Goal: Task Accomplishment & Management: Use online tool/utility

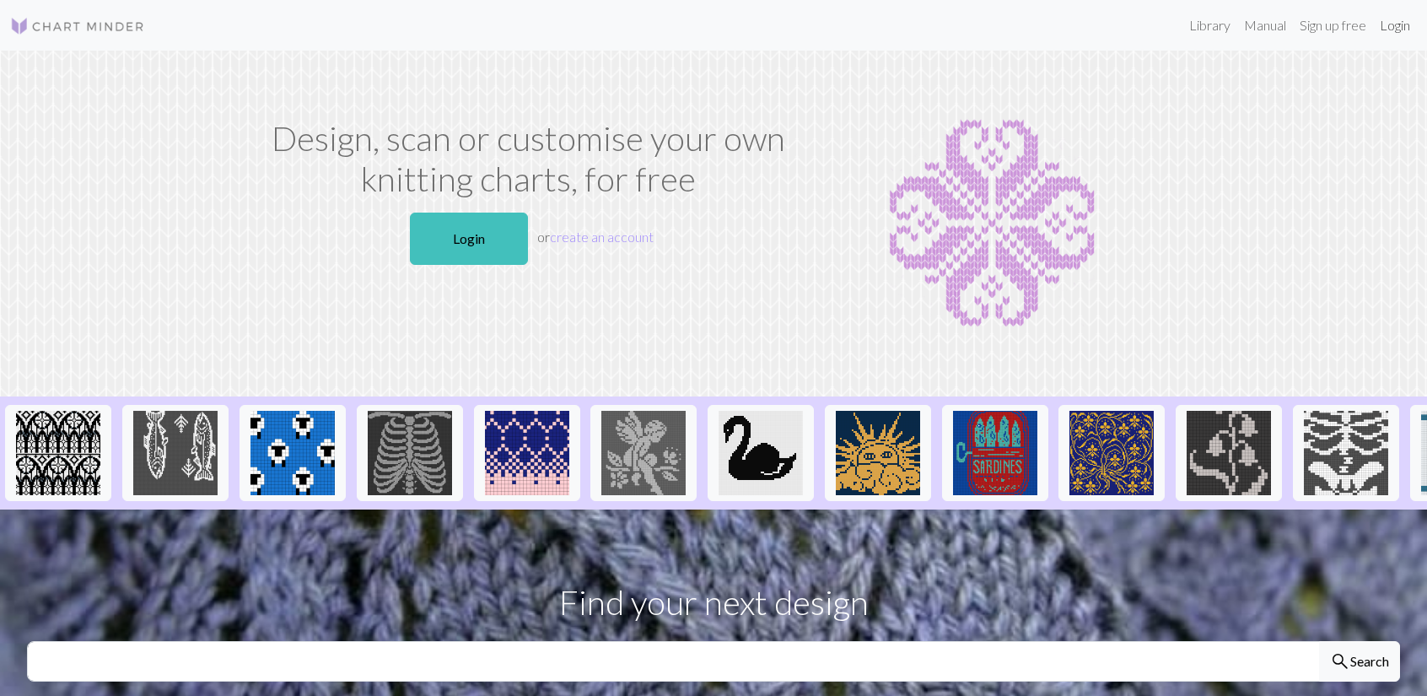
click at [1399, 30] on link "Login" at bounding box center [1395, 25] width 44 height 34
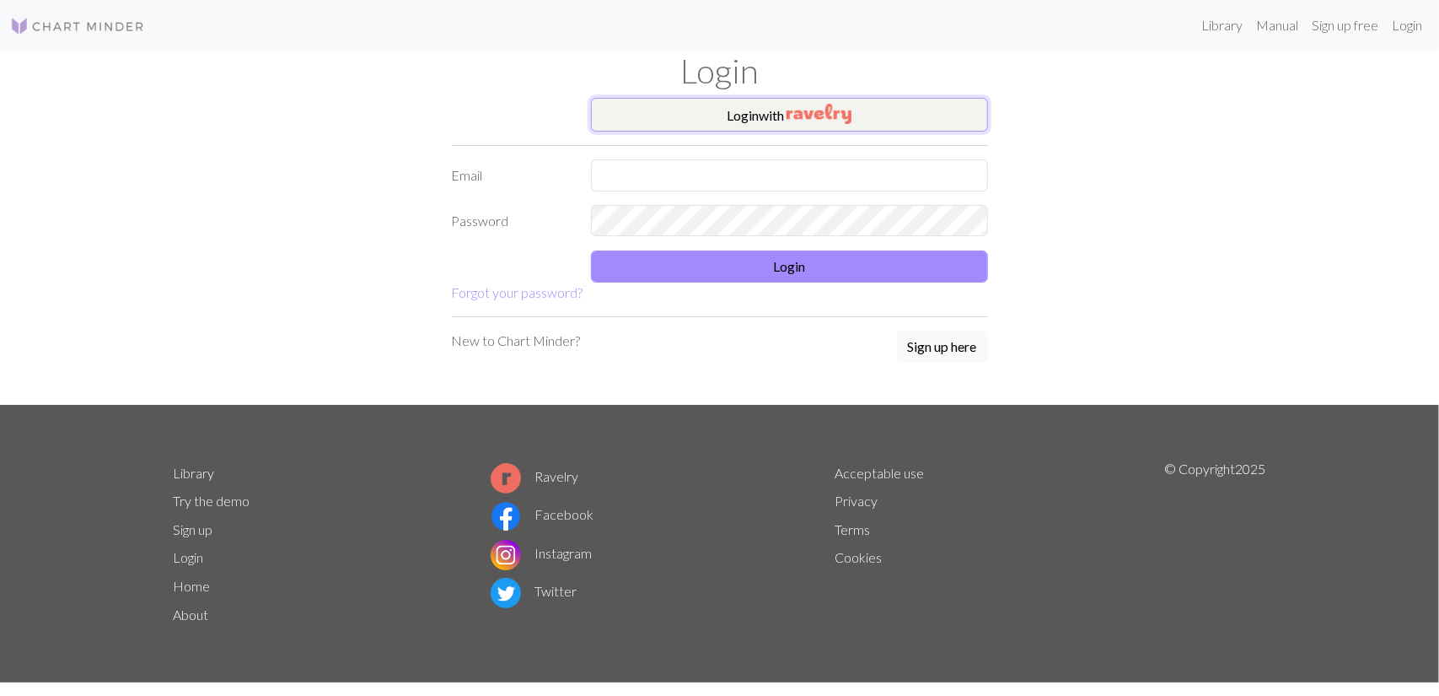
click at [804, 122] on img "button" at bounding box center [819, 114] width 65 height 20
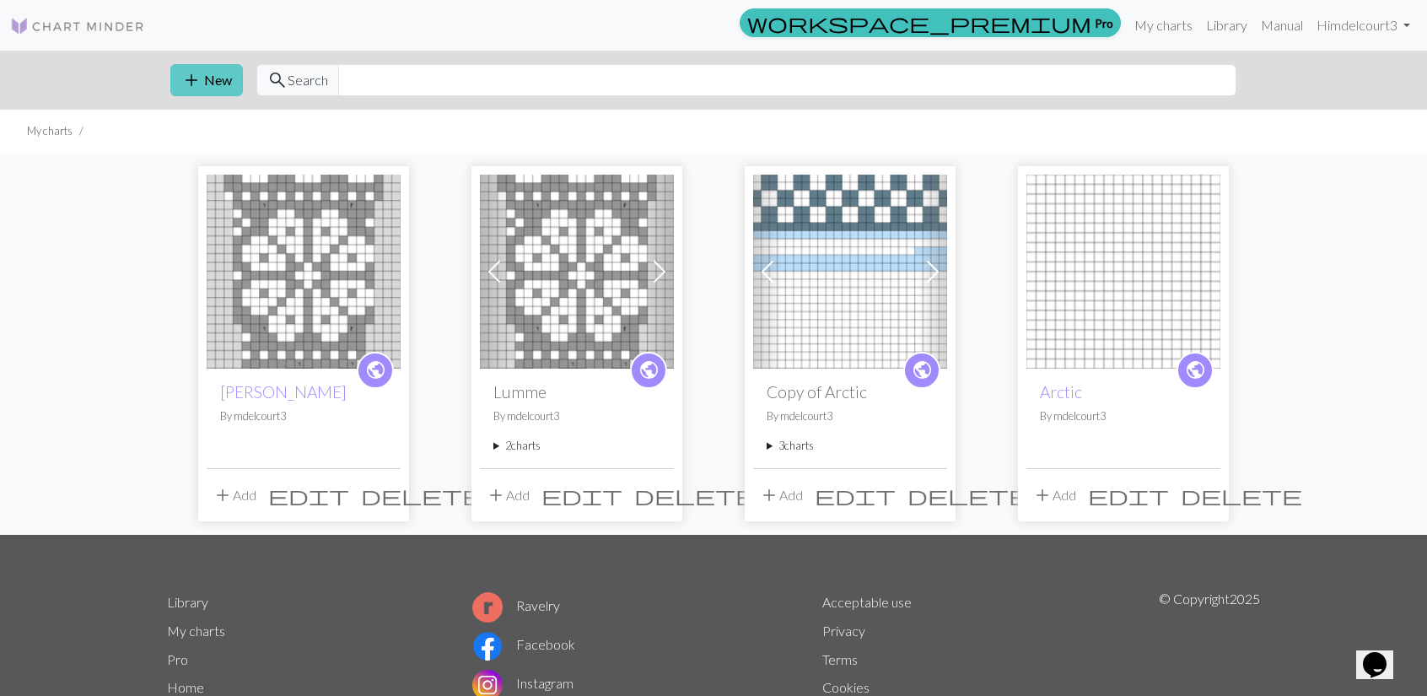
click at [211, 72] on button "add New" at bounding box center [206, 80] width 73 height 32
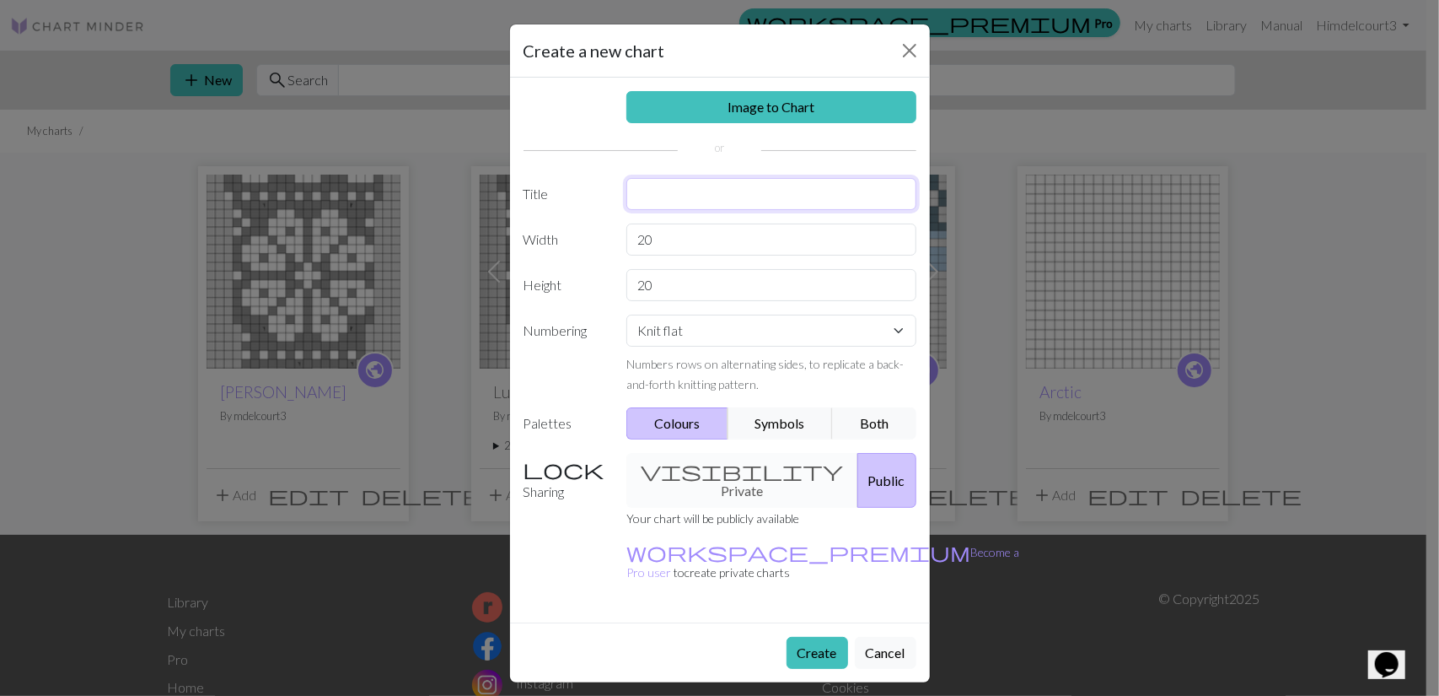
click at [664, 196] on input "text" at bounding box center [771, 194] width 290 height 32
click at [637, 195] on input "foxes" at bounding box center [771, 194] width 290 height 32
type input "Foxes"
click at [659, 237] on input "20" at bounding box center [771, 239] width 290 height 32
type input "2"
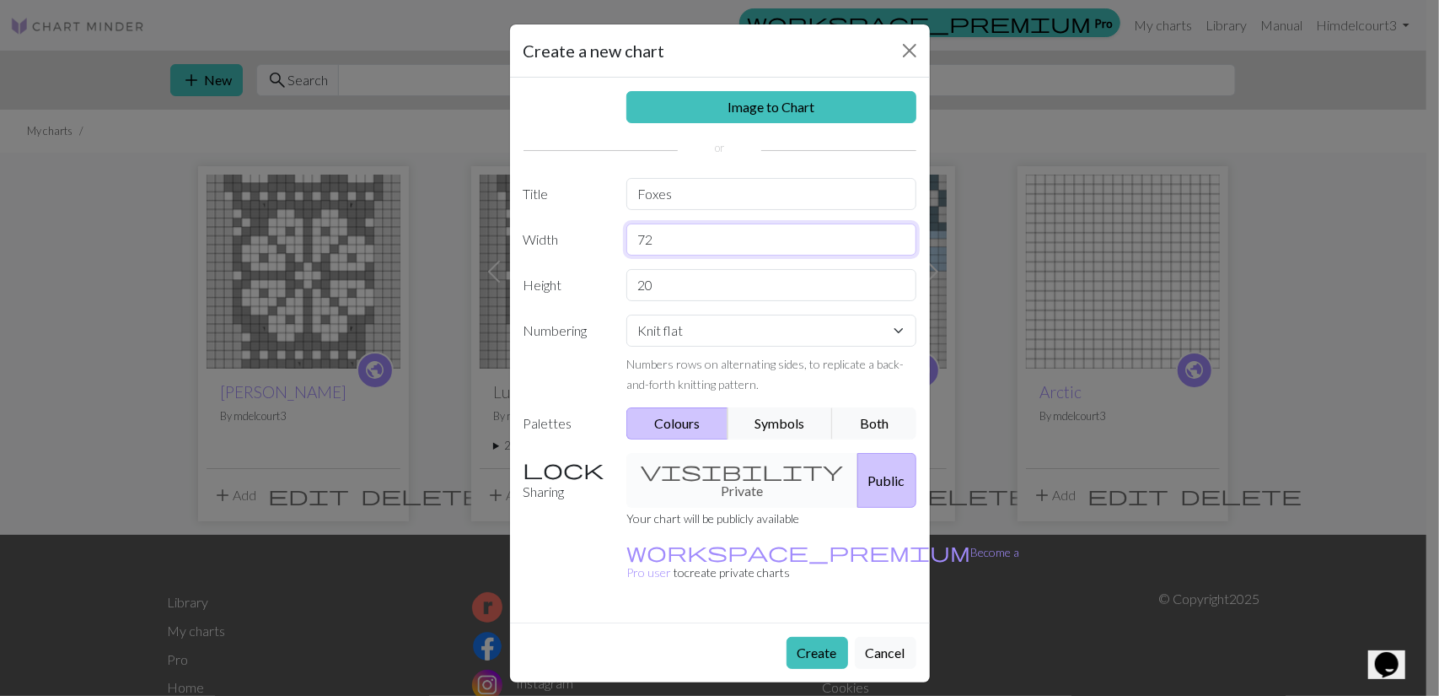
type input "72"
click at [659, 282] on input "20" at bounding box center [771, 285] width 290 height 32
type input "2"
type input "72"
click at [813, 637] on button "Create" at bounding box center [818, 653] width 62 height 32
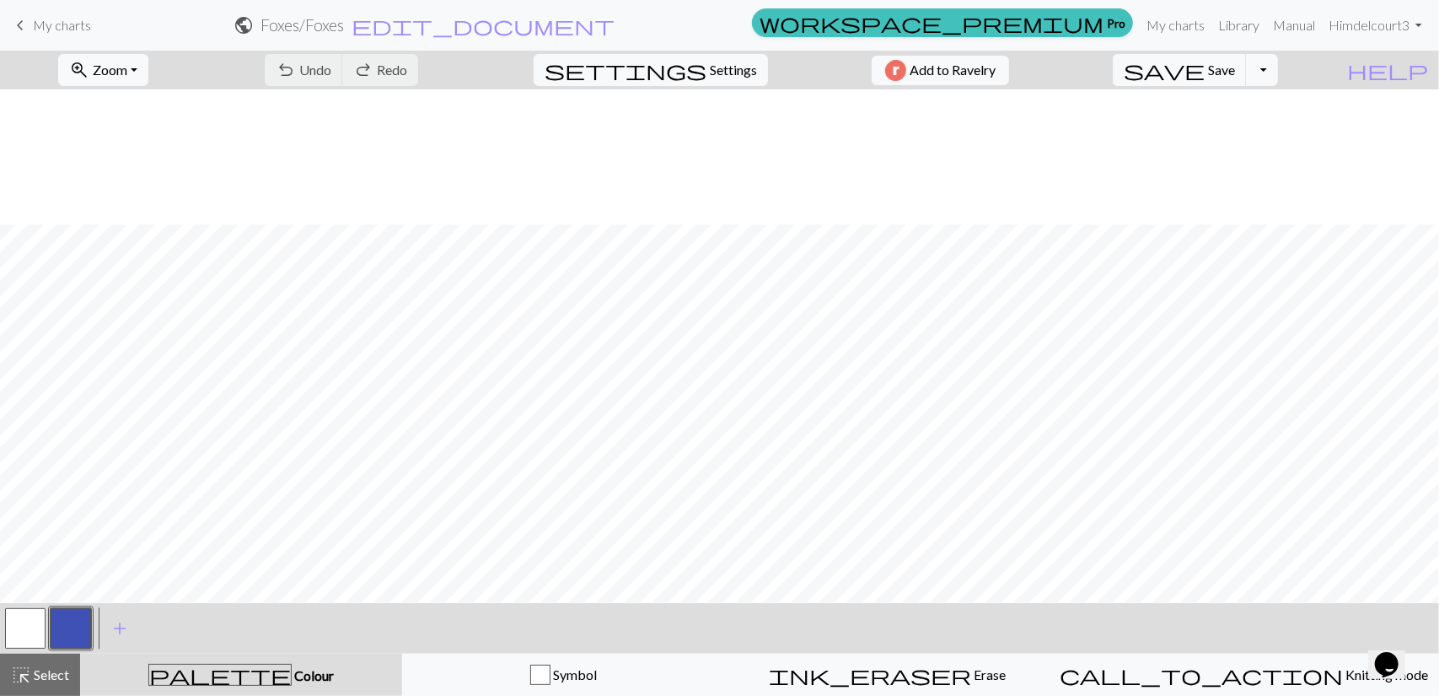
scroll to position [788, 0]
click at [120, 626] on span "add" at bounding box center [120, 628] width 20 height 24
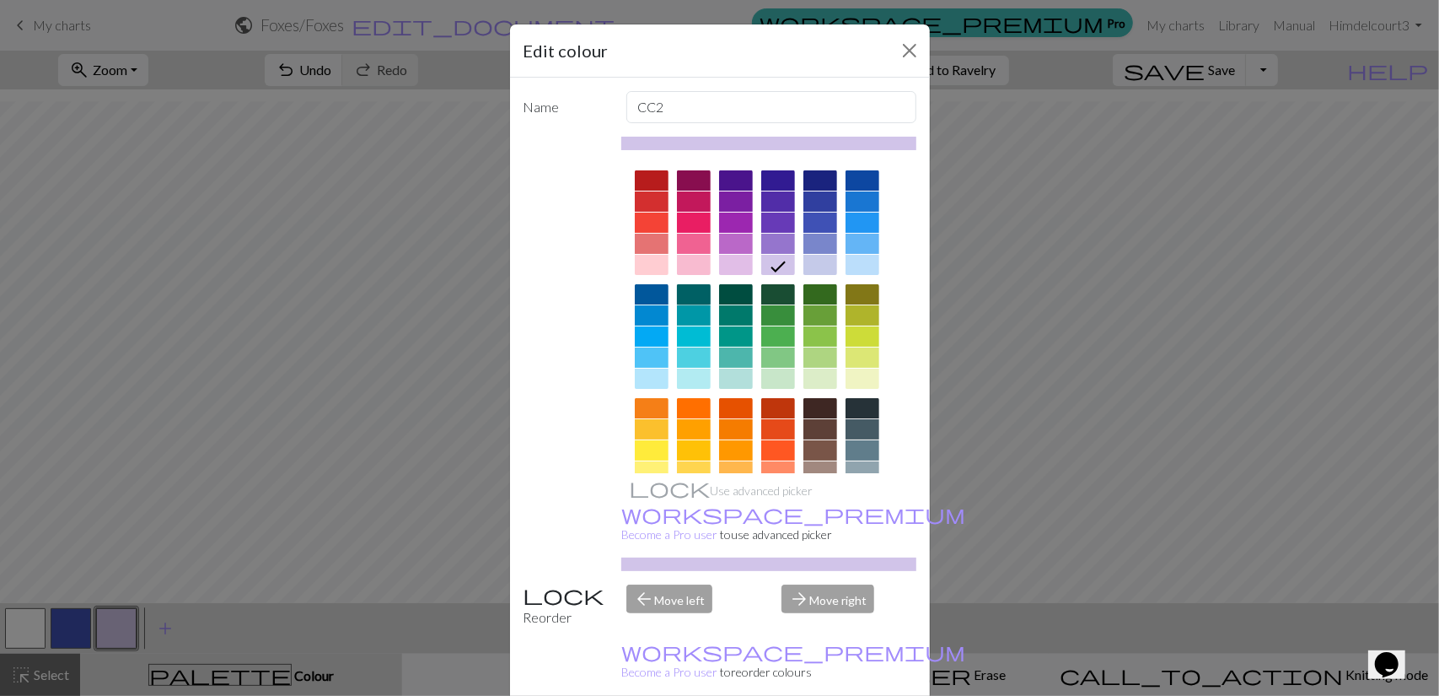
click at [694, 294] on div at bounding box center [694, 294] width 34 height 20
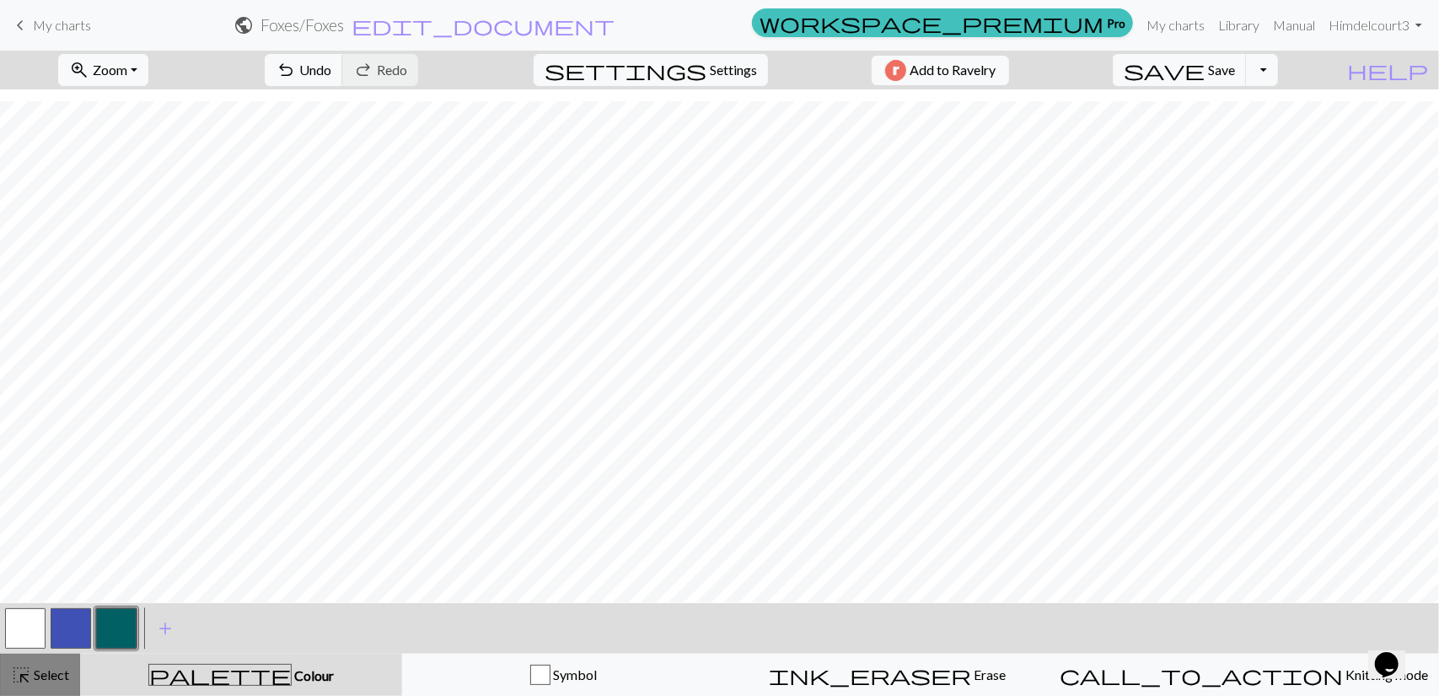
click at [49, 680] on span "Select" at bounding box center [50, 674] width 38 height 16
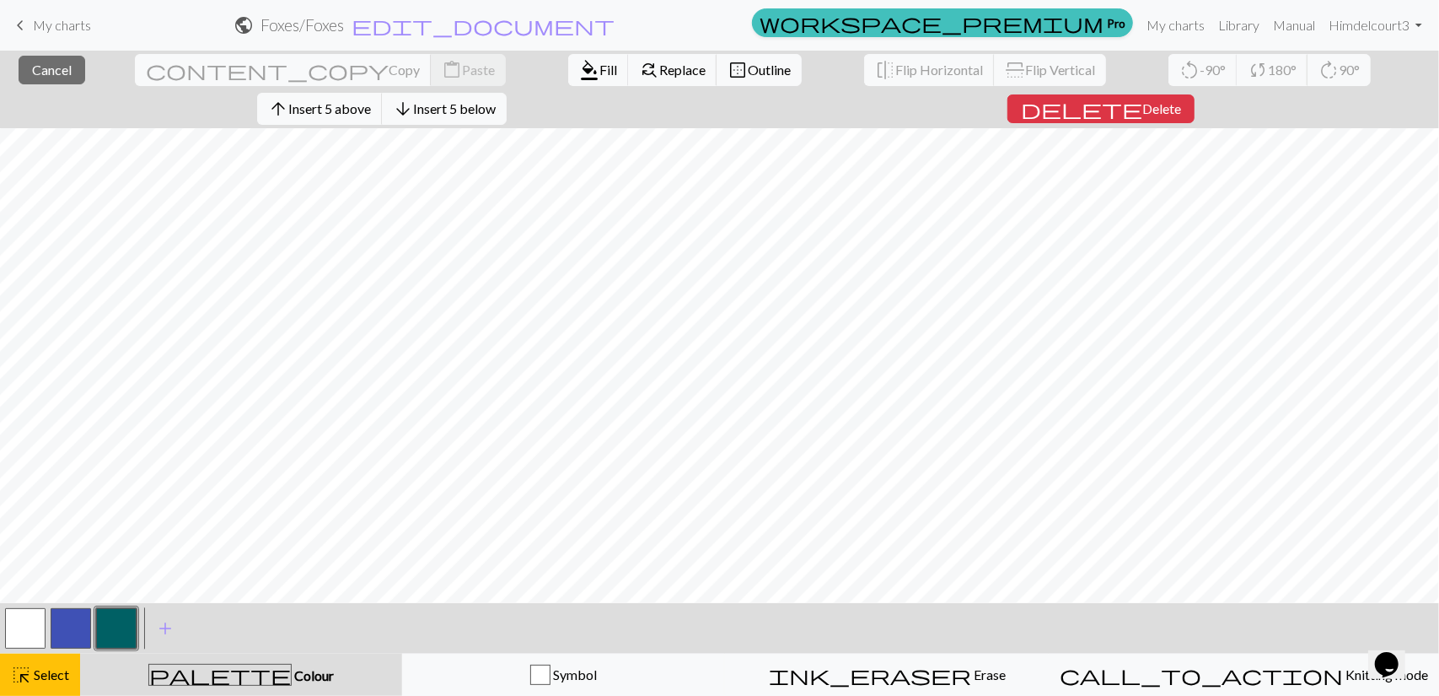
click at [123, 626] on button "button" at bounding box center [116, 628] width 40 height 40
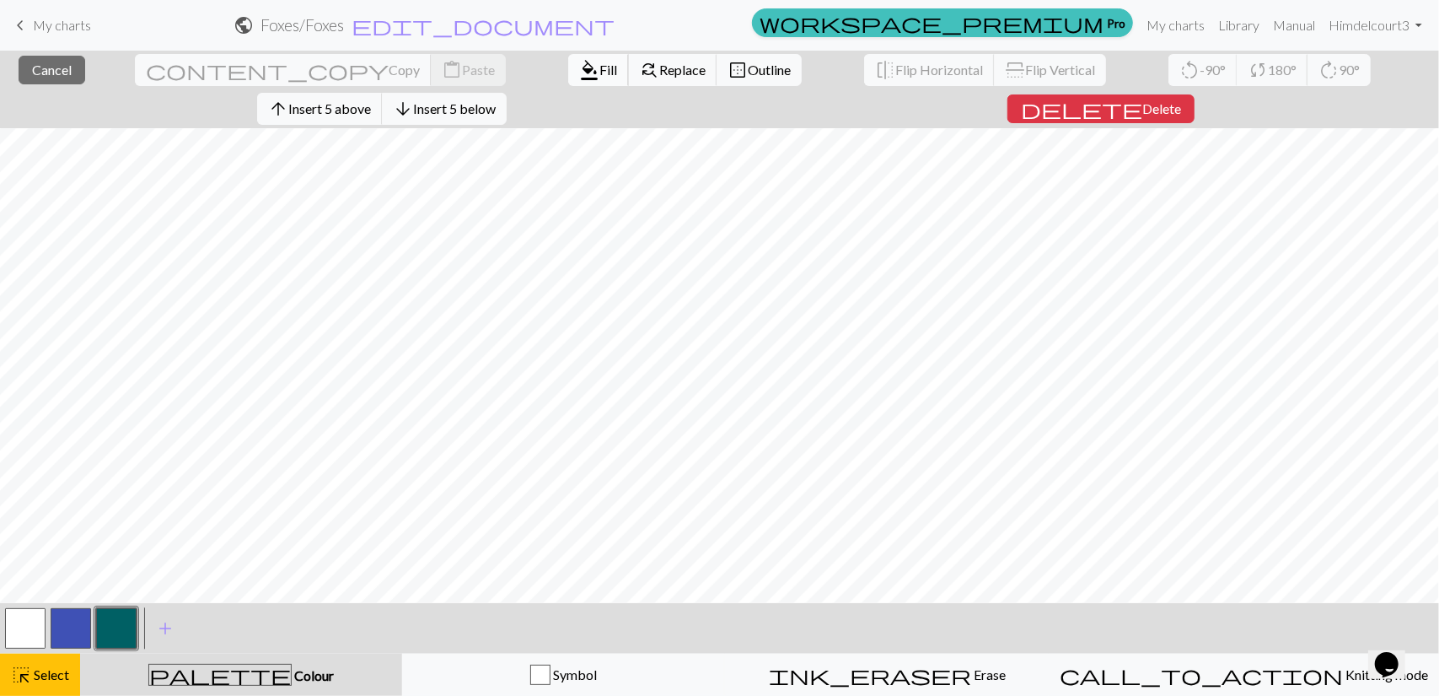
click at [600, 72] on span "Fill" at bounding box center [609, 70] width 18 height 16
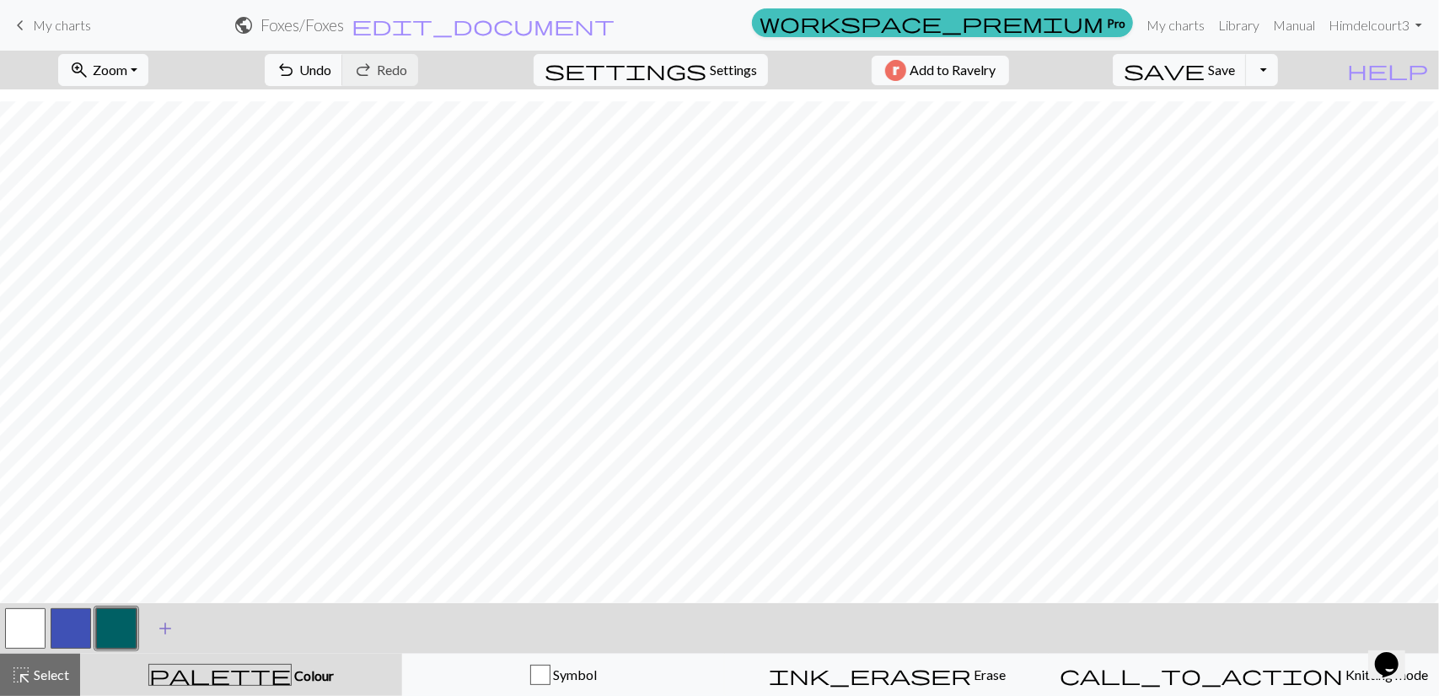
click at [169, 623] on span "add" at bounding box center [165, 628] width 20 height 24
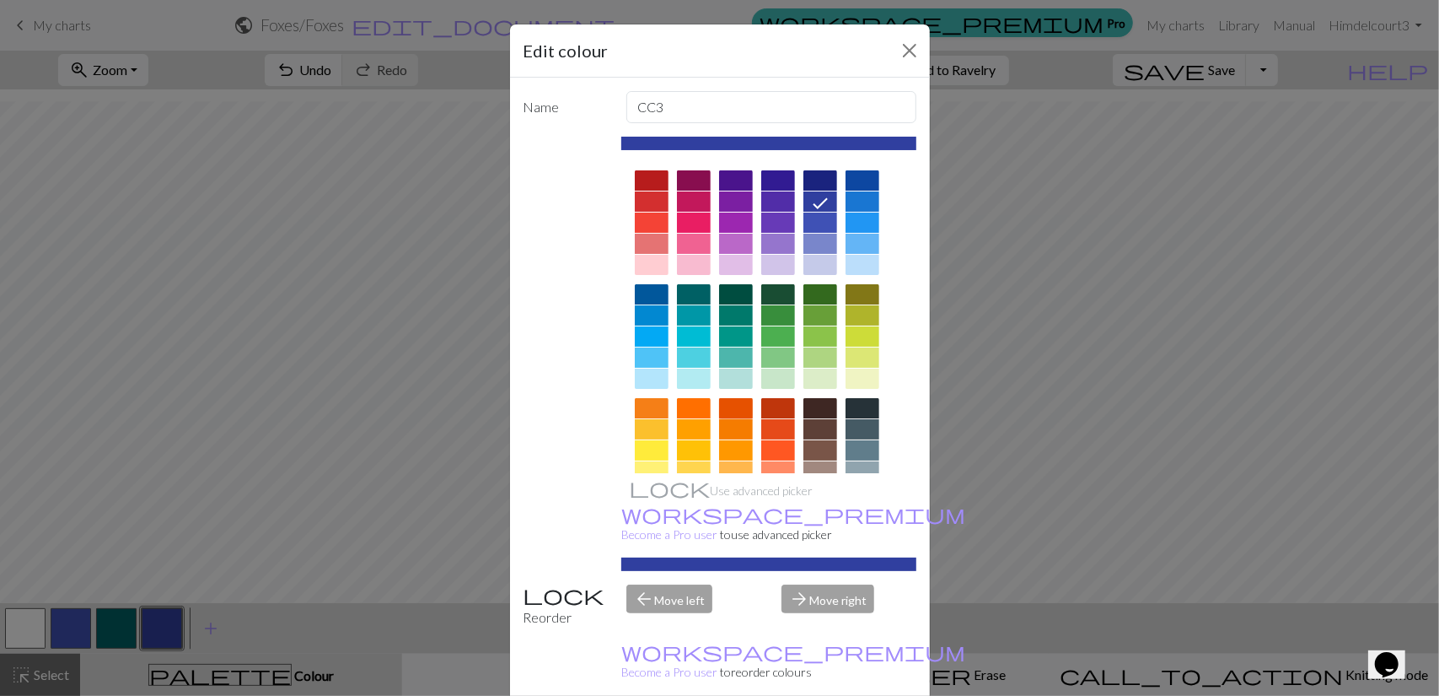
click at [742, 409] on div at bounding box center [736, 408] width 34 height 20
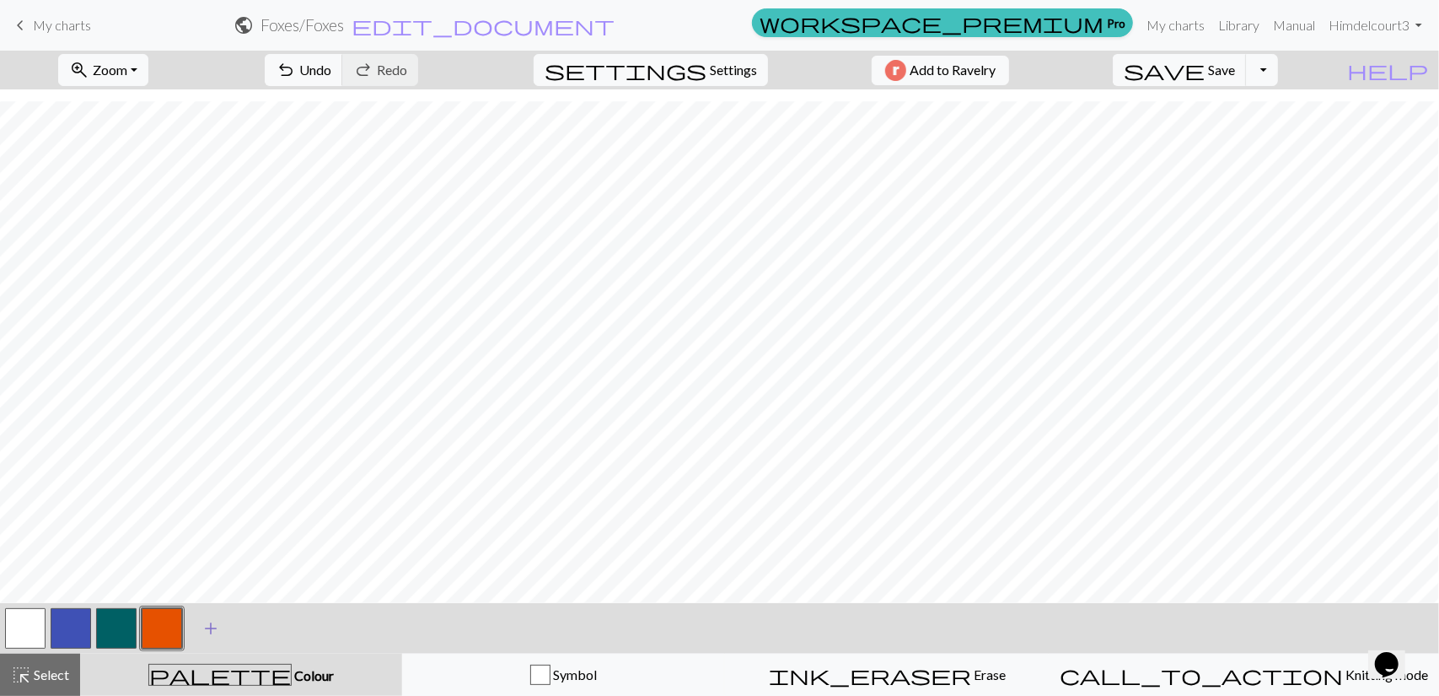
click at [212, 636] on span "add" at bounding box center [211, 628] width 20 height 24
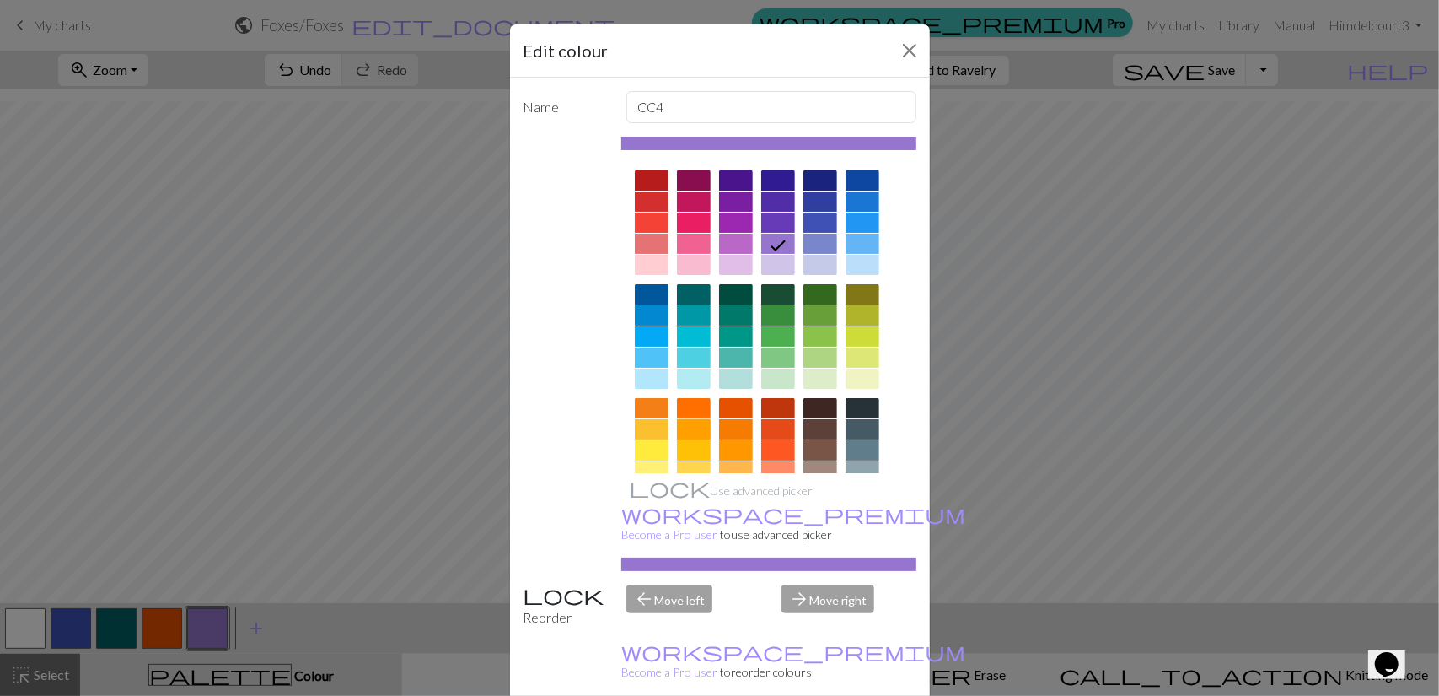
click at [690, 424] on div at bounding box center [694, 429] width 34 height 20
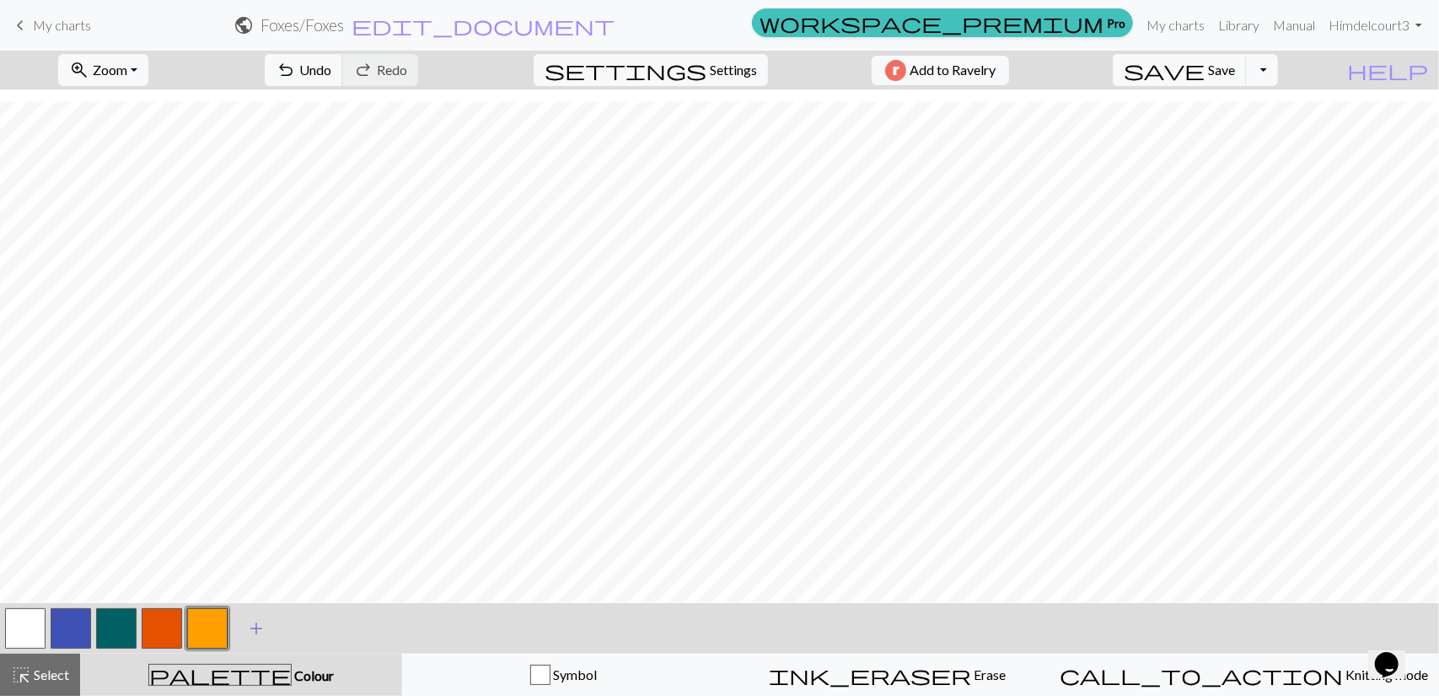
click at [262, 623] on span "add" at bounding box center [256, 628] width 20 height 24
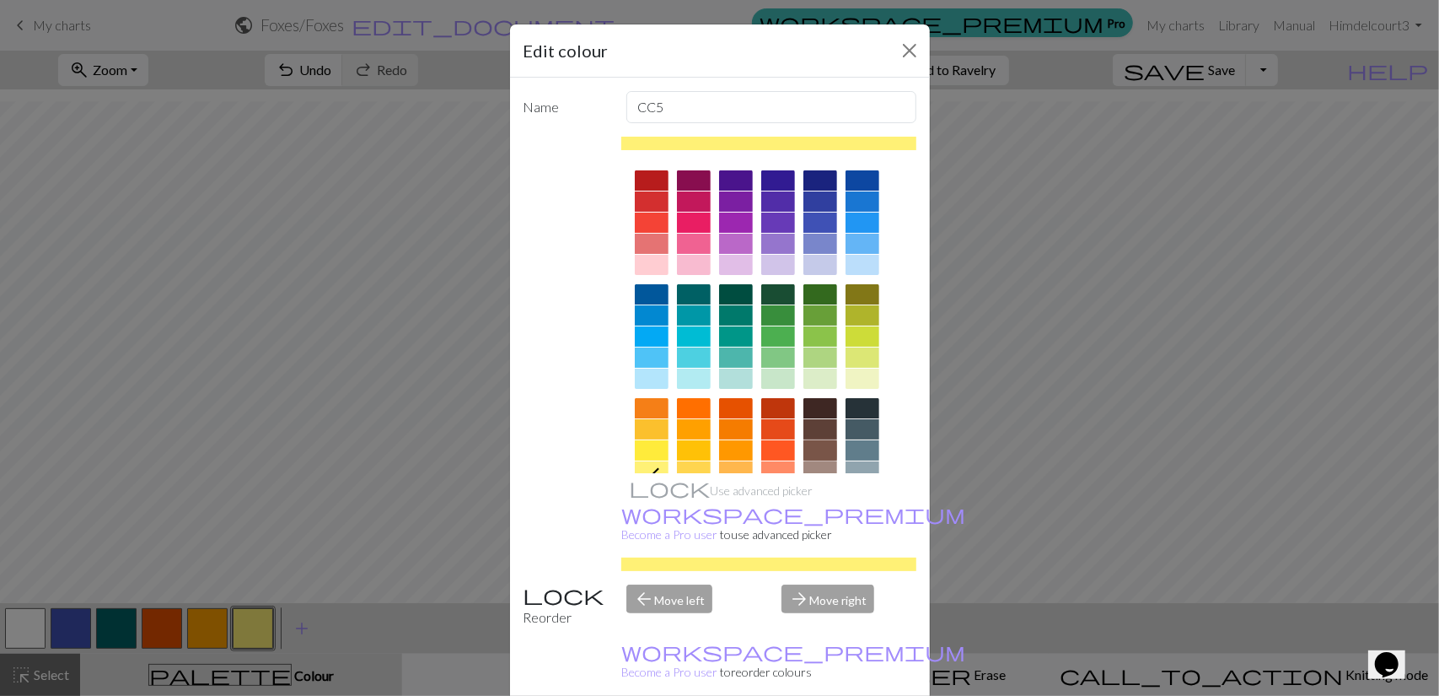
click at [811, 446] on div at bounding box center [821, 450] width 34 height 20
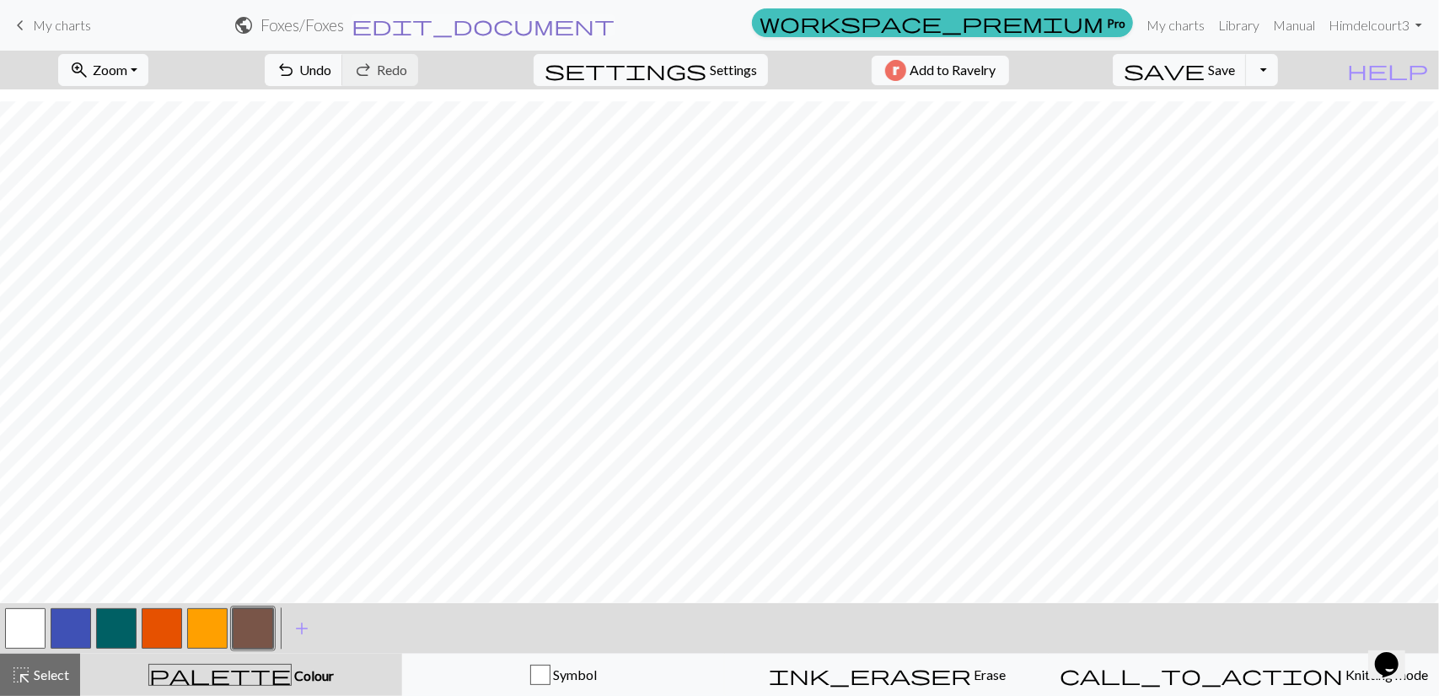
click at [615, 31] on span "edit_document" at bounding box center [483, 25] width 263 height 24
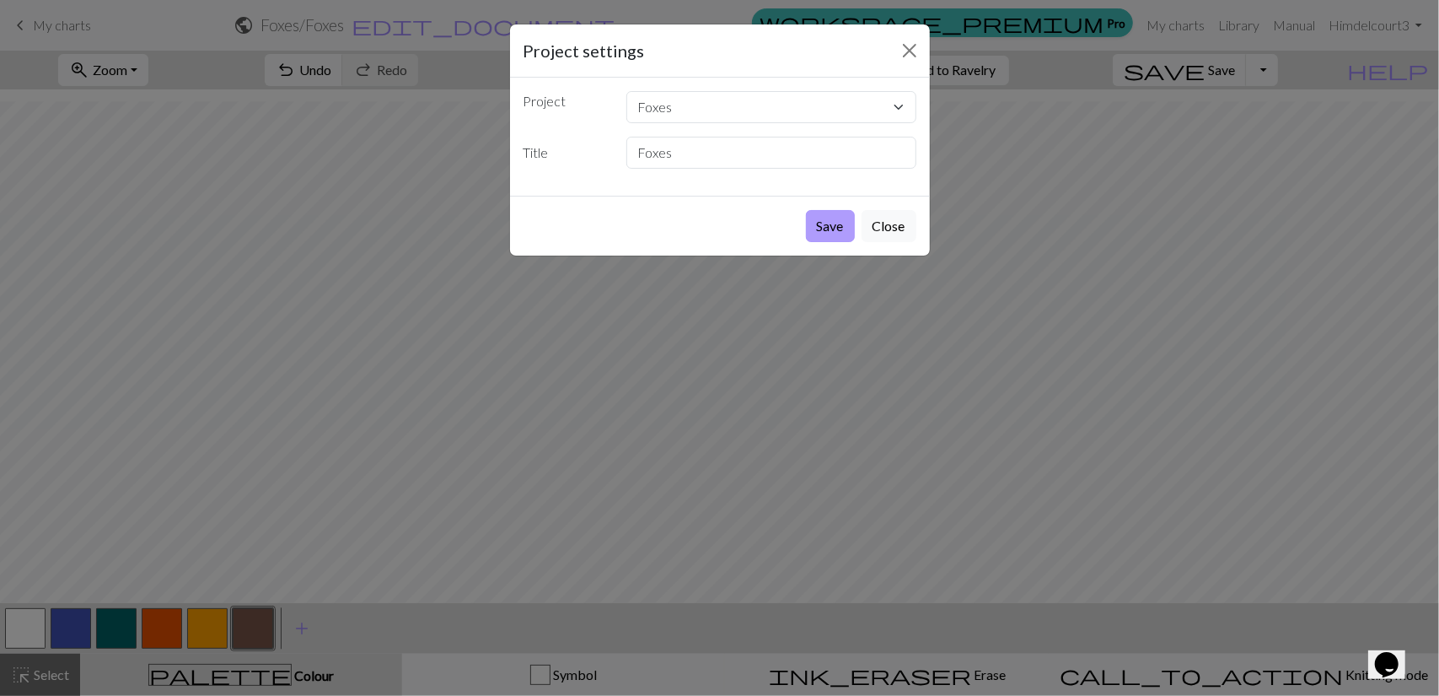
click at [839, 222] on button "Save" at bounding box center [830, 226] width 49 height 32
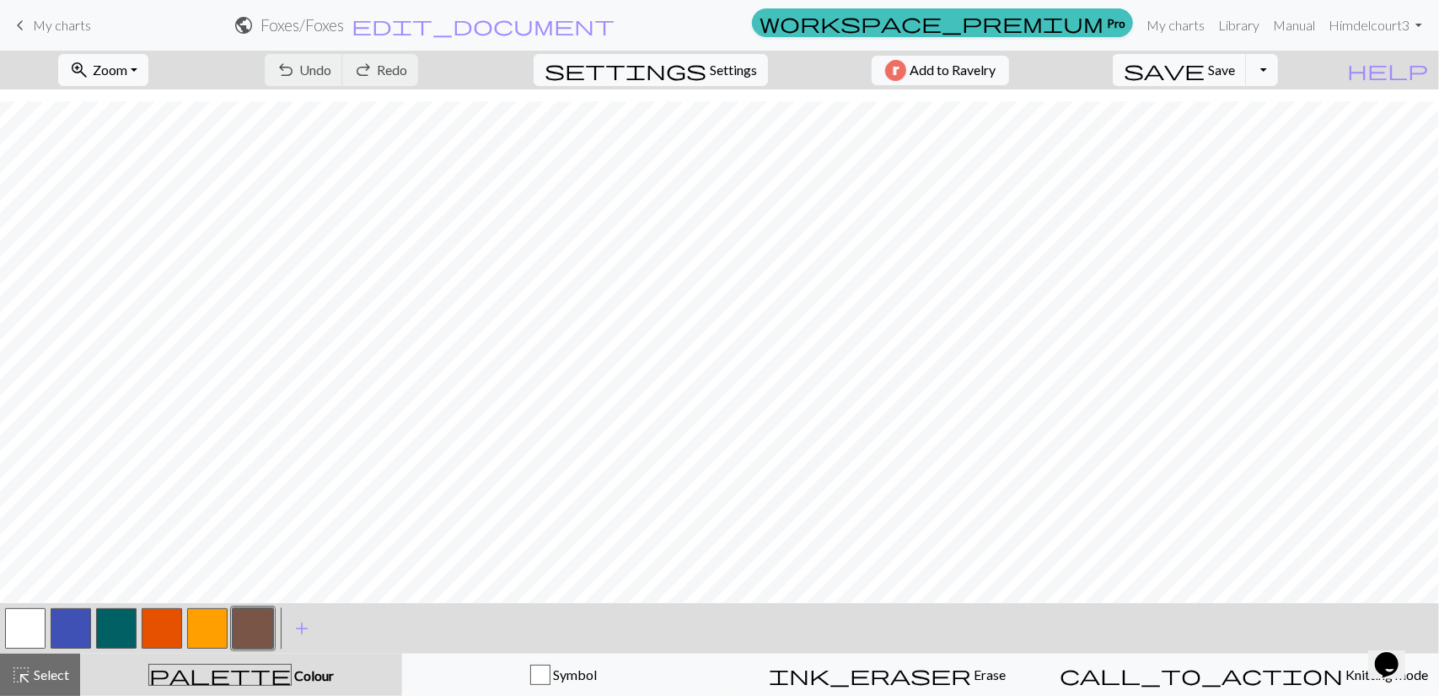
click at [169, 629] on button "button" at bounding box center [162, 628] width 40 height 40
click at [35, 668] on span "Select" at bounding box center [50, 674] width 38 height 16
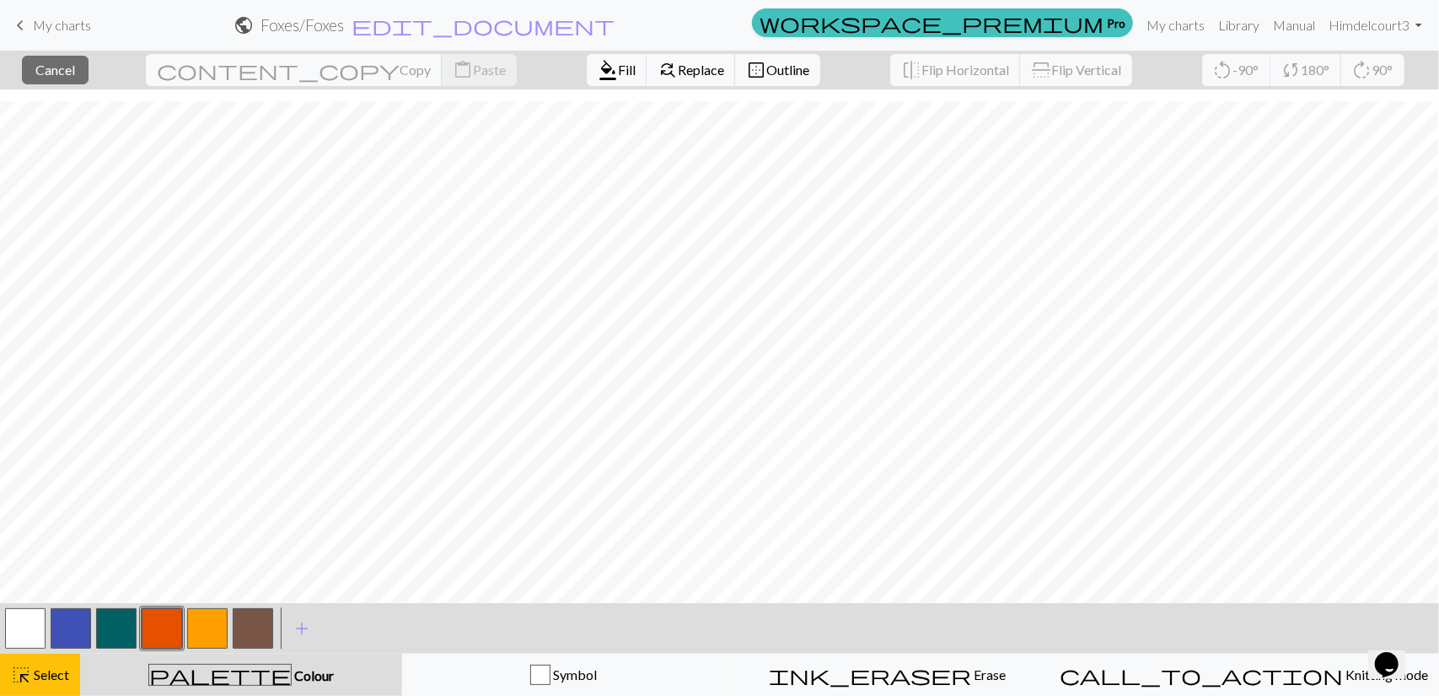
click at [191, 672] on div "palette Colour Colour" at bounding box center [241, 675] width 302 height 22
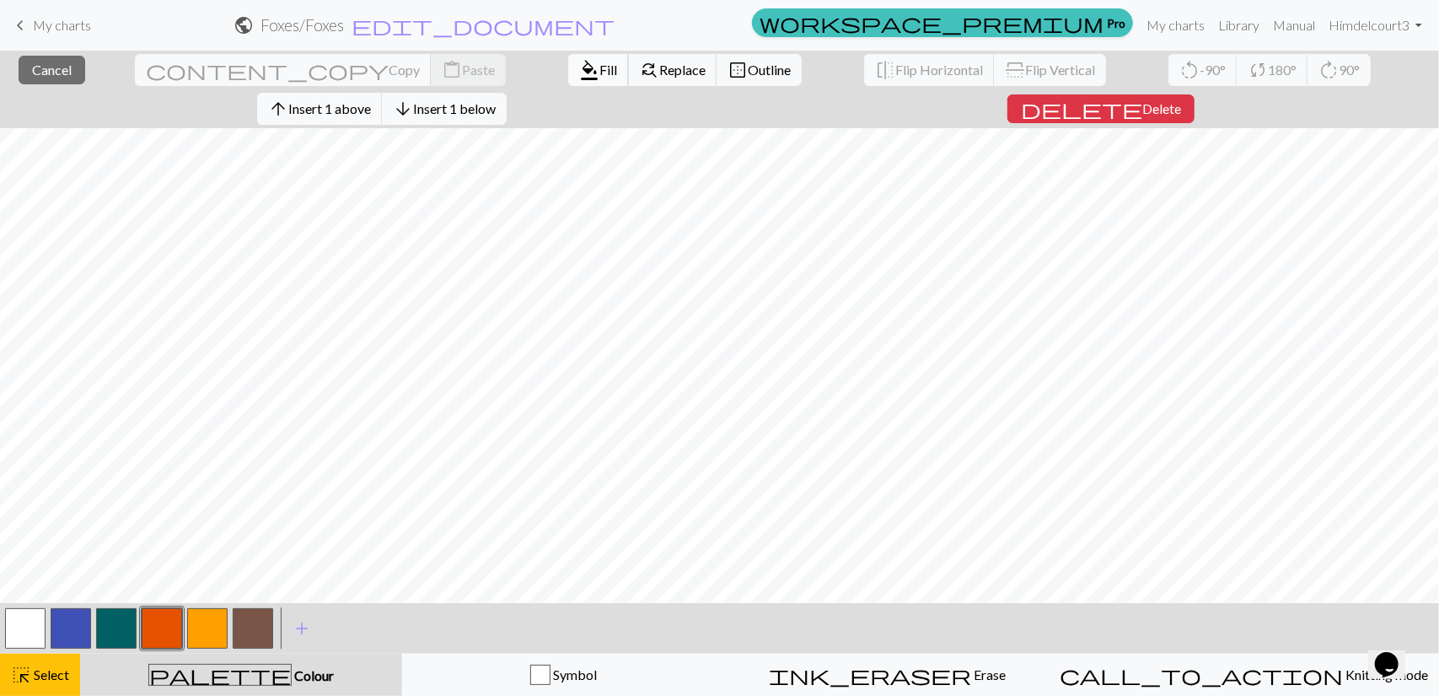
click at [600, 67] on span "Fill" at bounding box center [609, 70] width 18 height 16
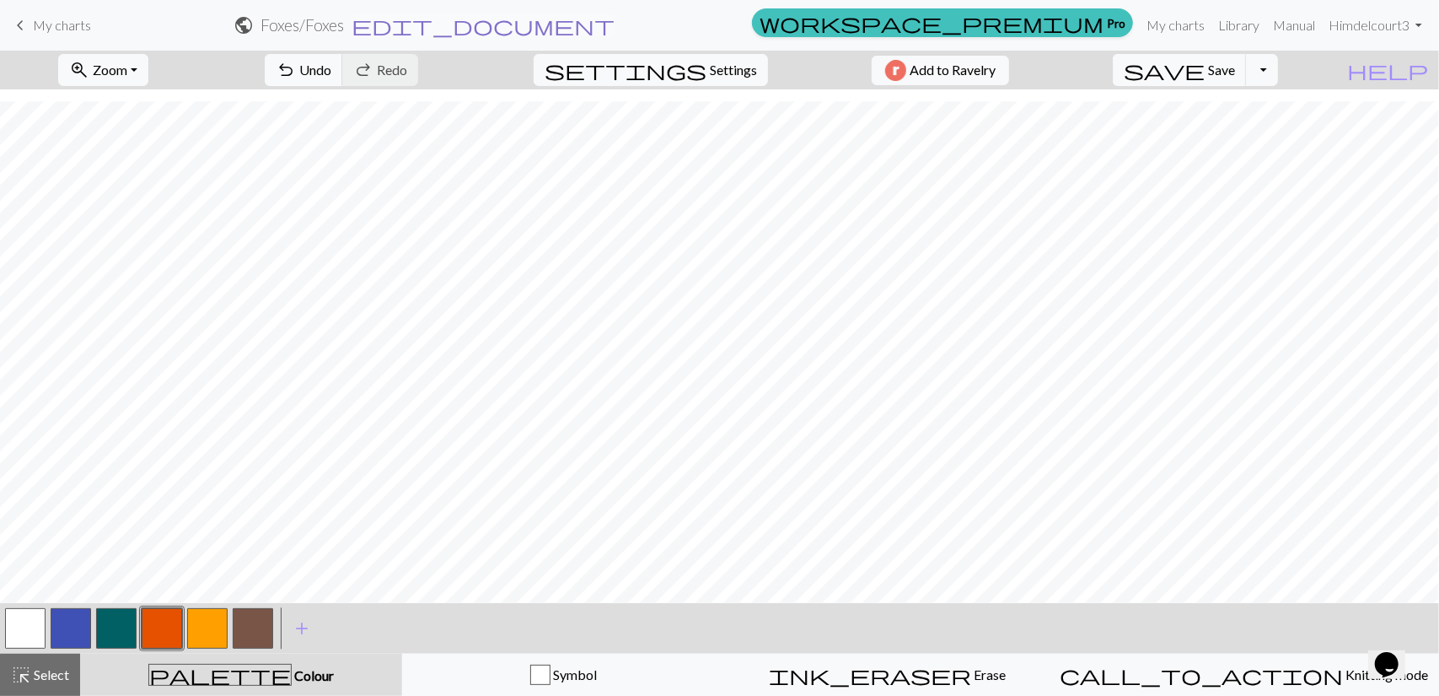
click at [615, 25] on span "edit_document" at bounding box center [483, 25] width 263 height 24
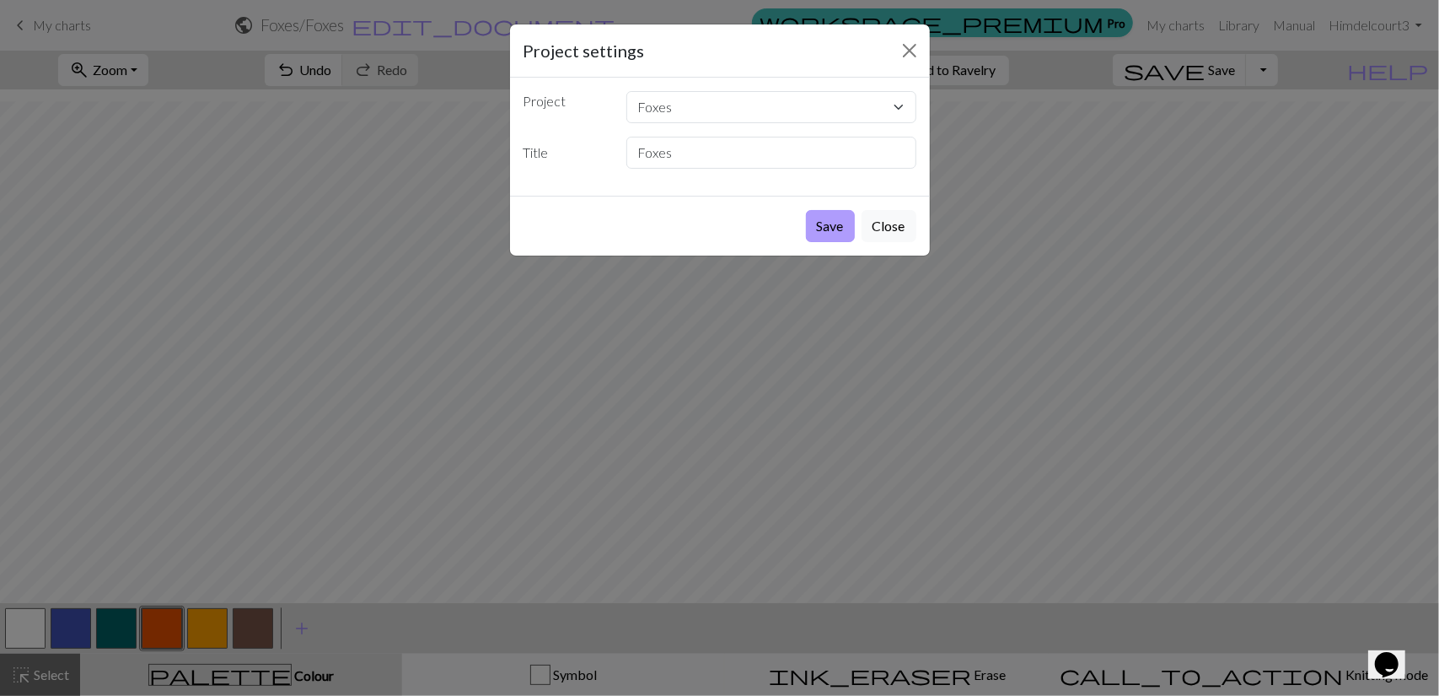
click at [826, 223] on button "Save" at bounding box center [830, 226] width 49 height 32
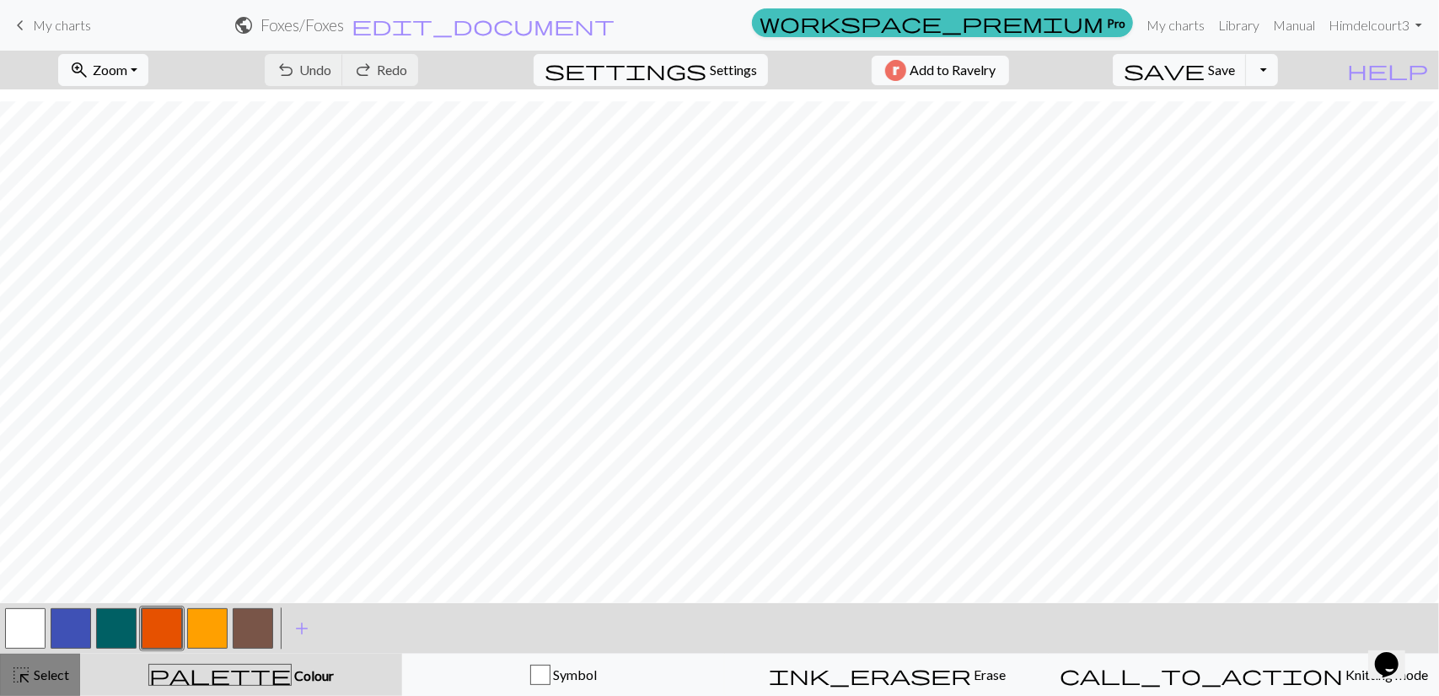
click at [68, 673] on span "Select" at bounding box center [50, 674] width 38 height 16
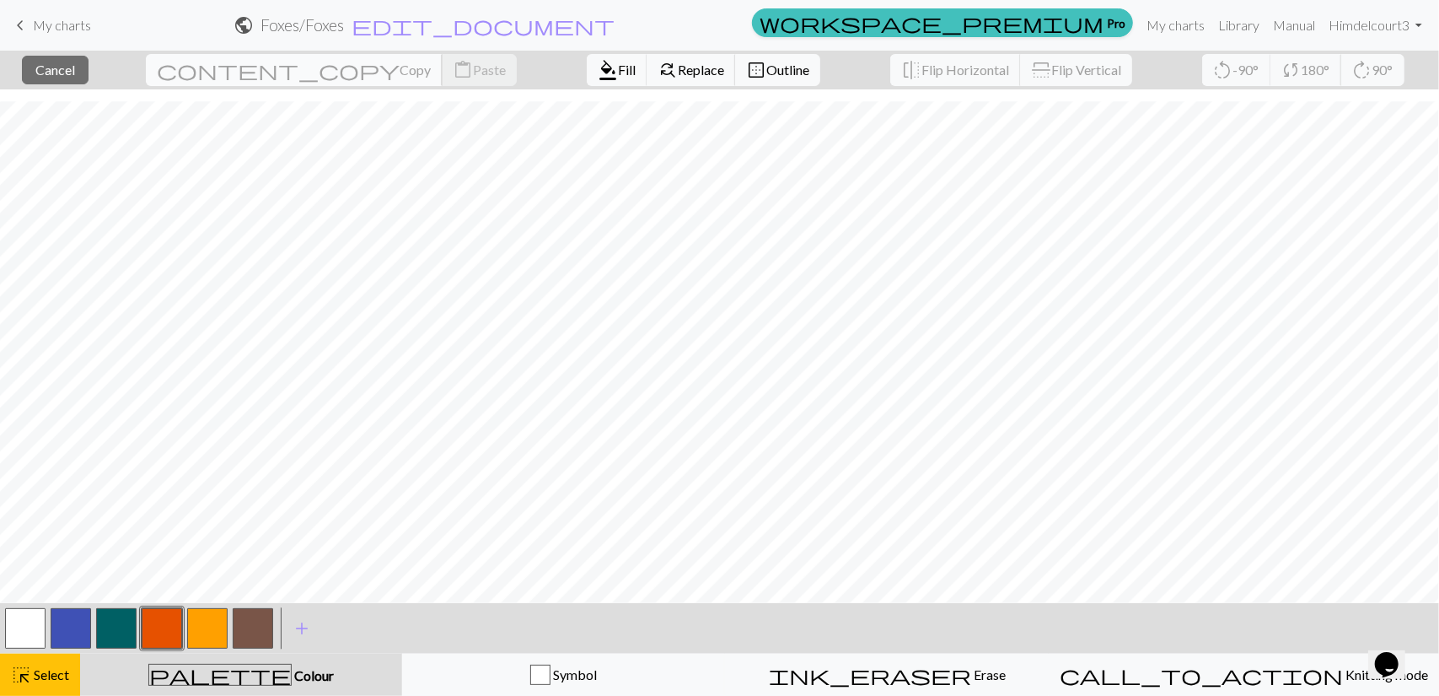
click at [400, 64] on span "Copy" at bounding box center [415, 70] width 31 height 16
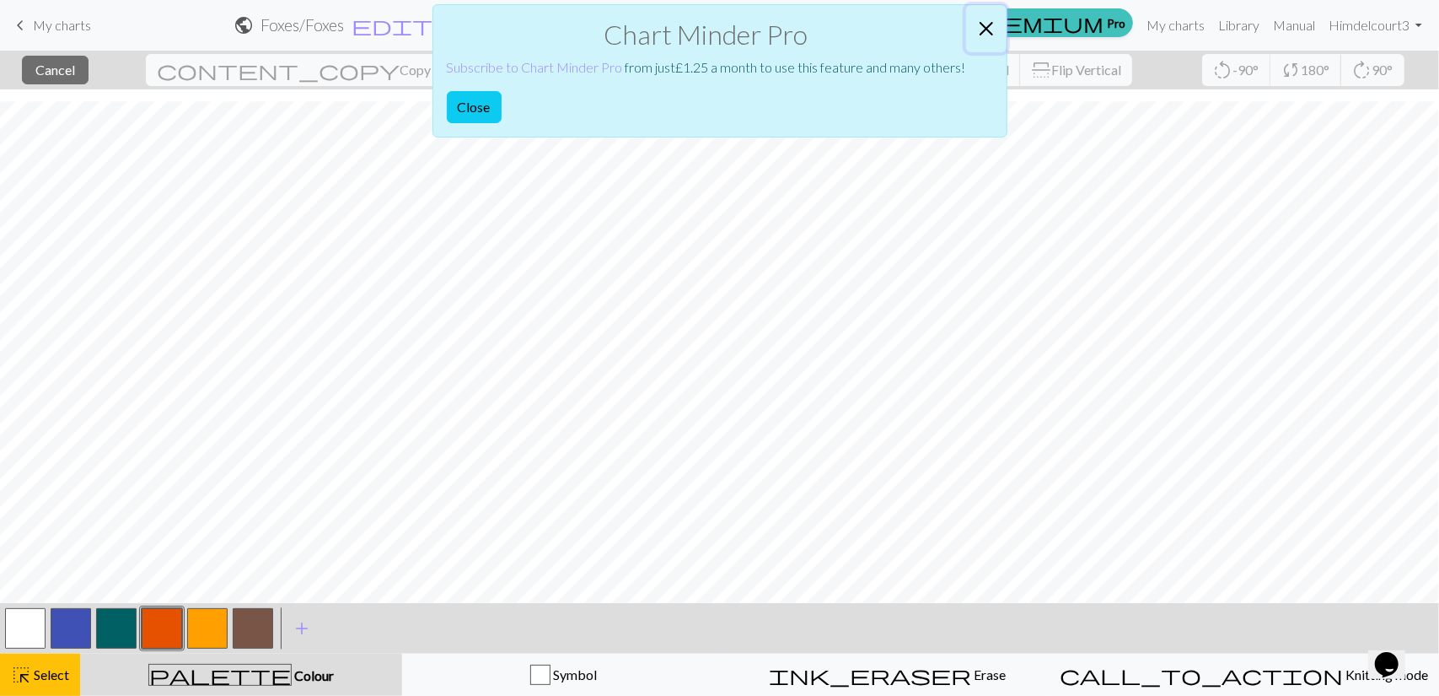
click at [987, 23] on button "Close" at bounding box center [986, 28] width 40 height 47
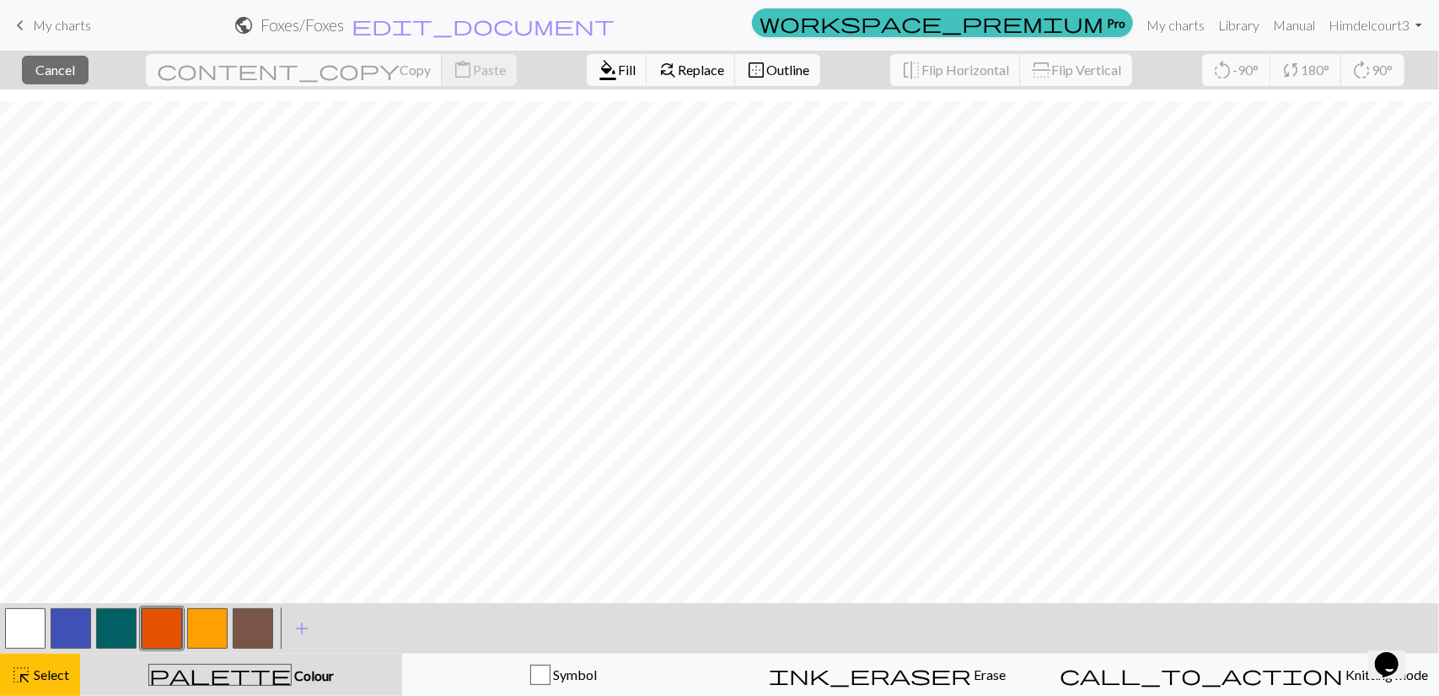
click at [166, 675] on div "palette Colour Colour" at bounding box center [241, 675] width 302 height 22
click at [292, 678] on span "Colour" at bounding box center [313, 675] width 42 height 16
click at [202, 626] on button "button" at bounding box center [207, 628] width 40 height 40
click at [166, 665] on div "palette Colour Colour" at bounding box center [241, 675] width 302 height 22
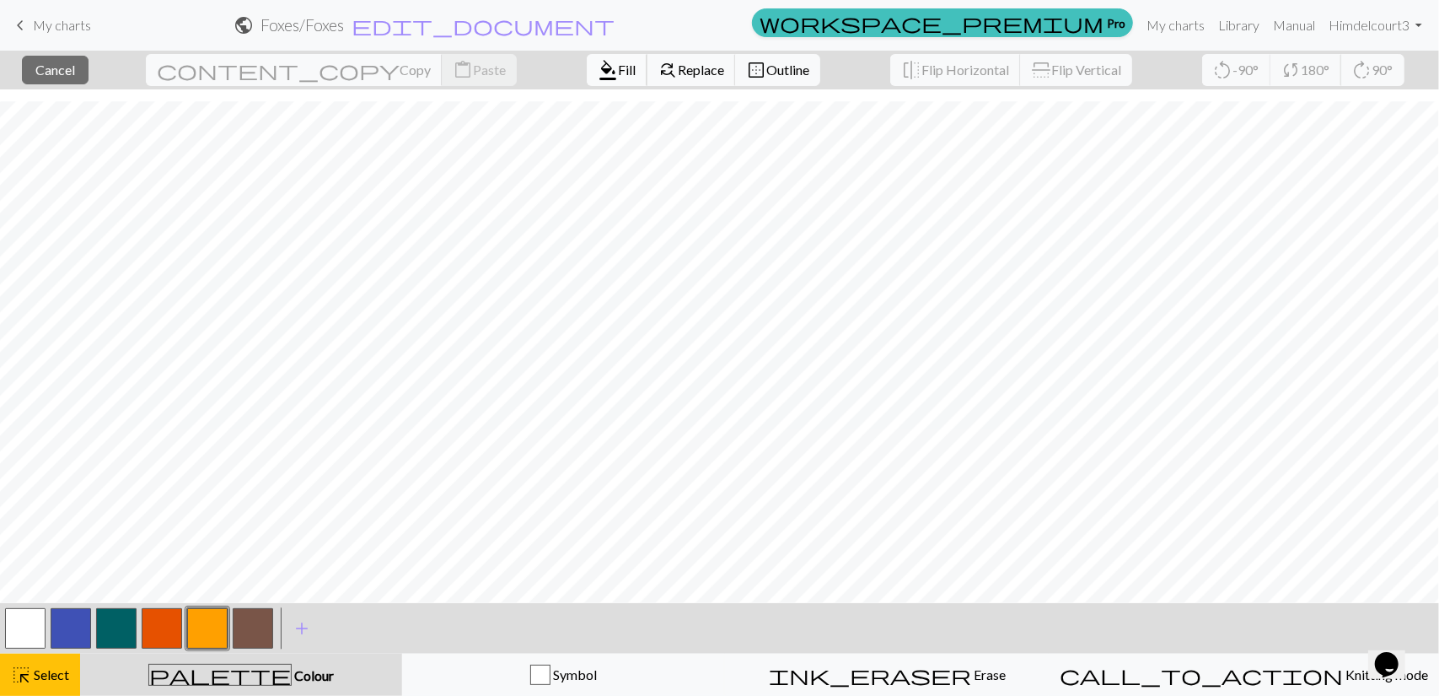
click at [618, 76] on span "Fill" at bounding box center [627, 70] width 18 height 16
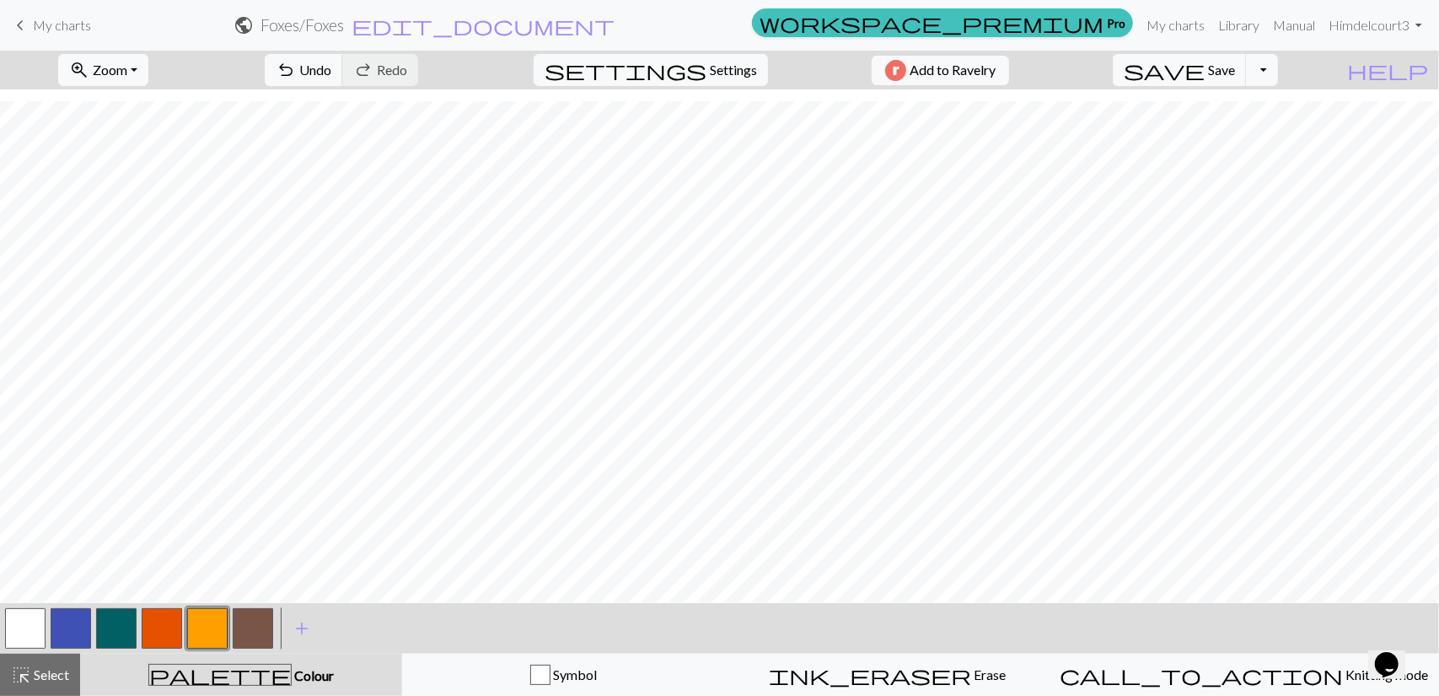
click at [34, 622] on button "button" at bounding box center [25, 628] width 40 height 40
click at [263, 626] on button "button" at bounding box center [253, 628] width 40 height 40
click at [163, 632] on button "button" at bounding box center [162, 628] width 40 height 40
click at [261, 621] on button "button" at bounding box center [253, 628] width 40 height 40
click at [331, 70] on span "Undo" at bounding box center [315, 70] width 32 height 16
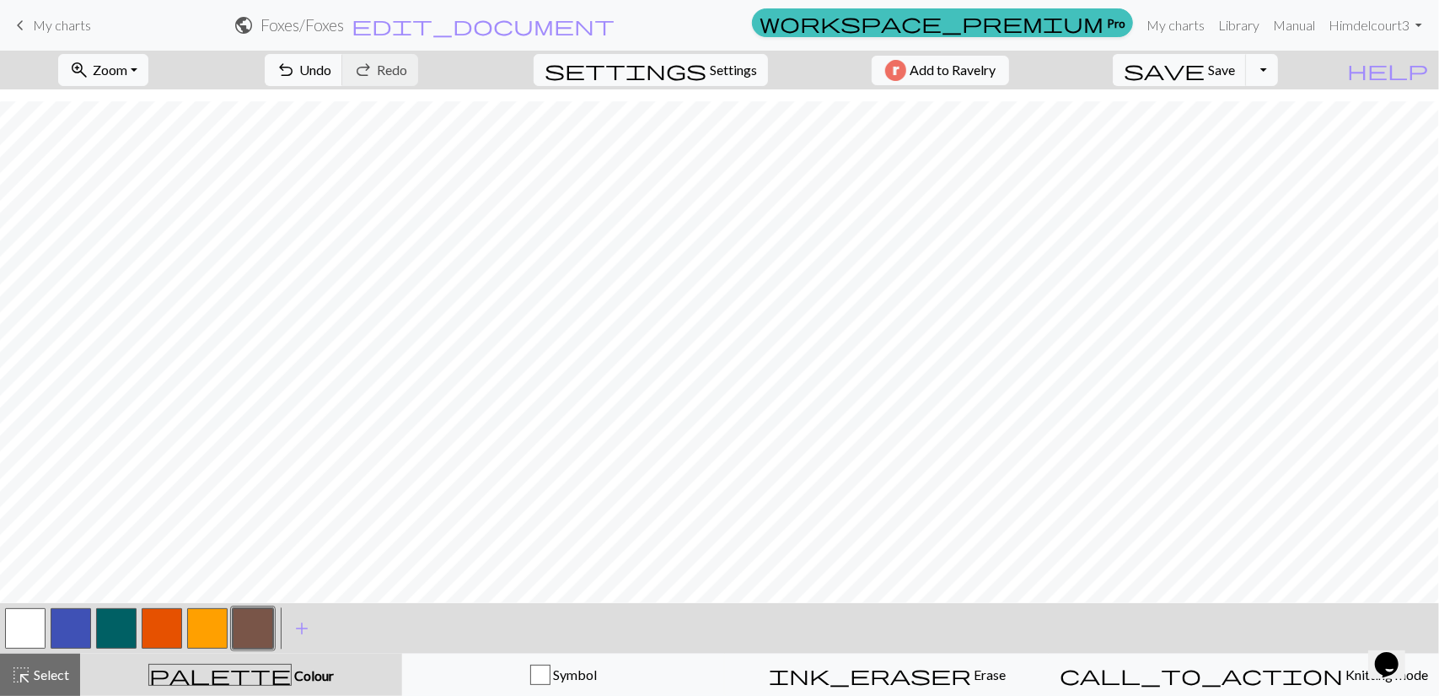
click at [214, 633] on button "button" at bounding box center [207, 628] width 40 height 40
click at [164, 633] on button "button" at bounding box center [162, 628] width 40 height 40
click at [197, 633] on button "button" at bounding box center [207, 628] width 40 height 40
click at [169, 624] on button "button" at bounding box center [162, 628] width 40 height 40
click at [270, 620] on button "button" at bounding box center [253, 628] width 40 height 40
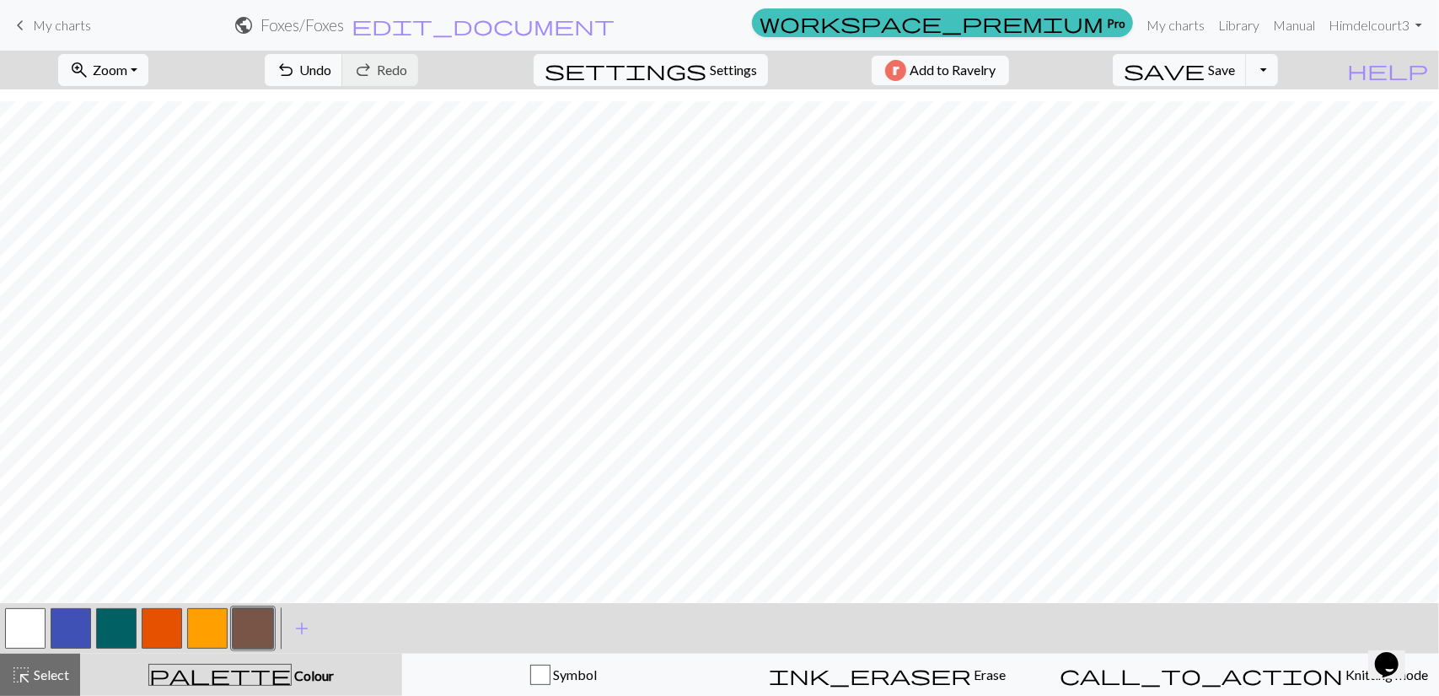
click at [31, 626] on button "button" at bounding box center [25, 628] width 40 height 40
click at [256, 624] on button "button" at bounding box center [253, 628] width 40 height 40
click at [207, 626] on button "button" at bounding box center [207, 628] width 40 height 40
click at [259, 629] on button "button" at bounding box center [253, 628] width 40 height 40
click at [169, 621] on button "button" at bounding box center [162, 628] width 40 height 40
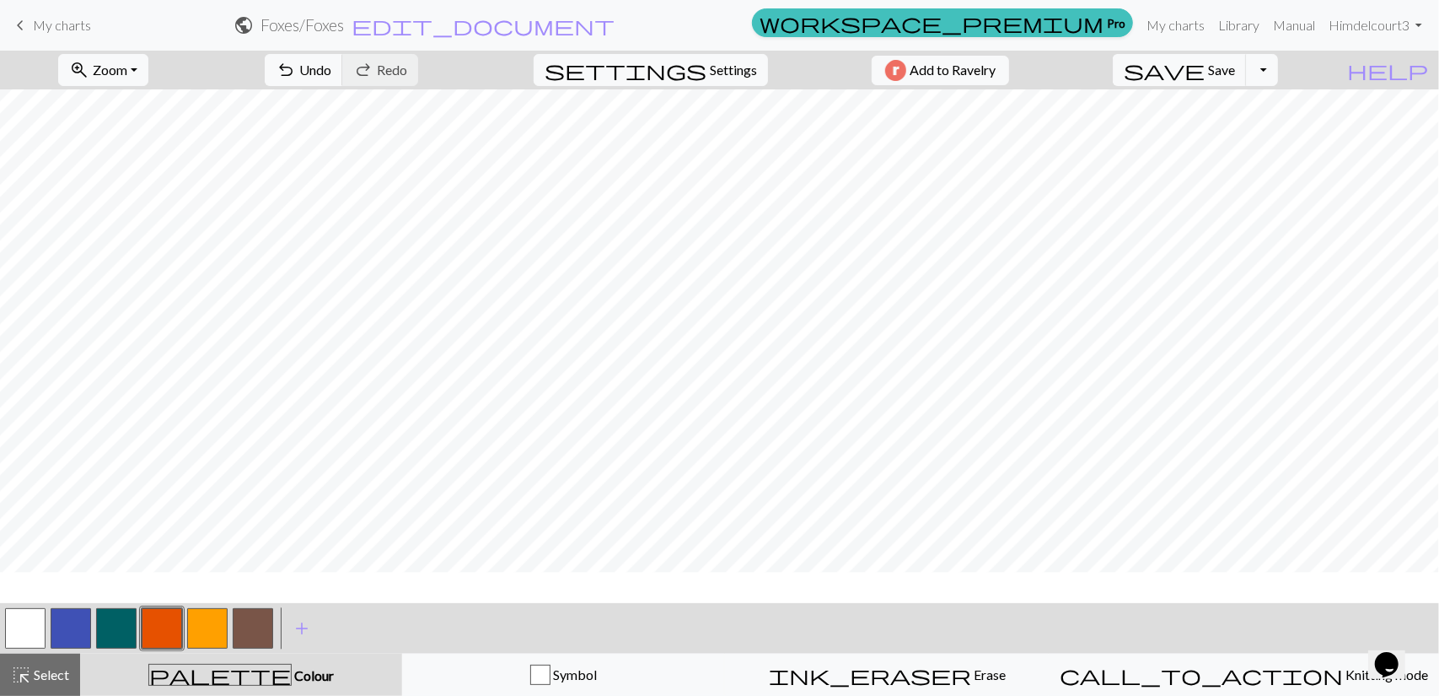
scroll to position [729, 0]
click at [27, 626] on button "button" at bounding box center [25, 628] width 40 height 40
click at [170, 631] on button "button" at bounding box center [162, 628] width 40 height 40
click at [38, 665] on div "highlight_alt Select Select" at bounding box center [40, 674] width 58 height 20
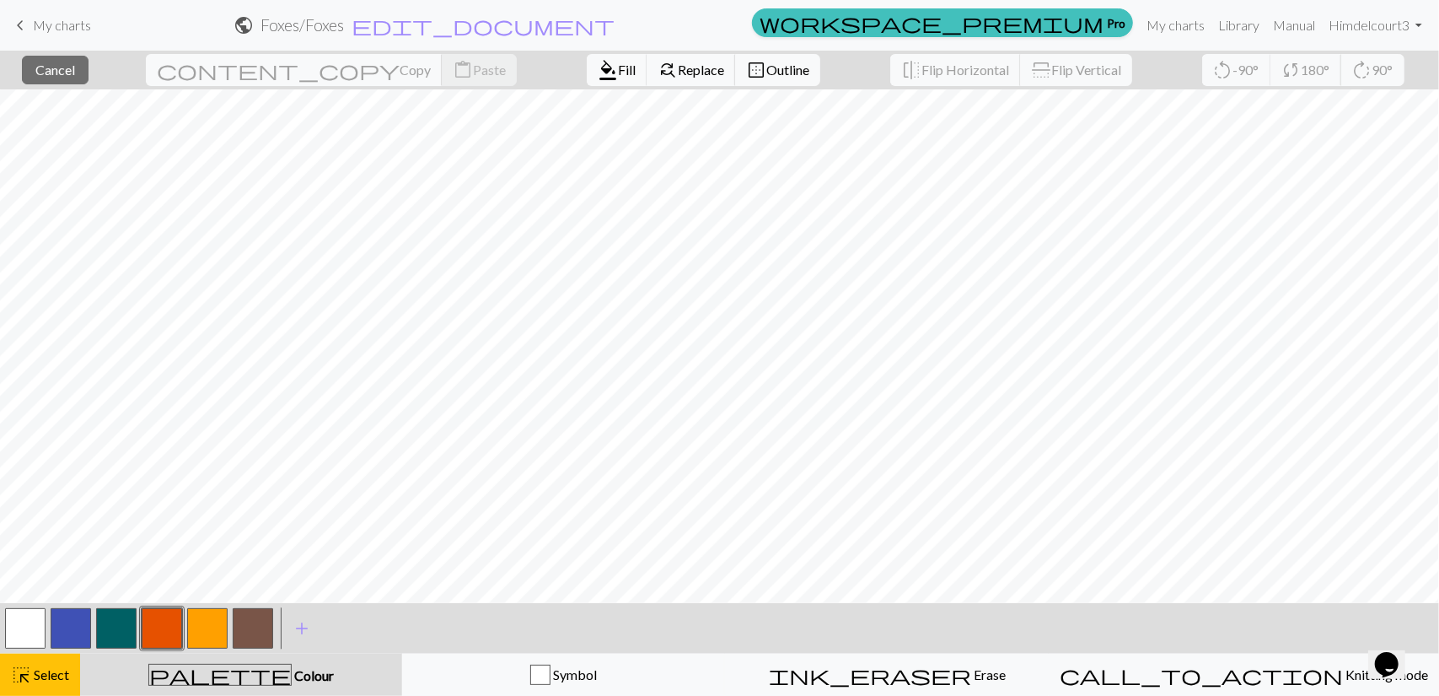
click at [167, 620] on button "button" at bounding box center [162, 628] width 40 height 40
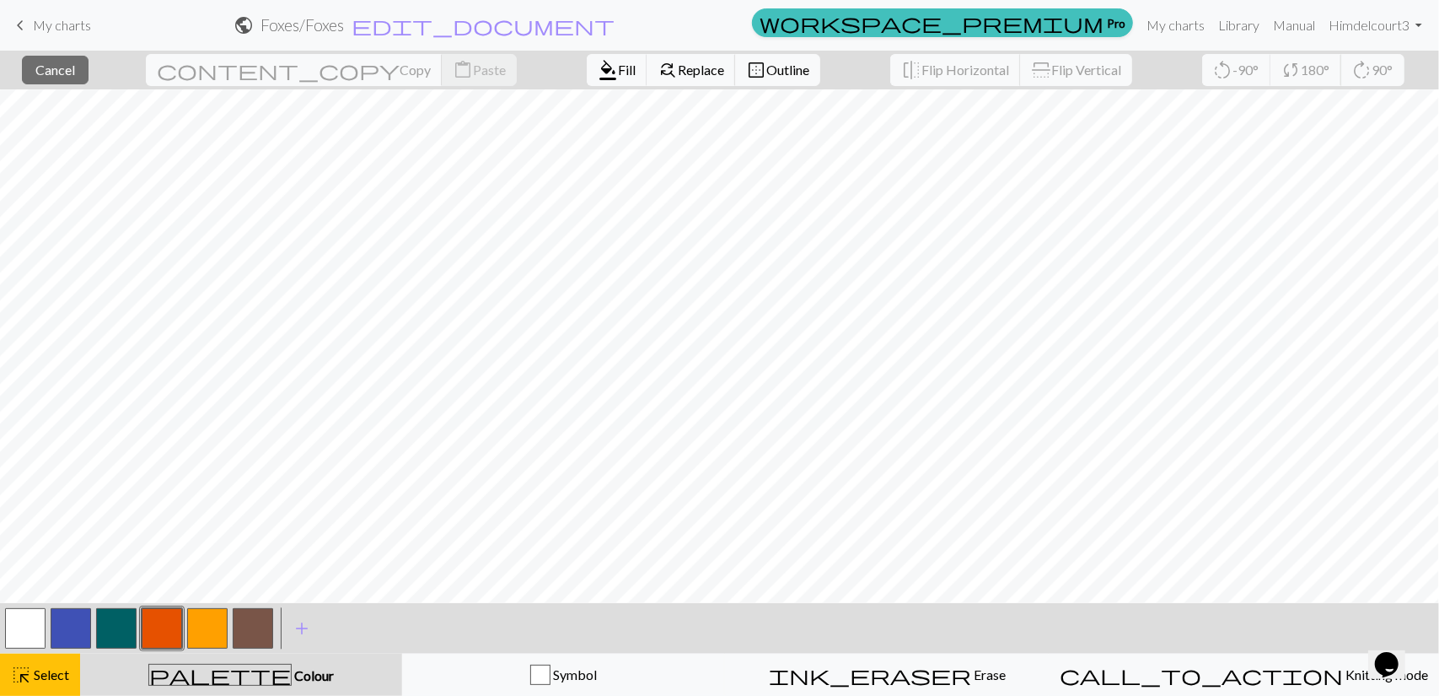
click at [162, 620] on button "button" at bounding box center [162, 628] width 40 height 40
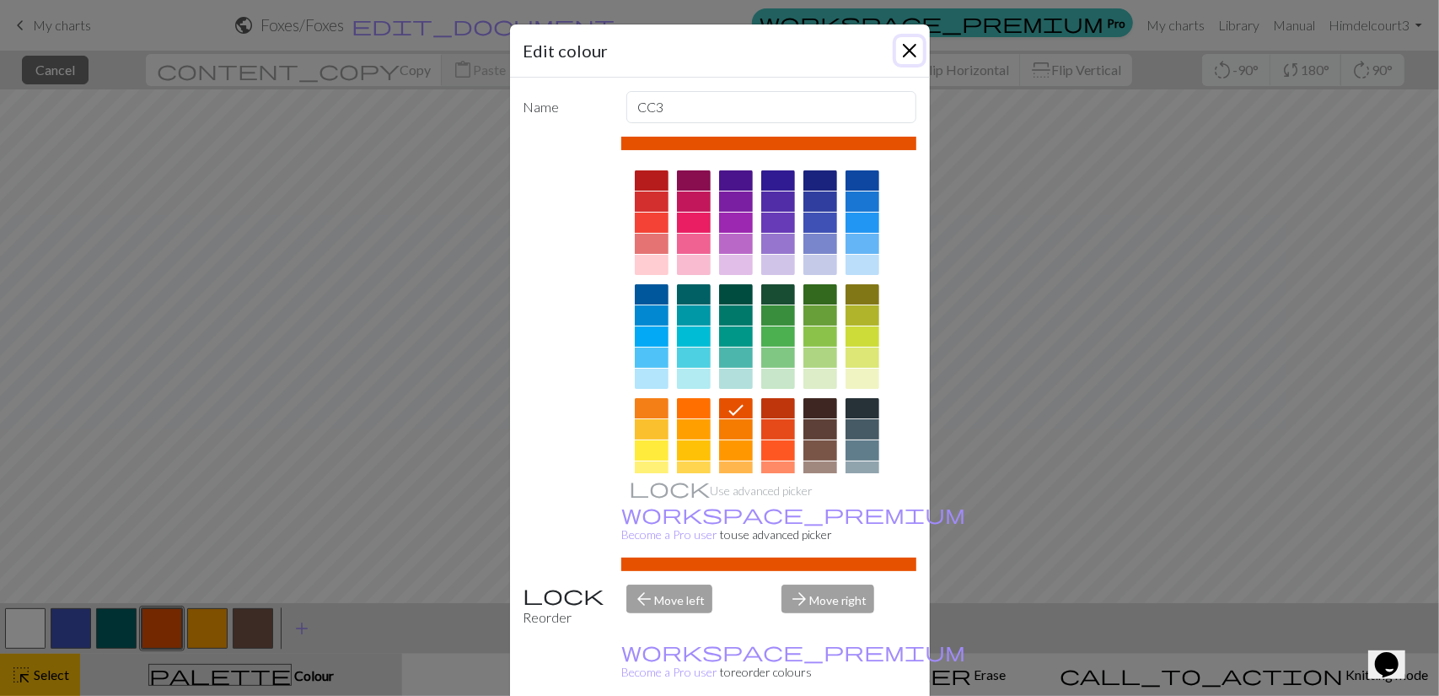
click at [896, 55] on button "Close" at bounding box center [909, 50] width 27 height 27
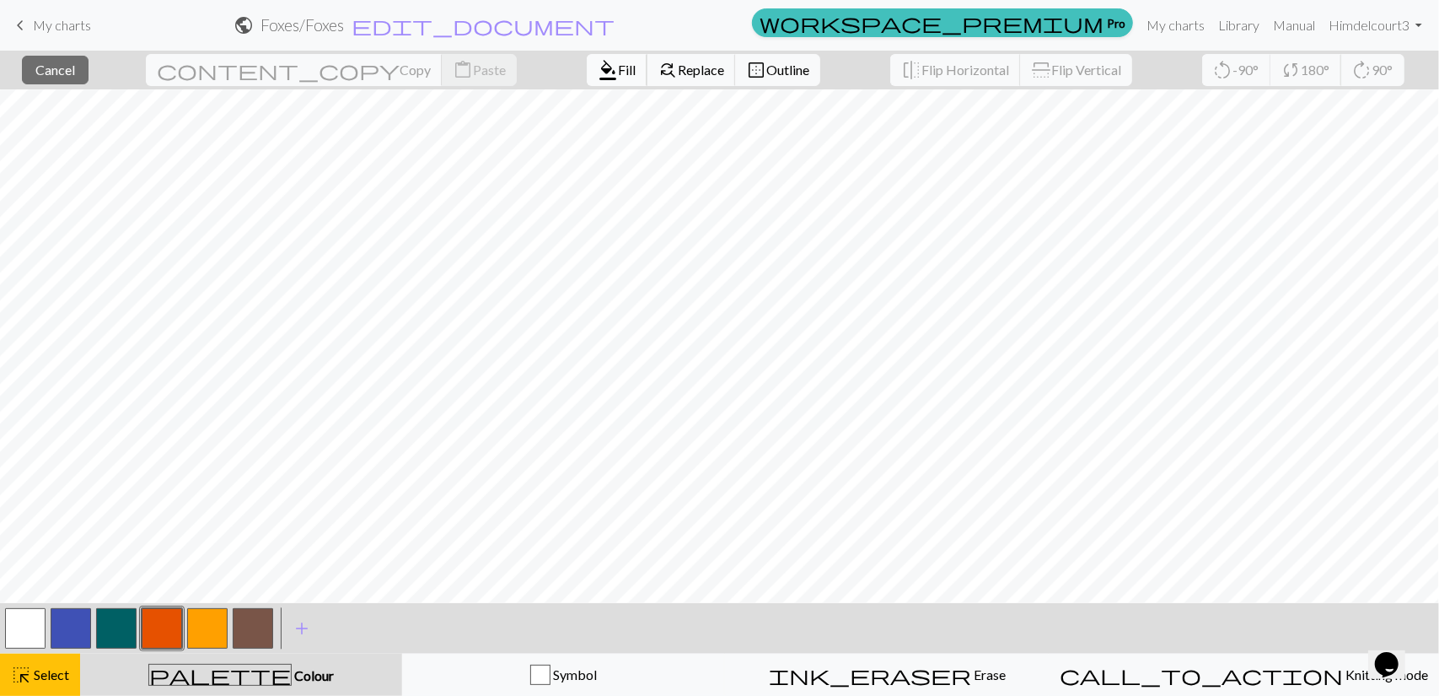
click at [618, 77] on span "Fill" at bounding box center [627, 70] width 18 height 16
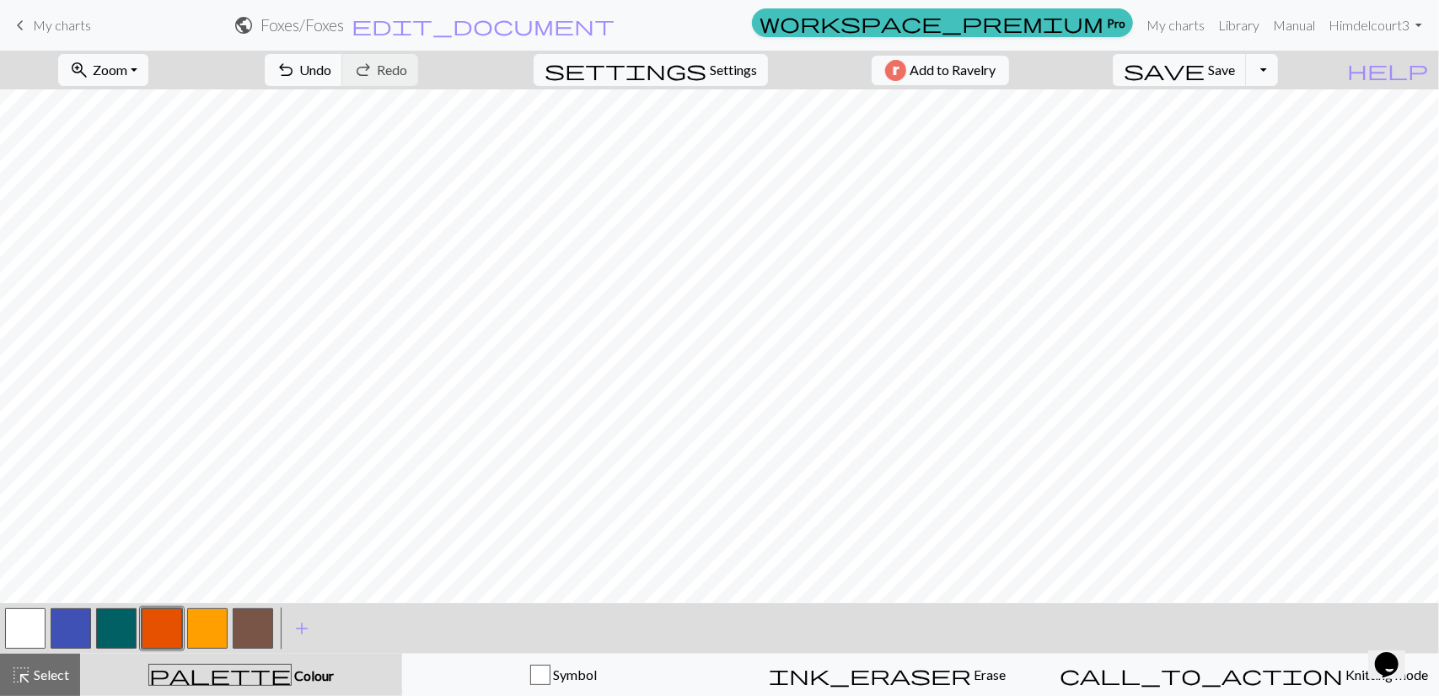
click at [119, 623] on button "button" at bounding box center [116, 628] width 40 height 40
click at [34, 692] on button "highlight_alt Select Select" at bounding box center [40, 674] width 80 height 42
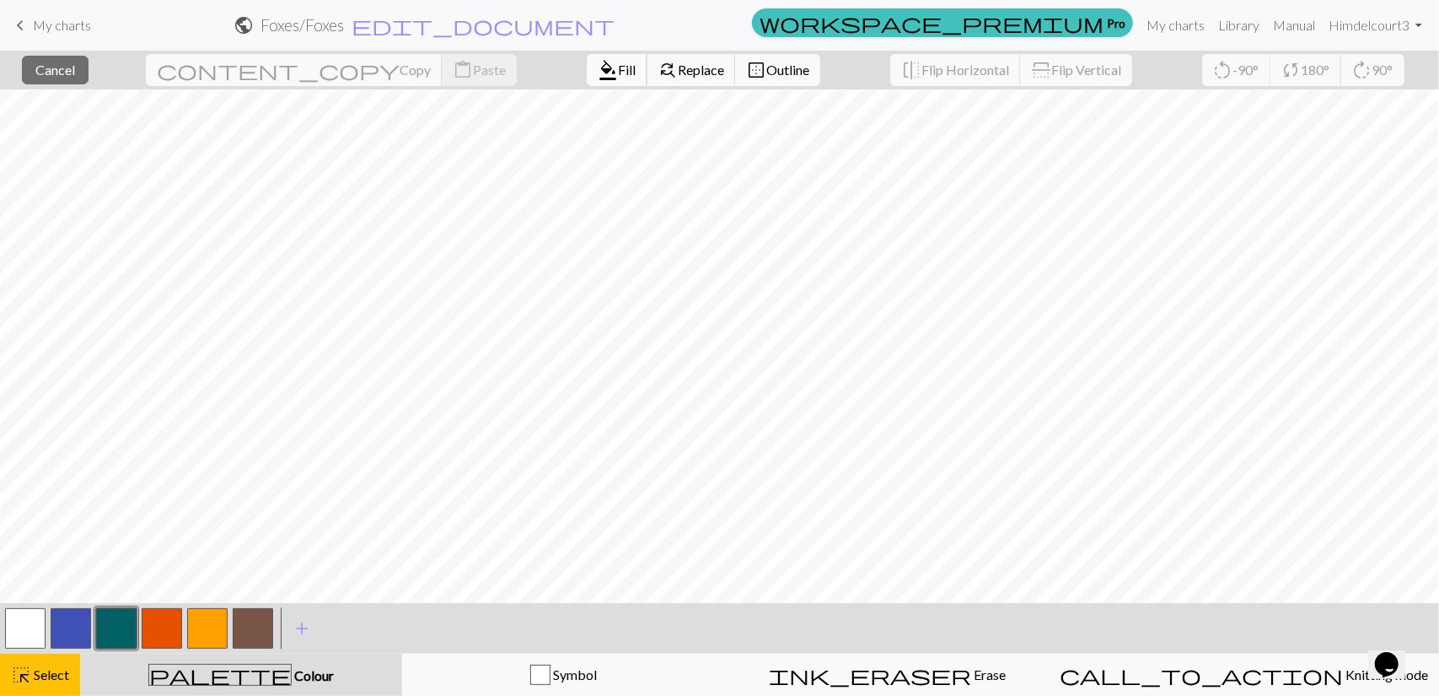
click at [598, 77] on span "format_color_fill" at bounding box center [608, 70] width 20 height 24
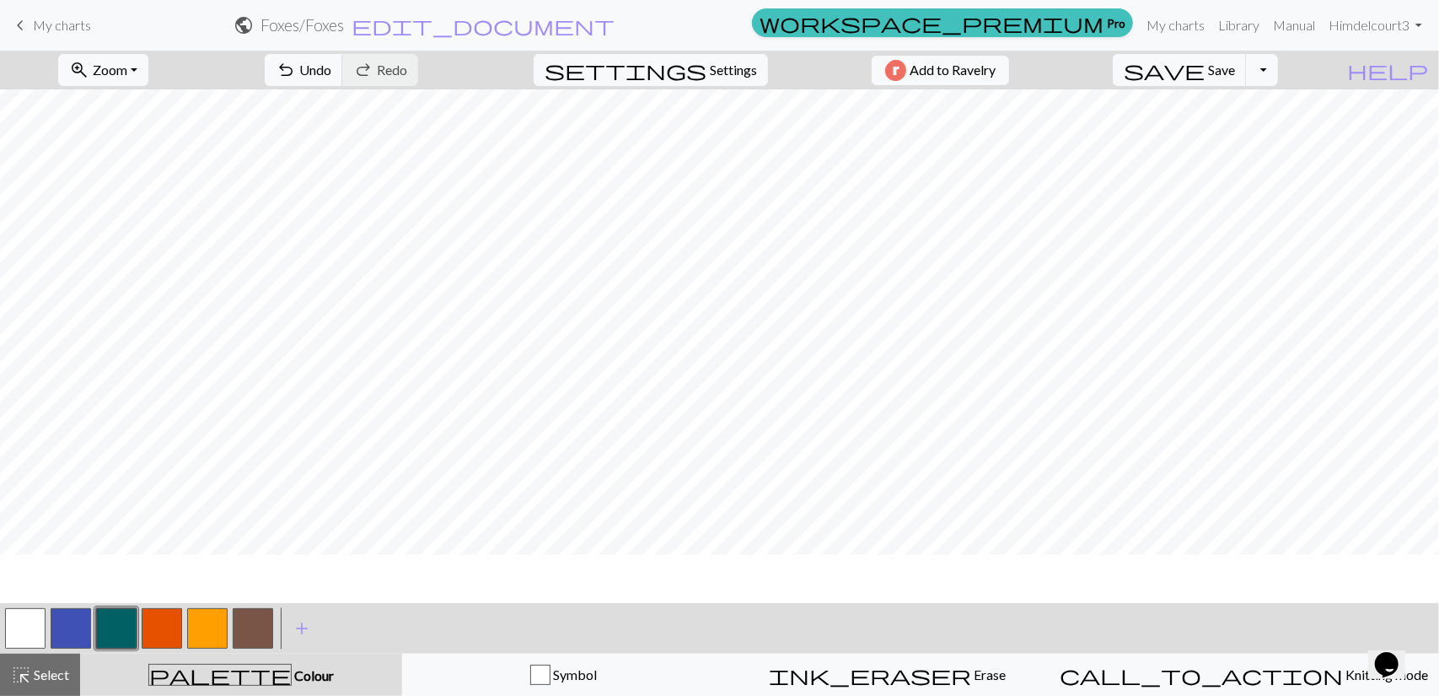
scroll to position [482, 0]
click at [265, 622] on button "button" at bounding box center [253, 628] width 40 height 40
click at [30, 670] on span "highlight_alt" at bounding box center [21, 675] width 20 height 24
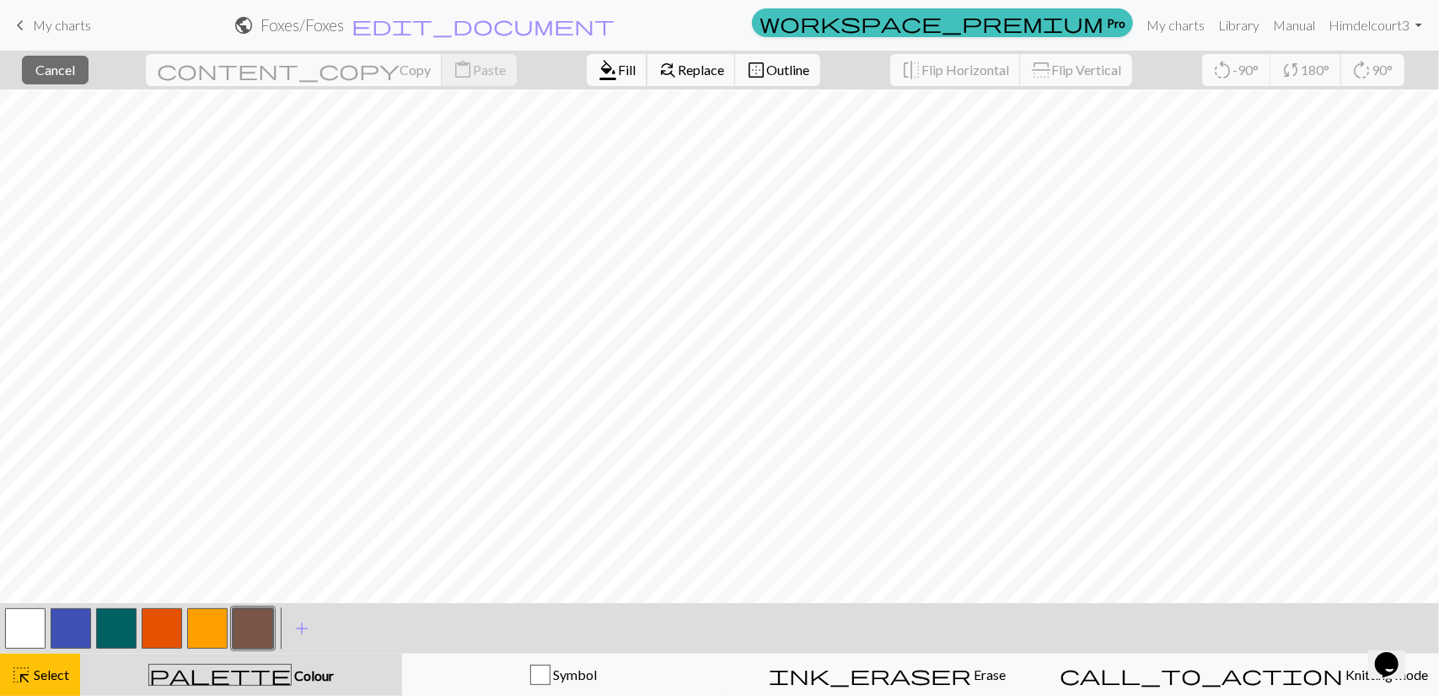
click at [598, 65] on span "format_color_fill" at bounding box center [608, 70] width 20 height 24
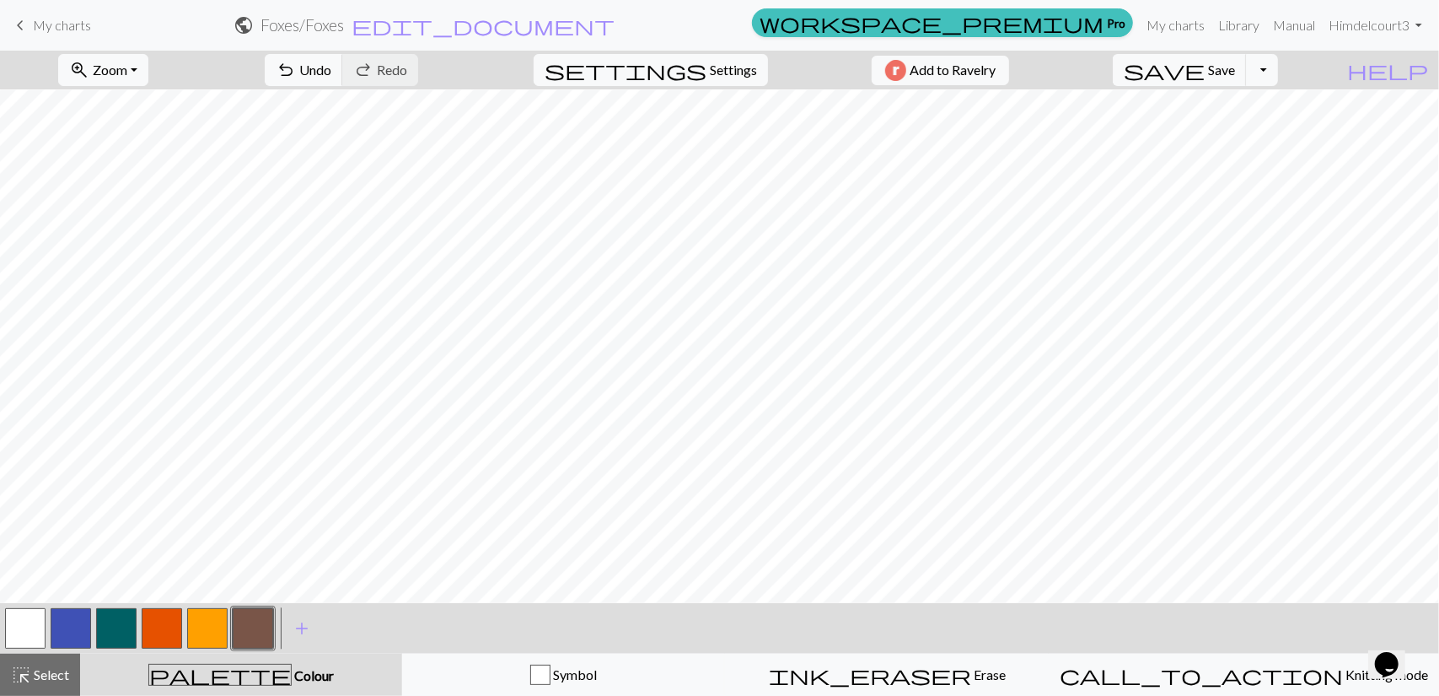
click at [196, 625] on button "button" at bounding box center [207, 628] width 40 height 40
click at [56, 671] on span "Select" at bounding box center [50, 674] width 38 height 16
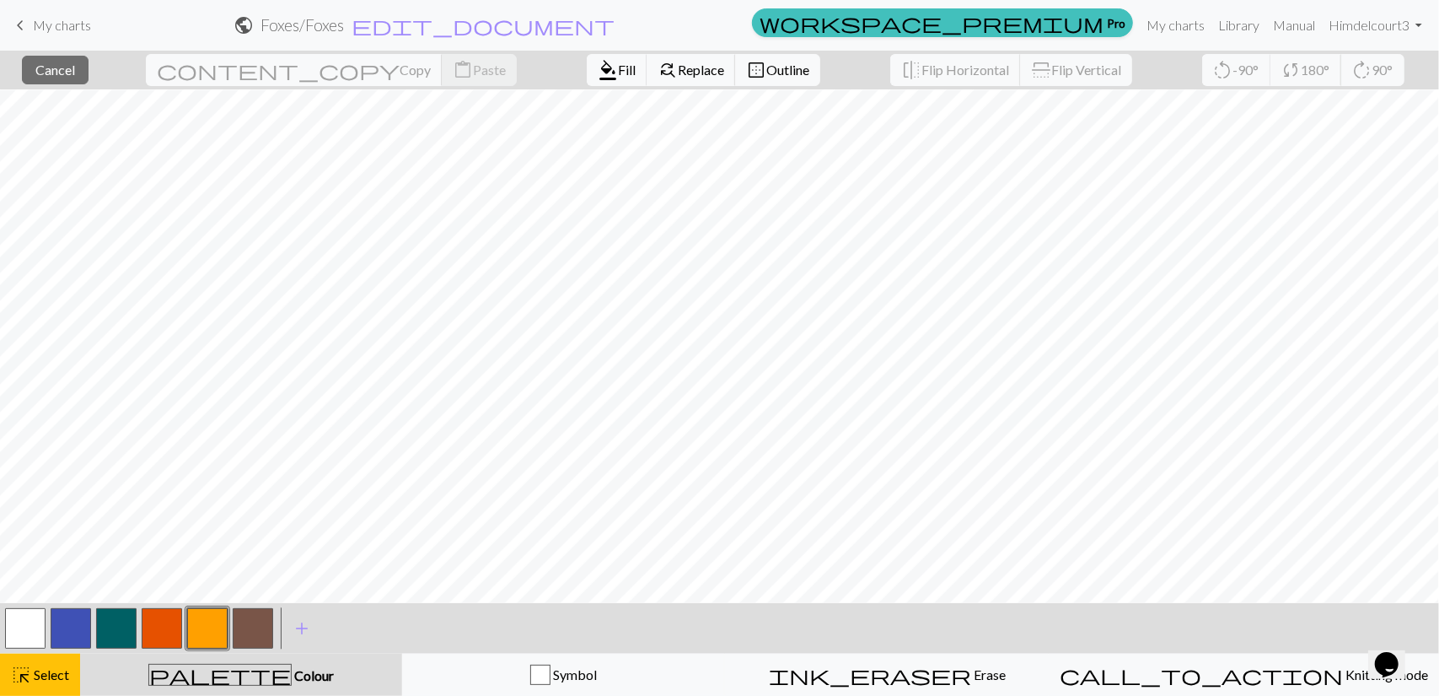
click at [210, 625] on button "button" at bounding box center [207, 628] width 40 height 40
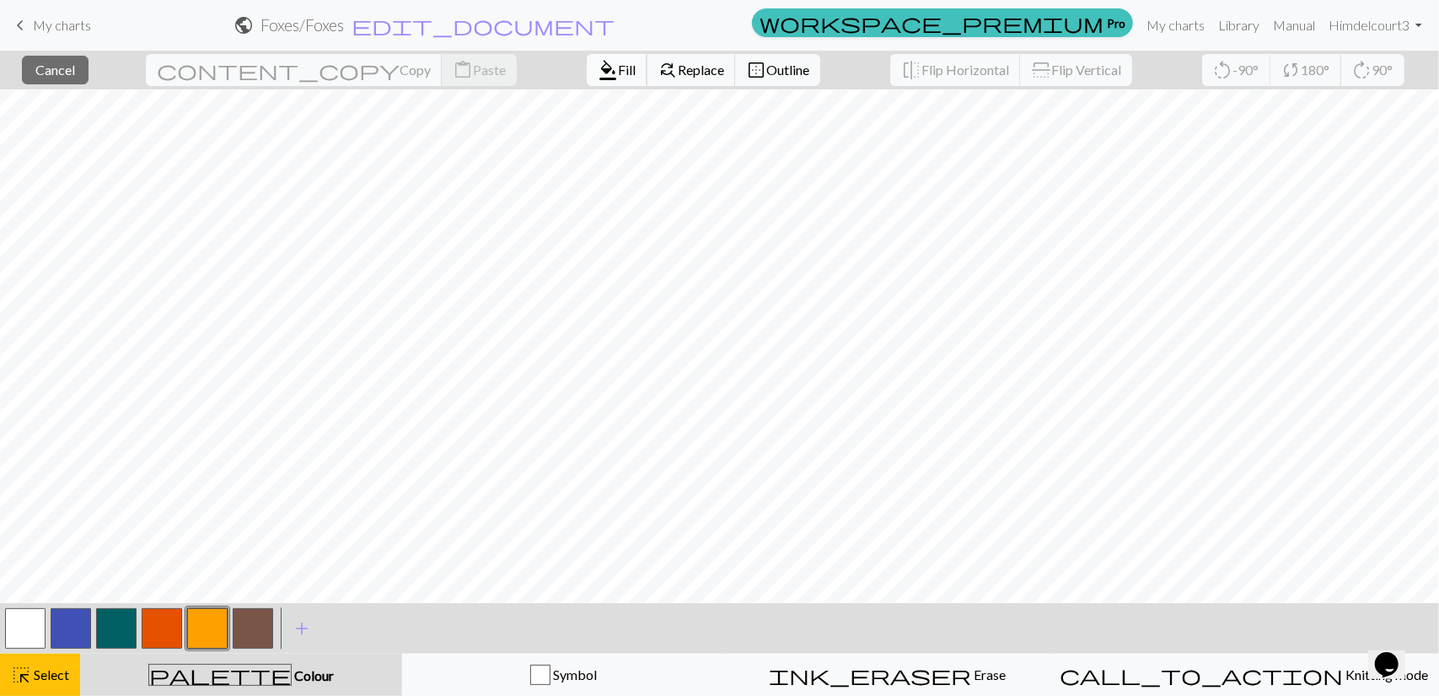
click at [618, 73] on span "Fill" at bounding box center [627, 70] width 18 height 16
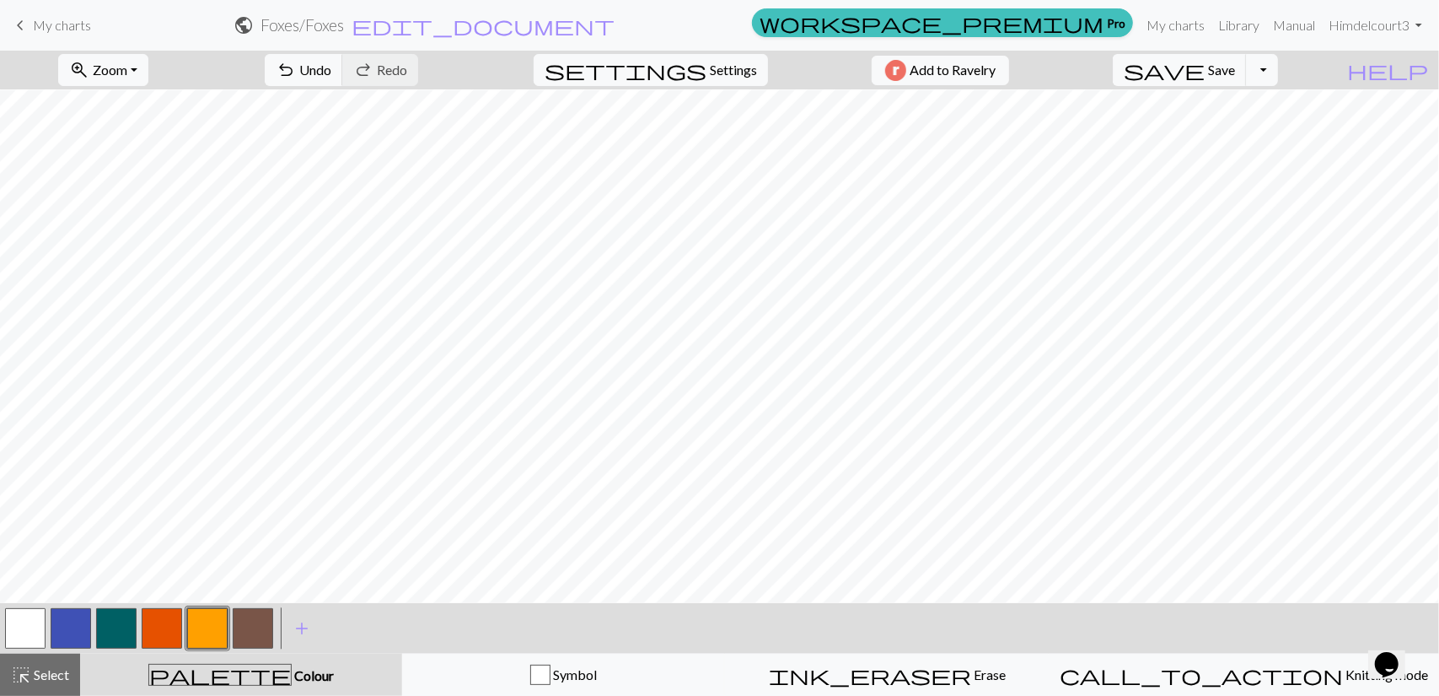
scroll to position [723, 0]
click at [1235, 68] on span "Save" at bounding box center [1221, 70] width 27 height 16
click at [54, 677] on span "Select" at bounding box center [50, 674] width 38 height 16
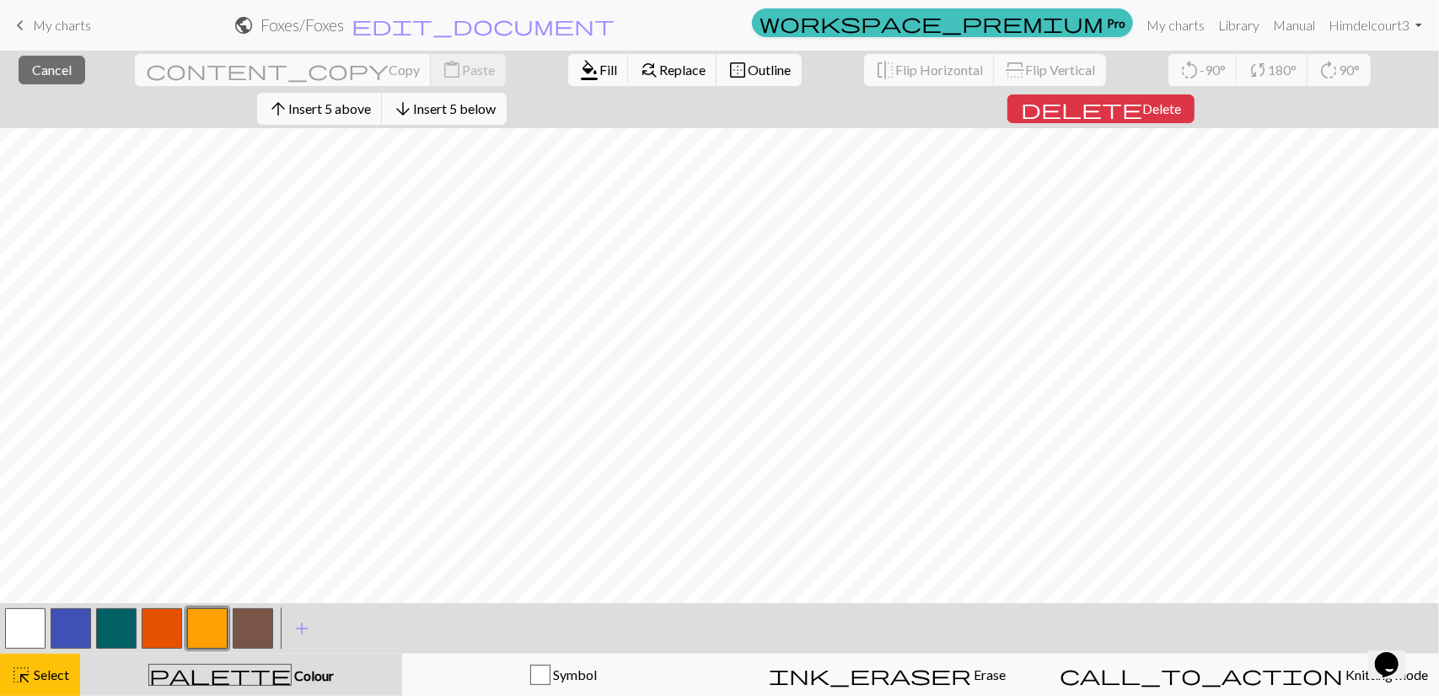
click at [117, 636] on button "button" at bounding box center [116, 628] width 40 height 40
click at [600, 62] on span "Fill" at bounding box center [609, 70] width 18 height 16
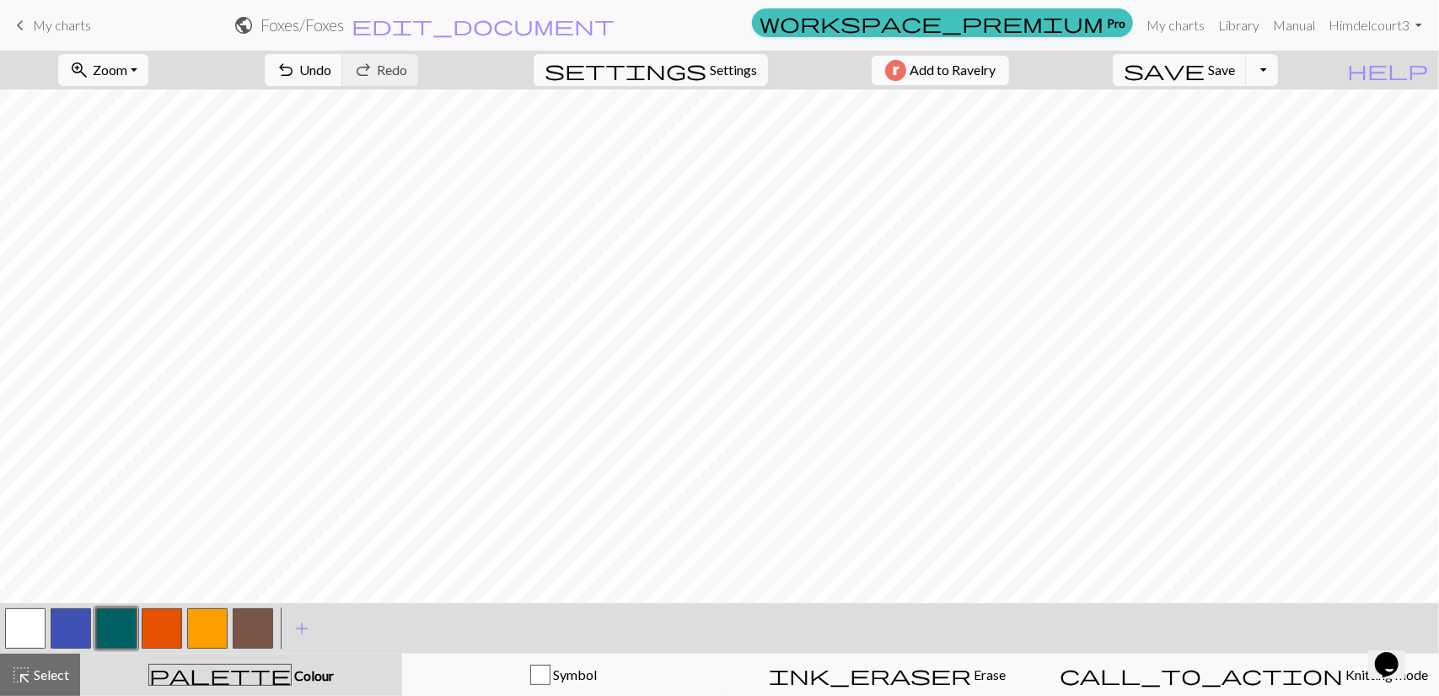
click at [264, 626] on button "button" at bounding box center [253, 628] width 40 height 40
click at [48, 685] on button "highlight_alt Select Select" at bounding box center [40, 674] width 80 height 42
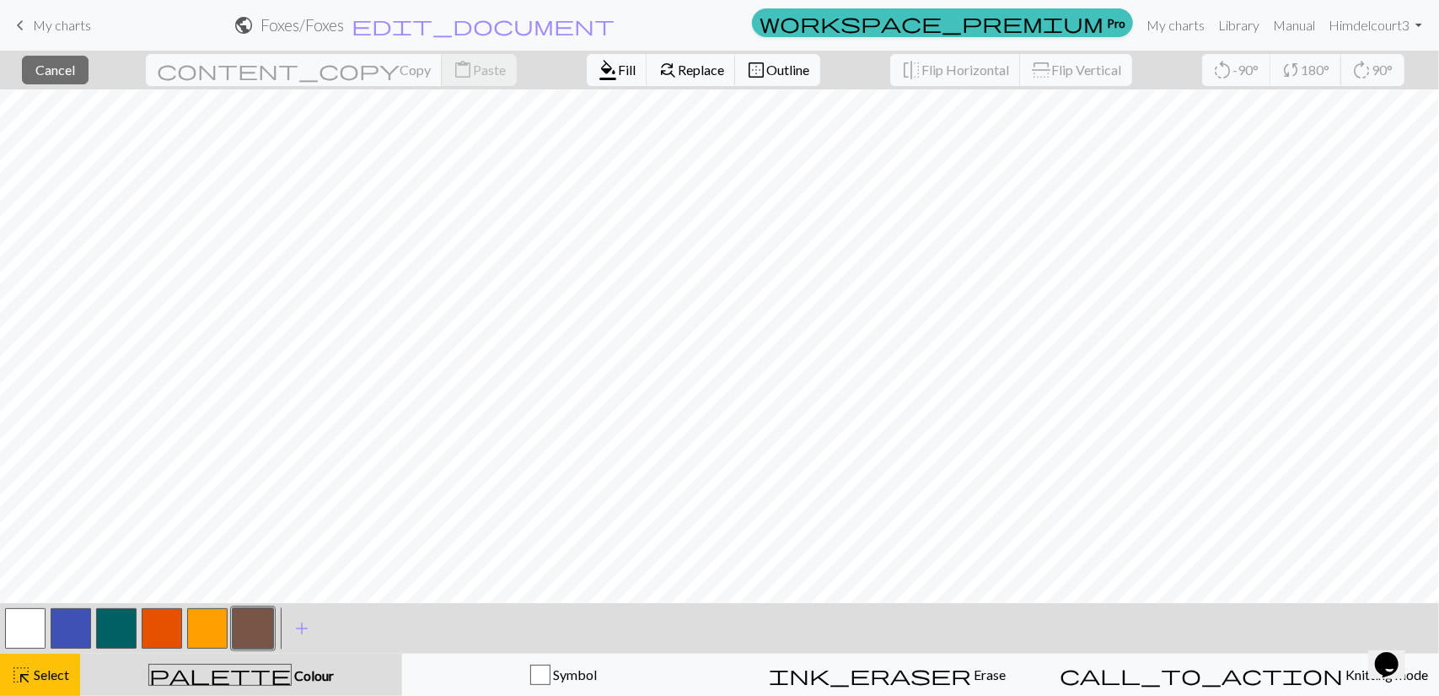
click at [254, 630] on button "button" at bounding box center [253, 628] width 40 height 40
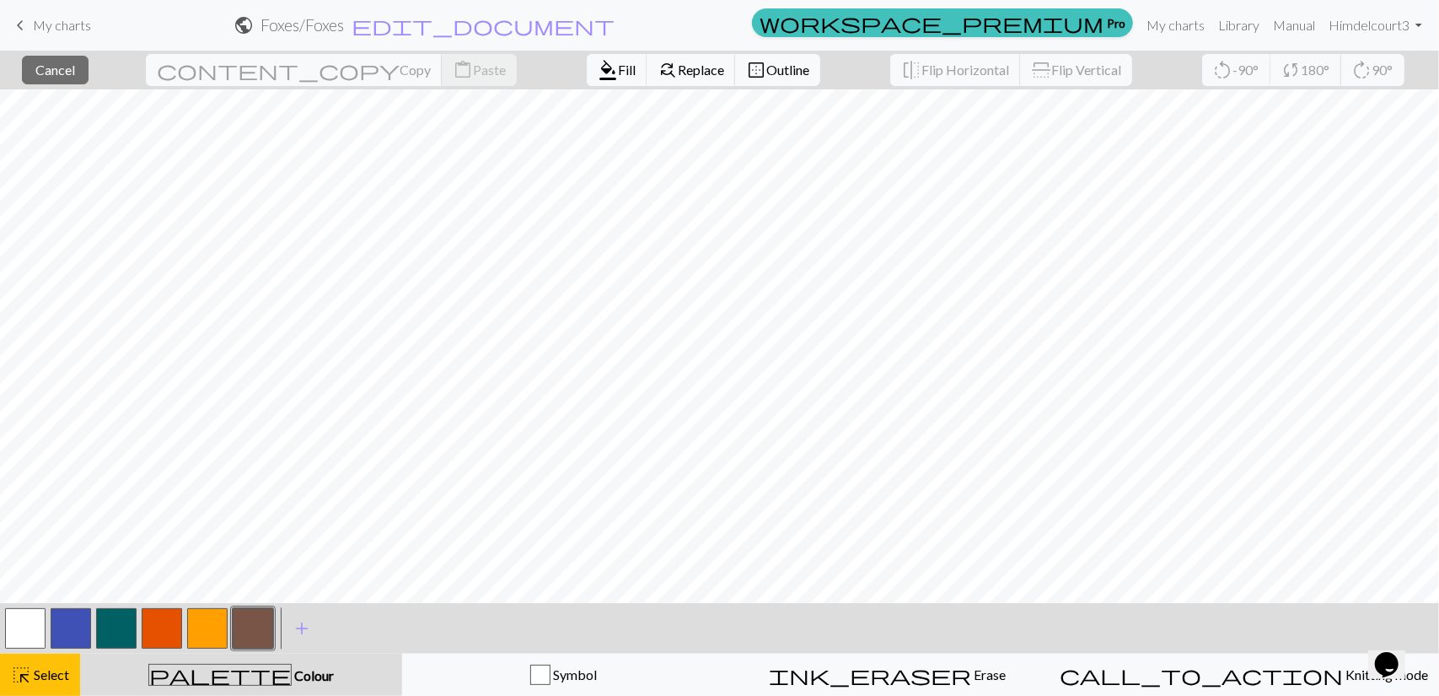
click at [253, 618] on button "button" at bounding box center [253, 628] width 40 height 40
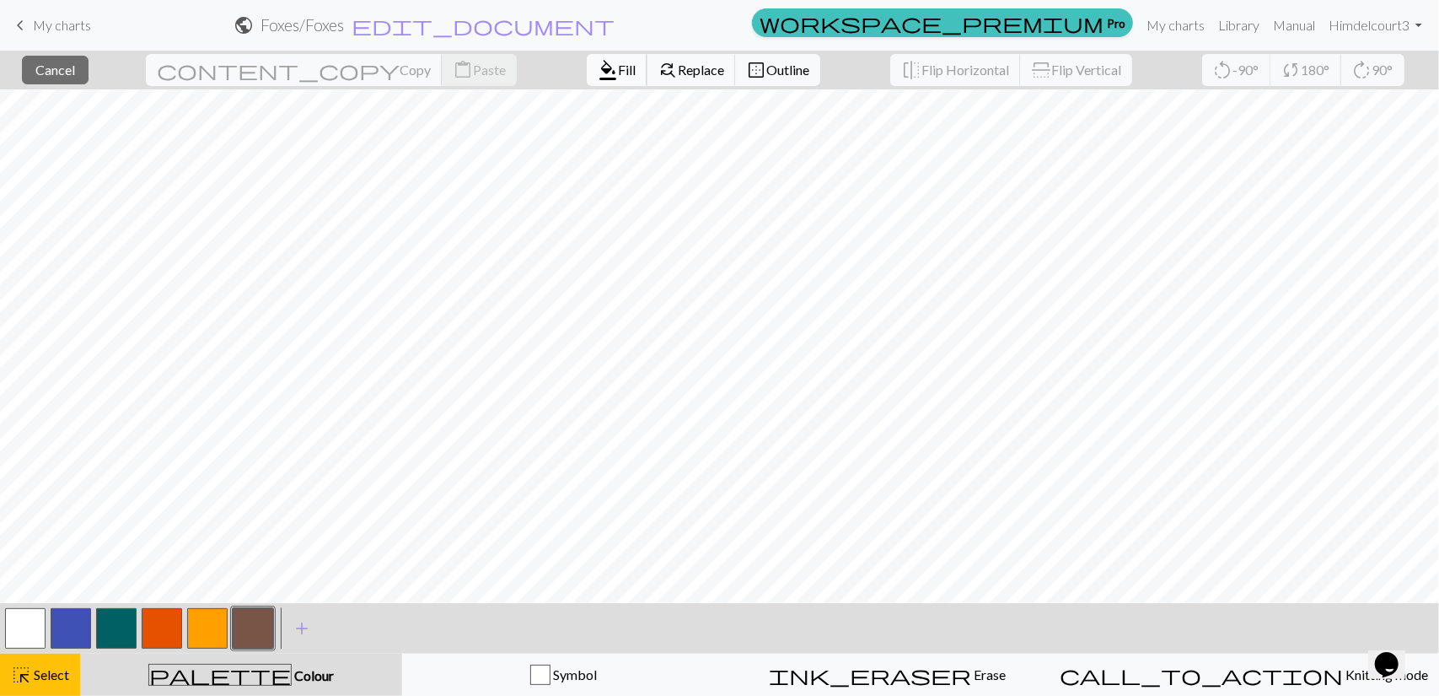
click at [598, 66] on span "format_color_fill" at bounding box center [608, 70] width 20 height 24
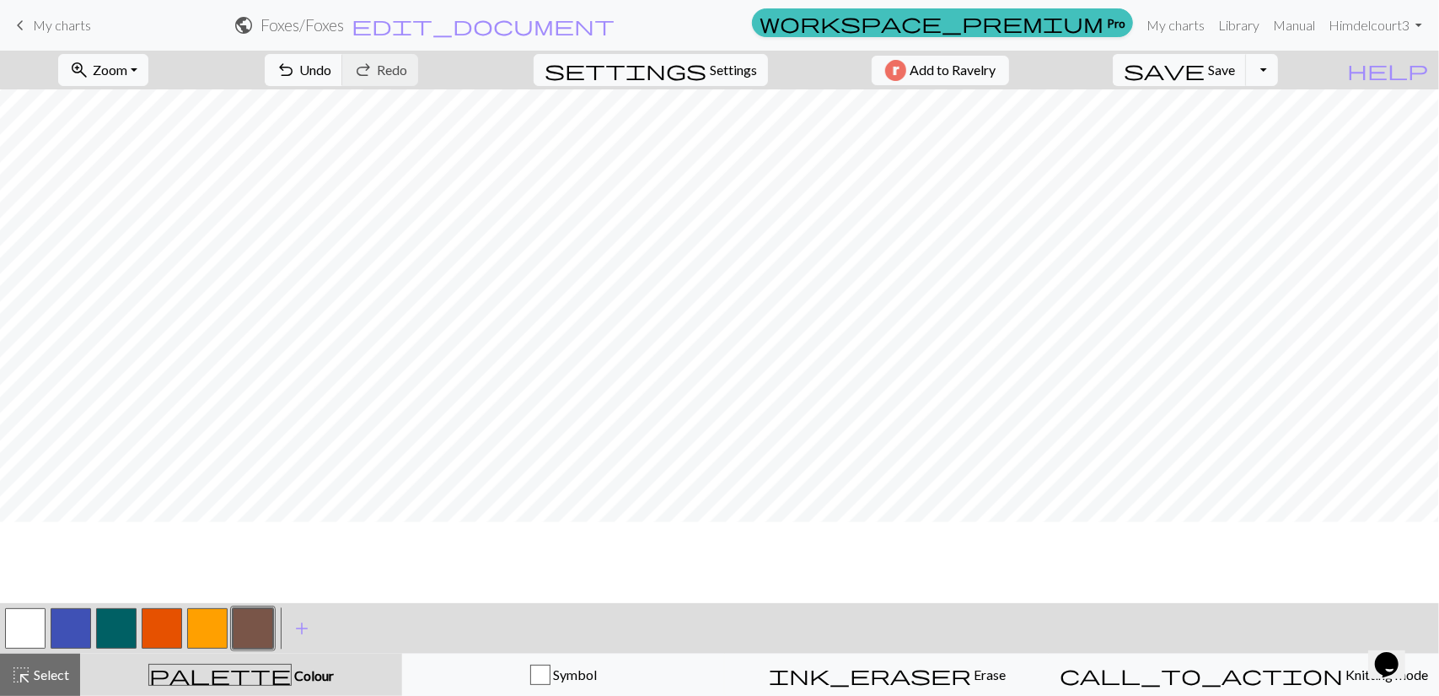
scroll to position [179, 0]
click at [292, 675] on span "Colour" at bounding box center [313, 675] width 42 height 16
click at [47, 668] on span "Select" at bounding box center [50, 674] width 38 height 16
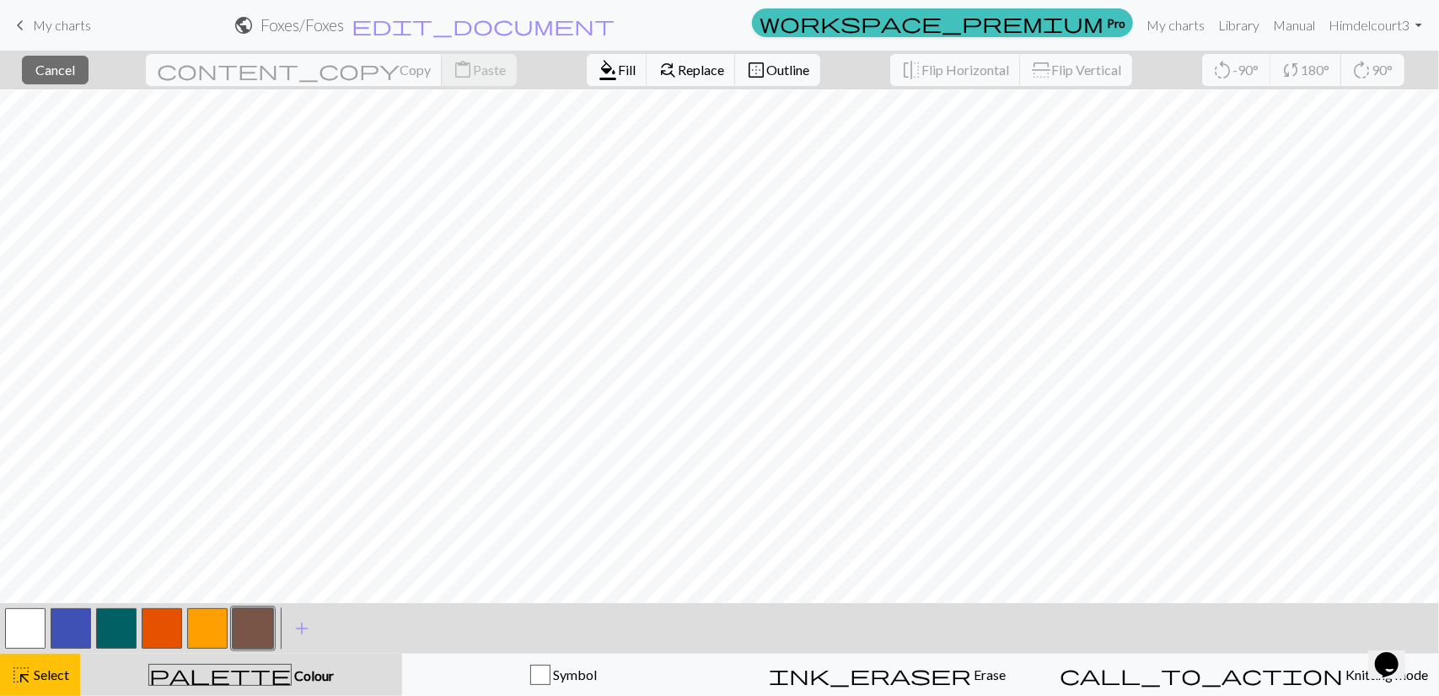
click at [30, 616] on button "button" at bounding box center [25, 628] width 40 height 40
click at [618, 77] on span "Fill" at bounding box center [627, 70] width 18 height 16
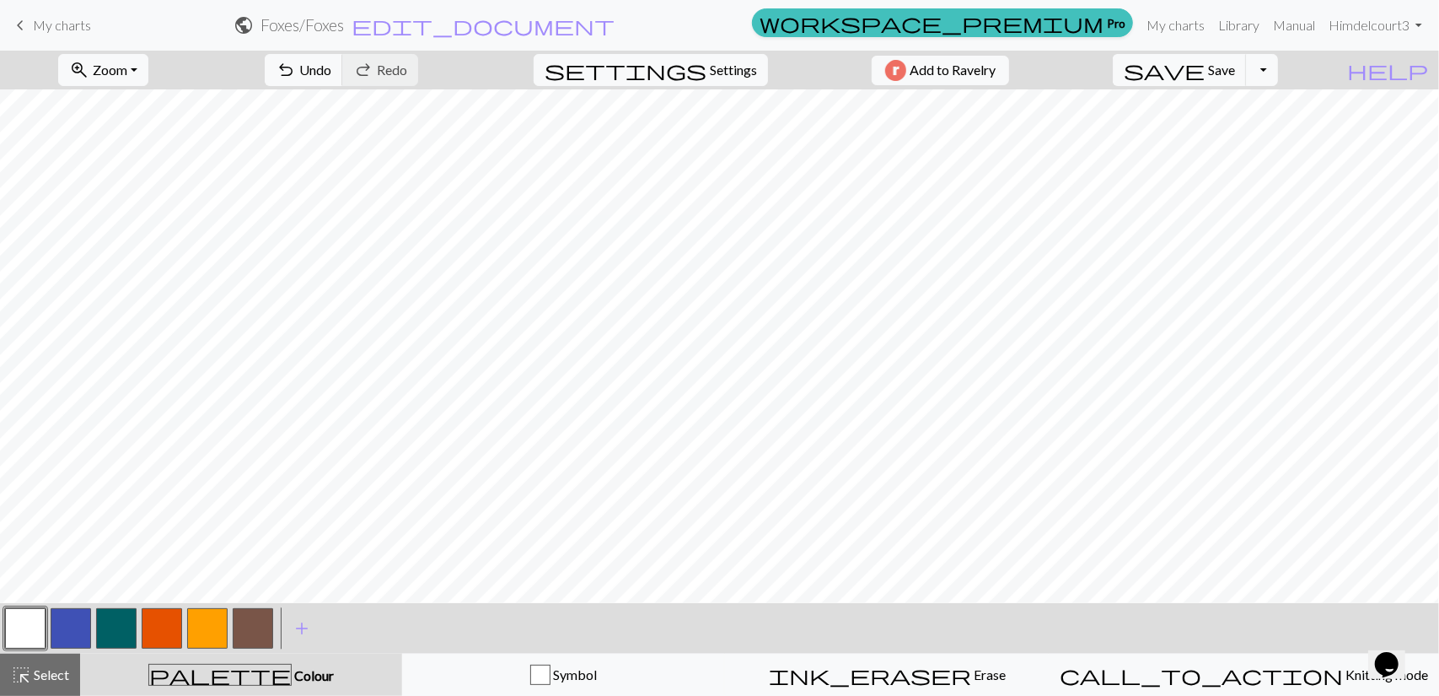
scroll to position [202, 0]
click at [615, 26] on span "edit_document" at bounding box center [483, 25] width 263 height 24
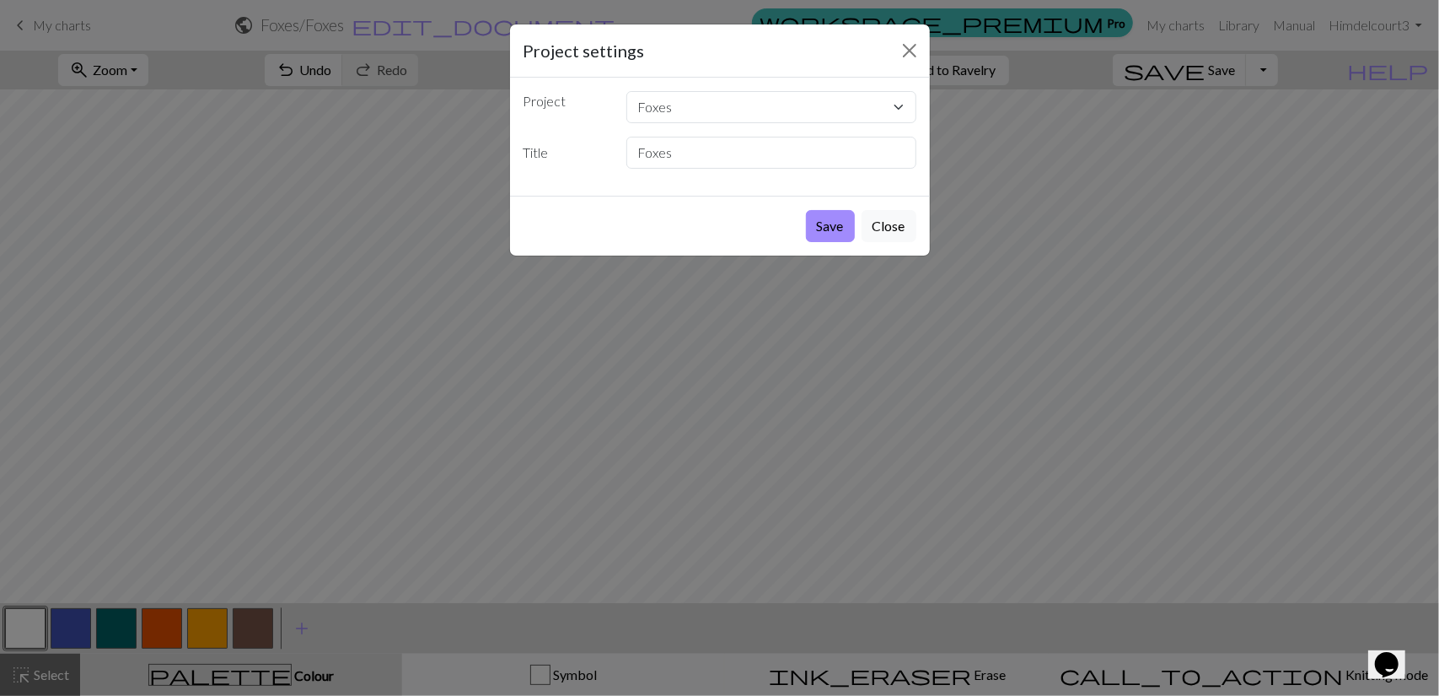
click at [593, 24] on div "Project settings" at bounding box center [720, 50] width 420 height 53
click at [879, 225] on button "Close" at bounding box center [889, 226] width 55 height 32
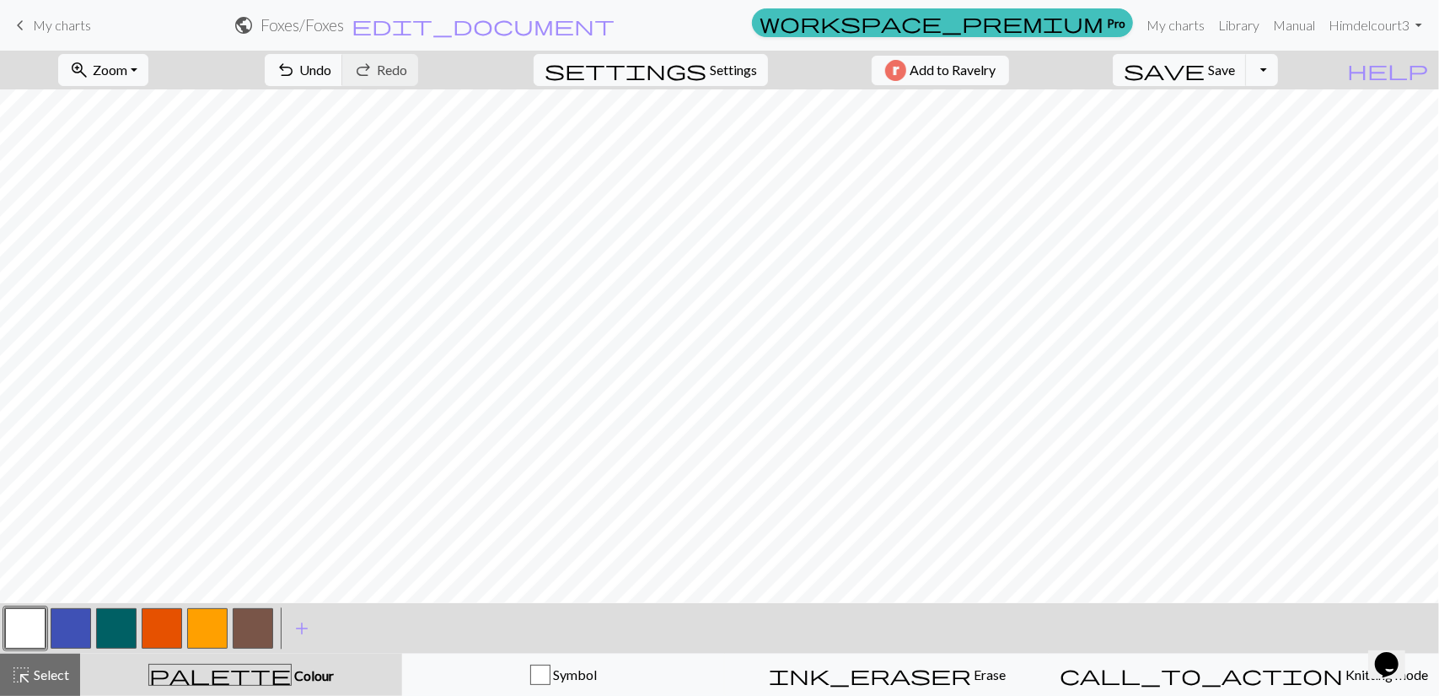
click at [344, 23] on h2 "Foxes / Foxes" at bounding box center [302, 24] width 83 height 19
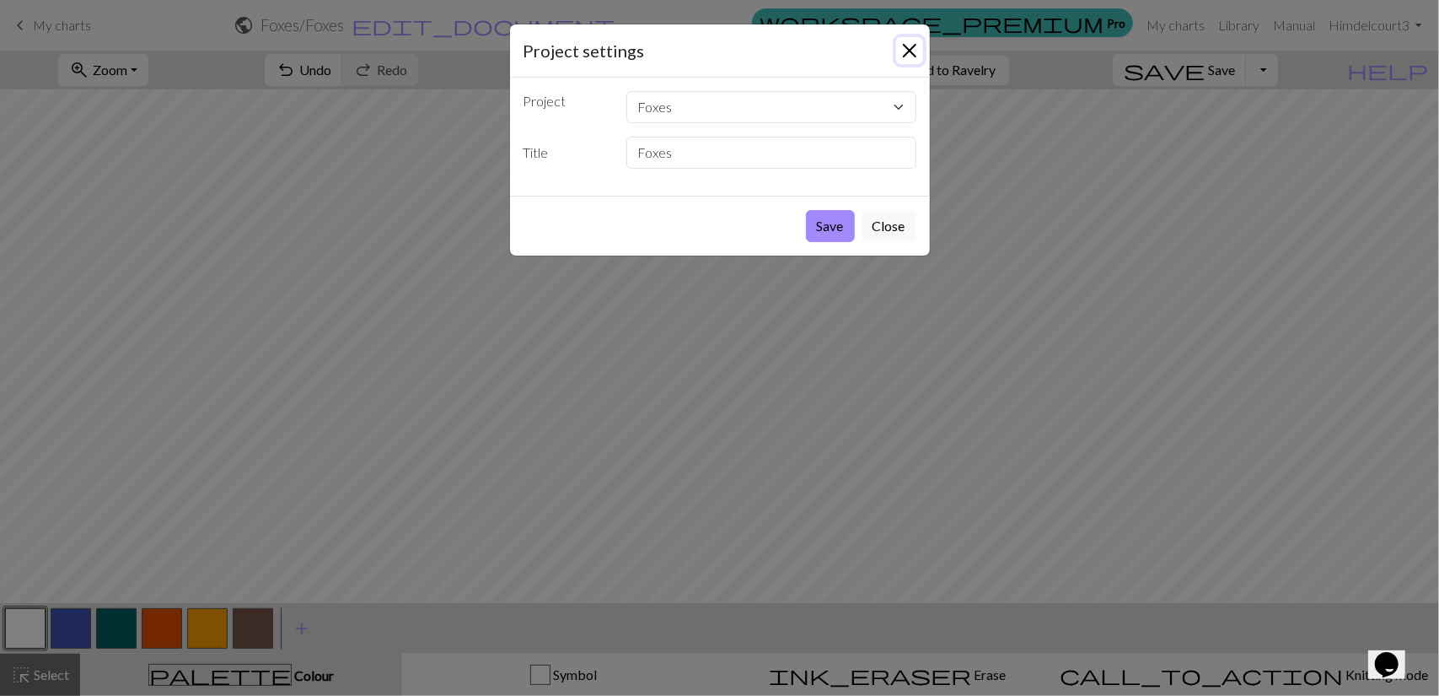
click at [909, 53] on button "Close" at bounding box center [909, 50] width 27 height 27
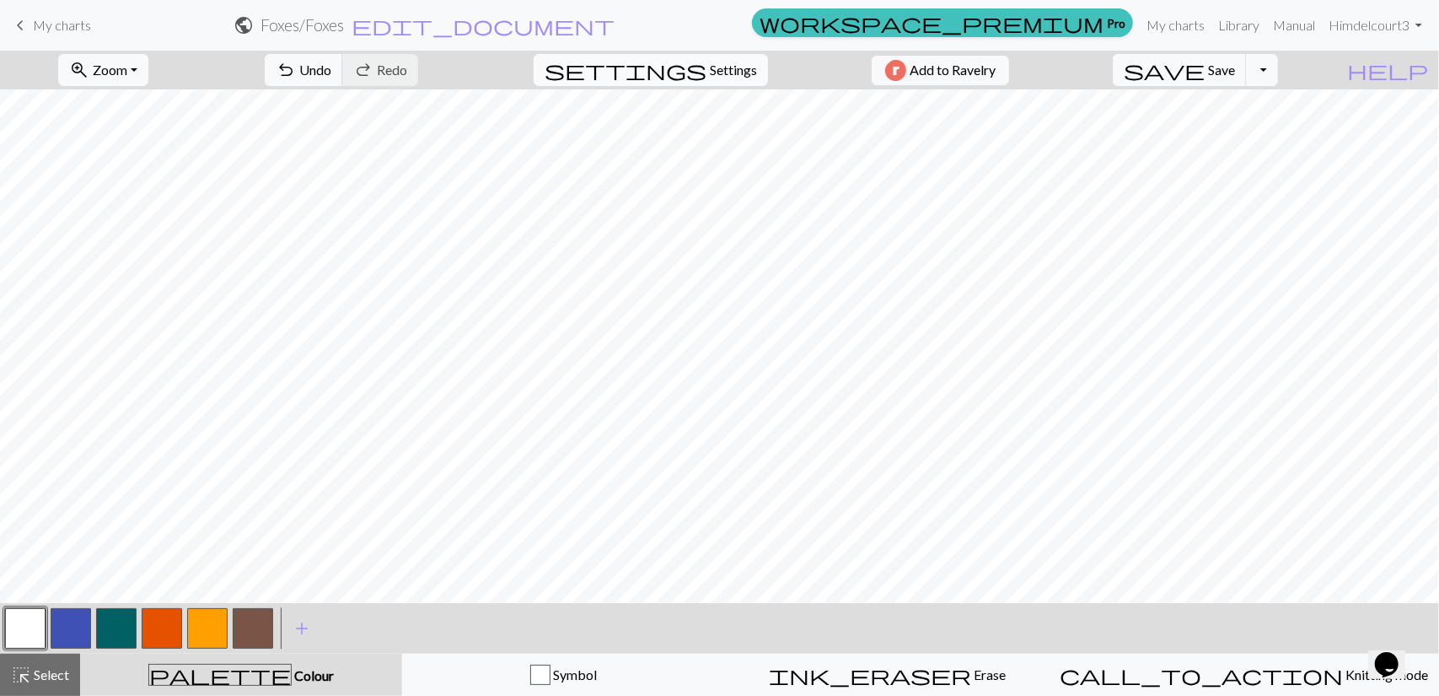
click at [745, 63] on span "Settings" at bounding box center [733, 70] width 47 height 20
select select "aran"
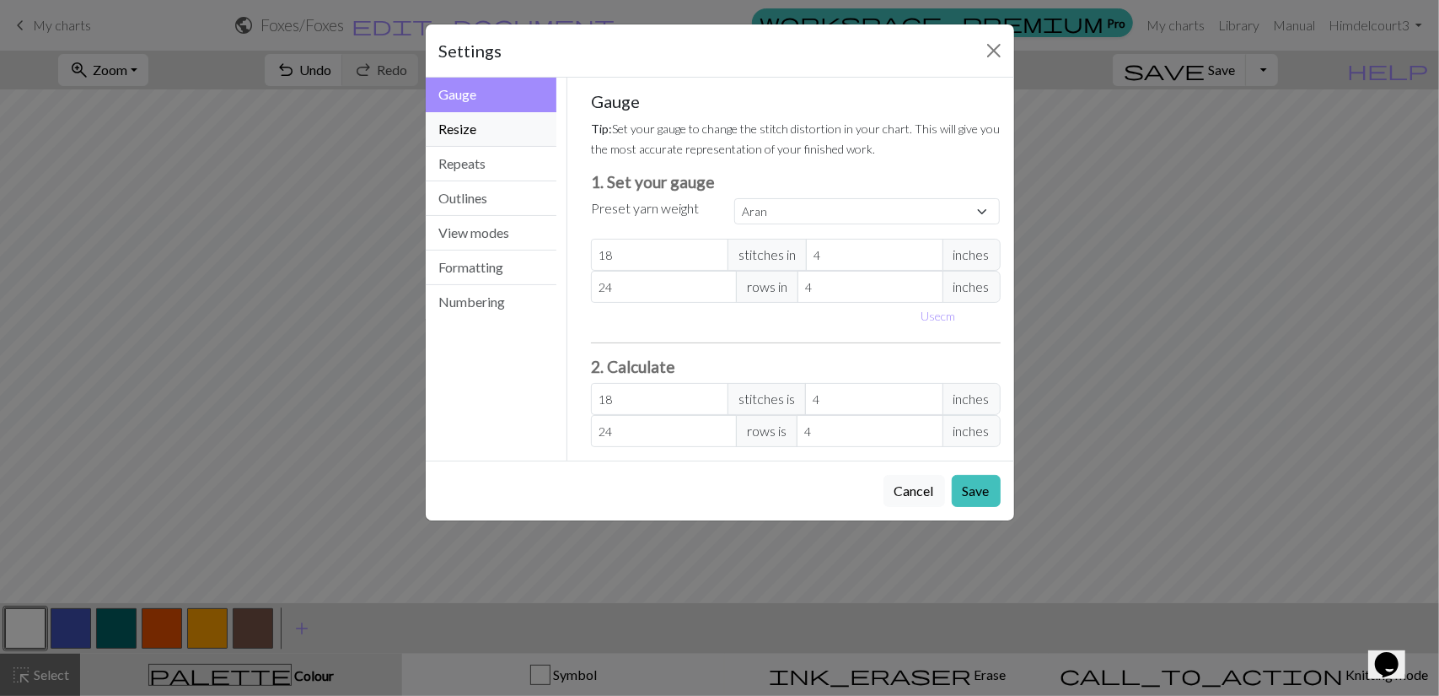
click at [501, 131] on button "Resize" at bounding box center [492, 129] width 132 height 35
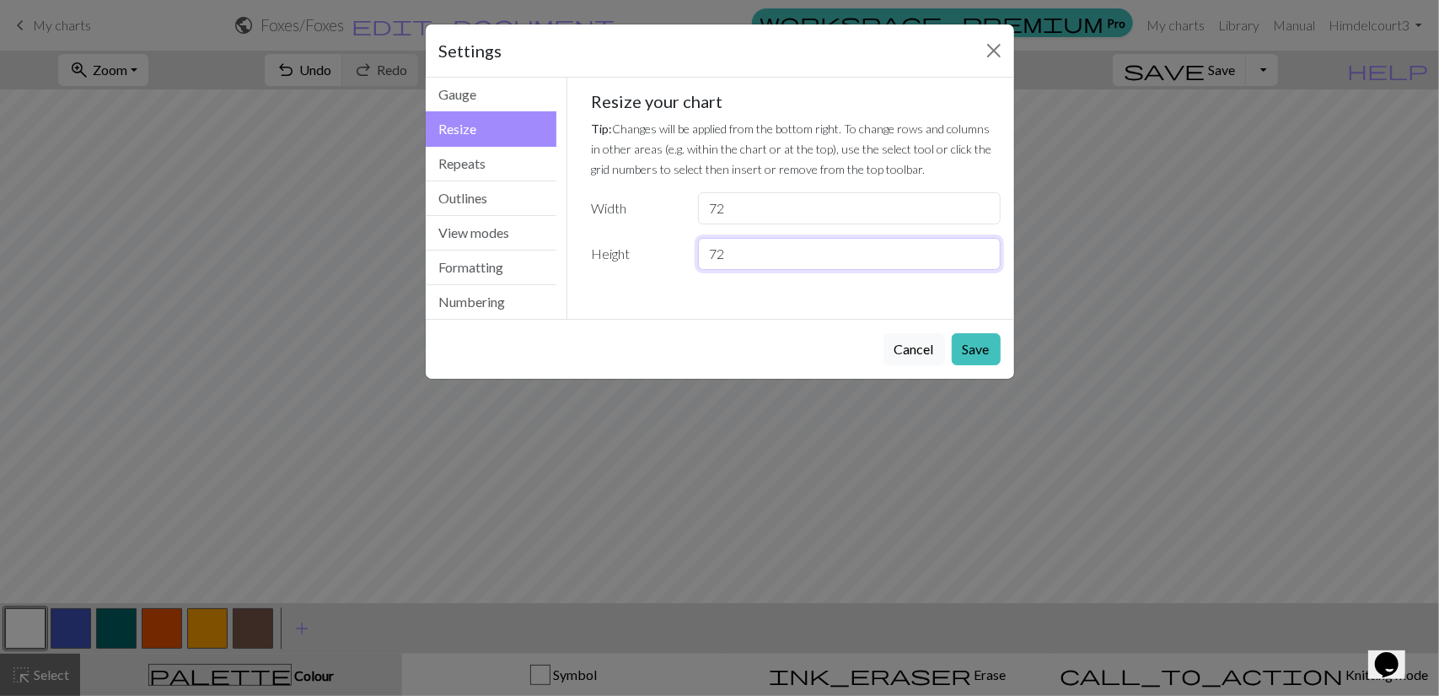
click at [740, 257] on input "72" at bounding box center [849, 254] width 302 height 32
type input "75"
click at [972, 345] on button "Save" at bounding box center [976, 349] width 49 height 32
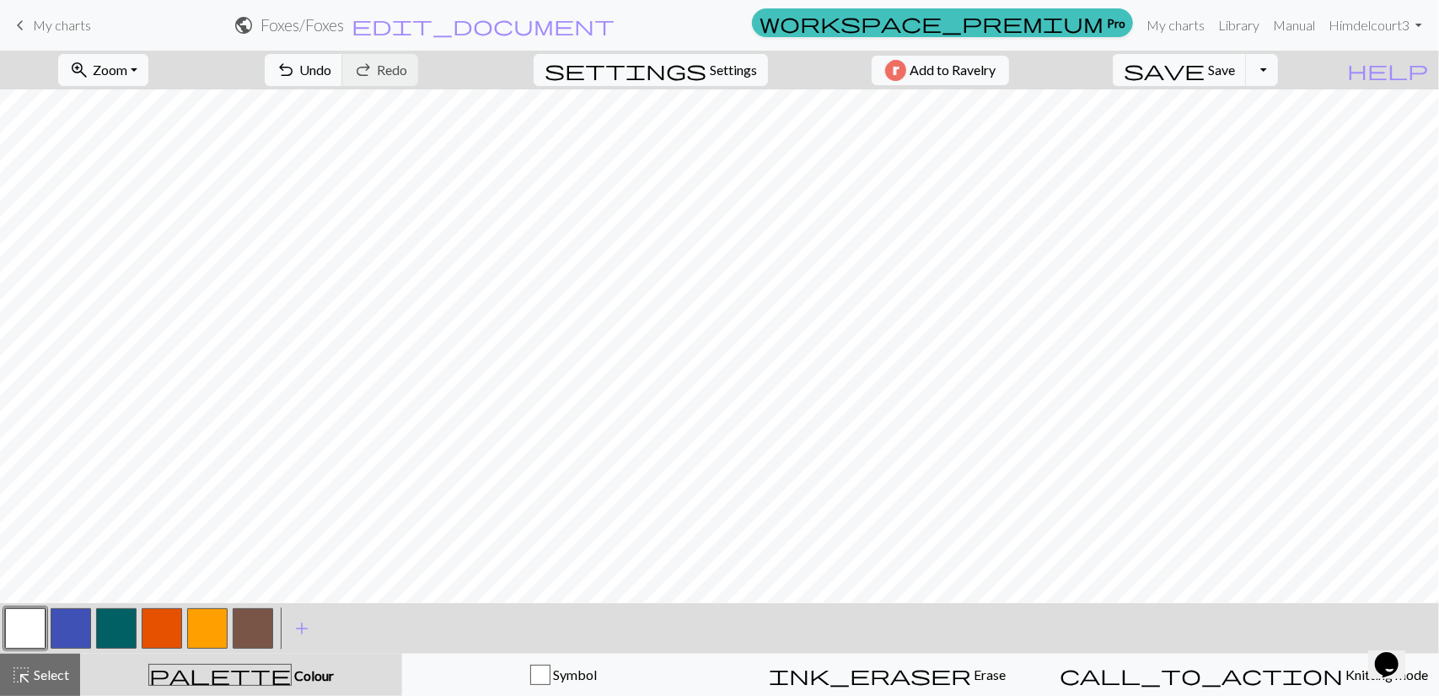
scroll to position [839, 0]
click at [687, 67] on span "settings" at bounding box center [626, 70] width 162 height 24
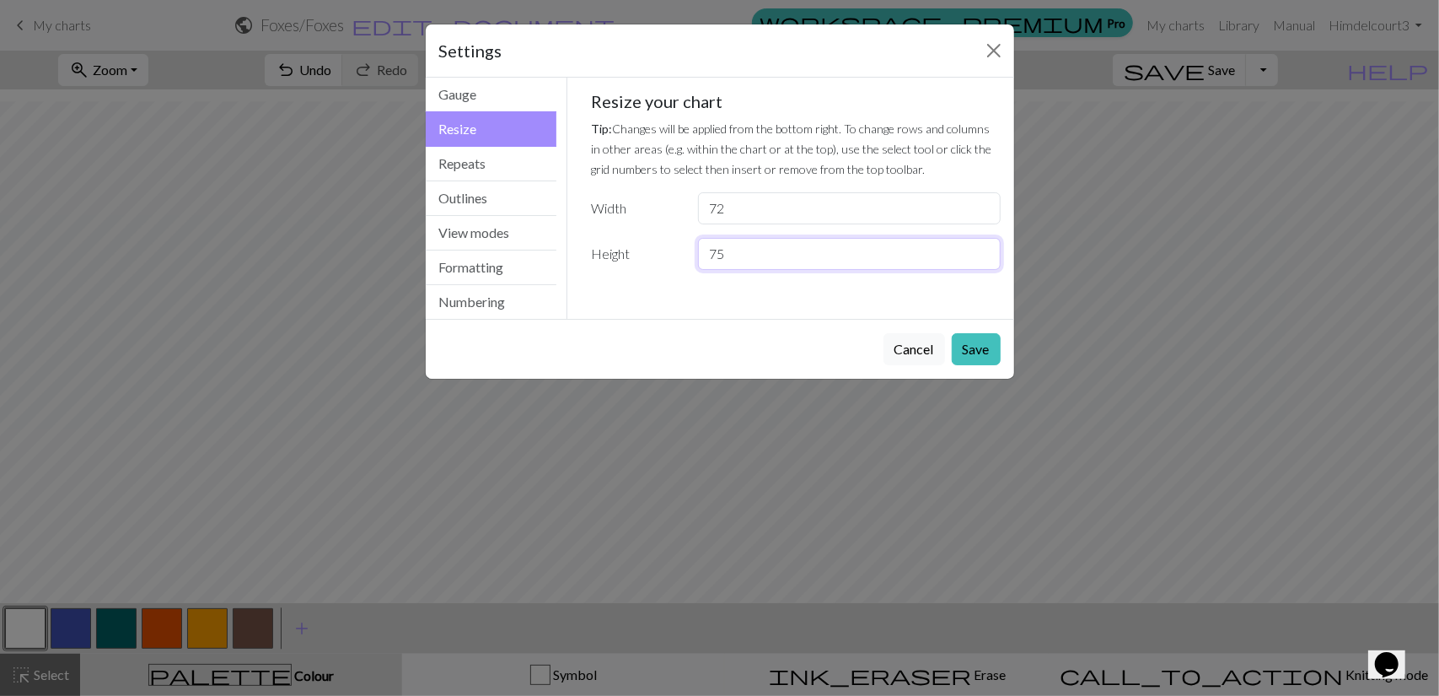
click at [744, 249] on input "75" at bounding box center [849, 254] width 302 height 32
type input "72"
click at [984, 347] on button "Save" at bounding box center [976, 349] width 49 height 32
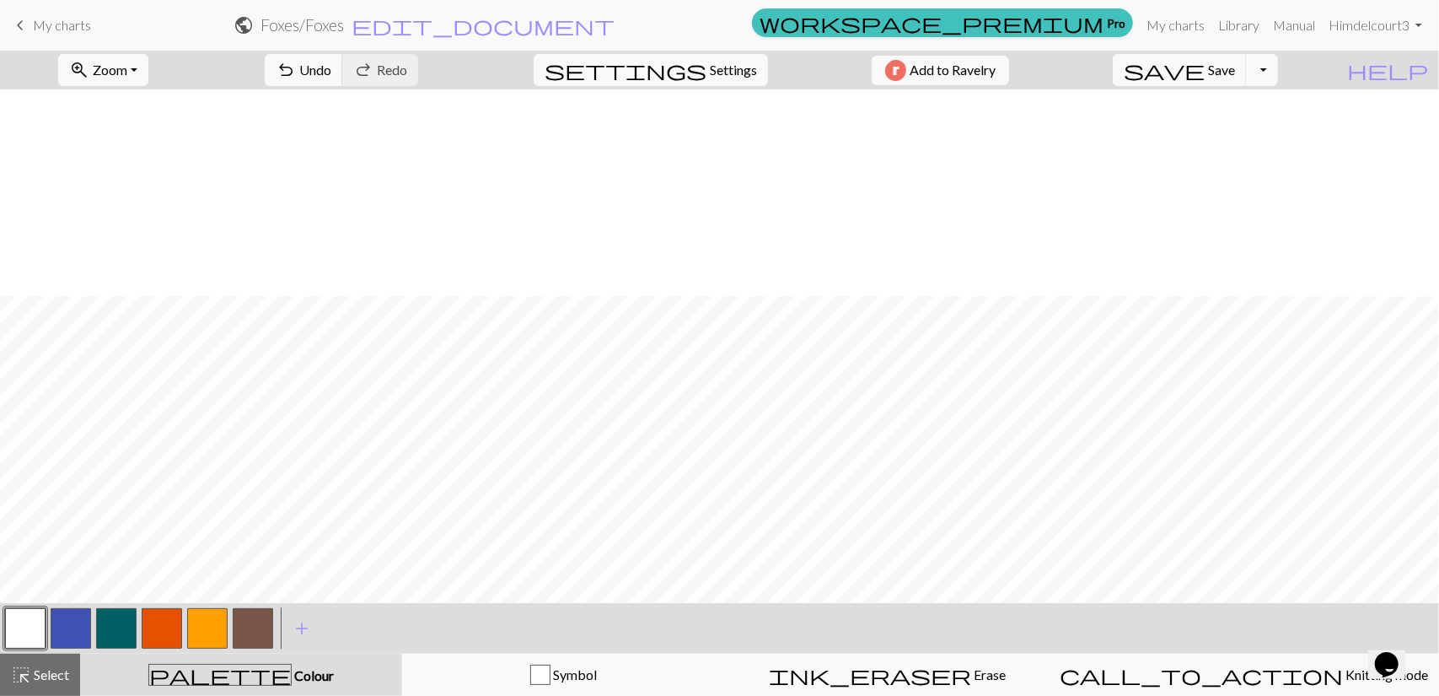
scroll to position [211, 0]
click at [169, 632] on button "button" at bounding box center [162, 628] width 40 height 40
click at [60, 670] on span "Select" at bounding box center [50, 674] width 38 height 16
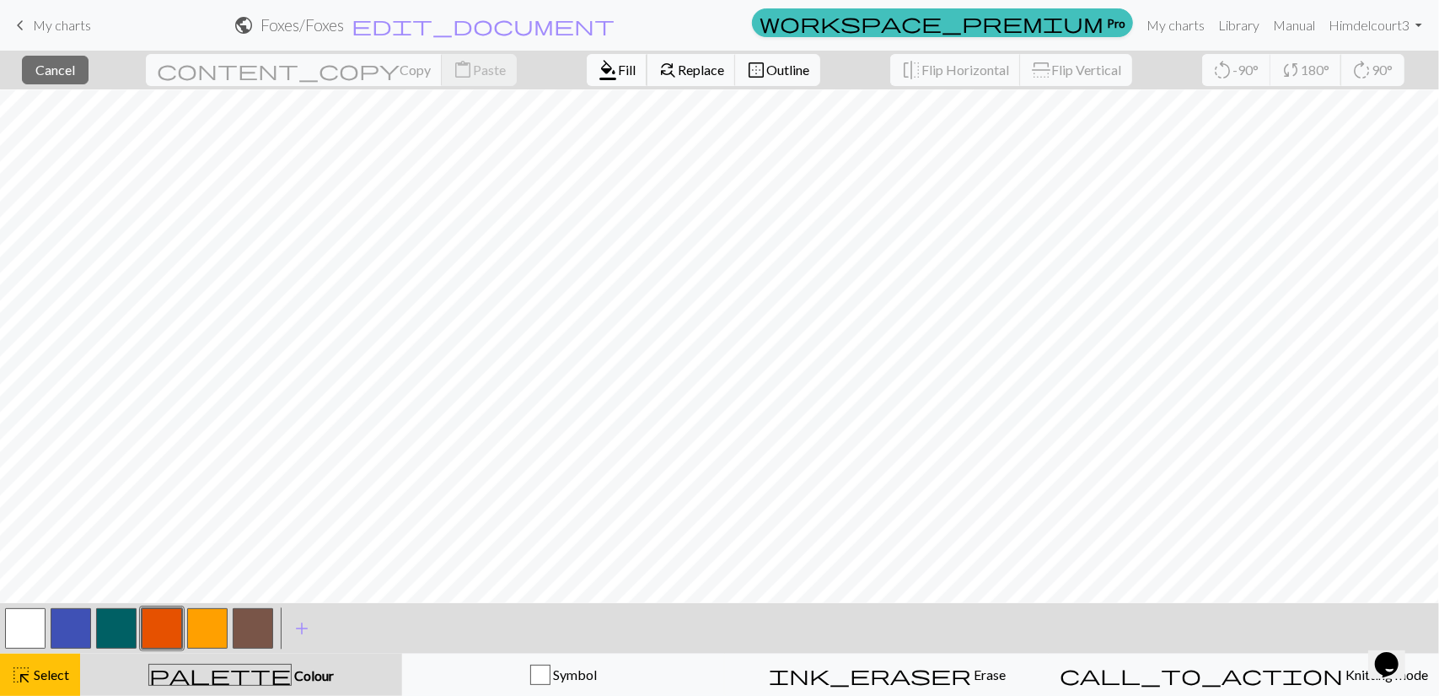
click at [618, 62] on span "Fill" at bounding box center [627, 70] width 18 height 16
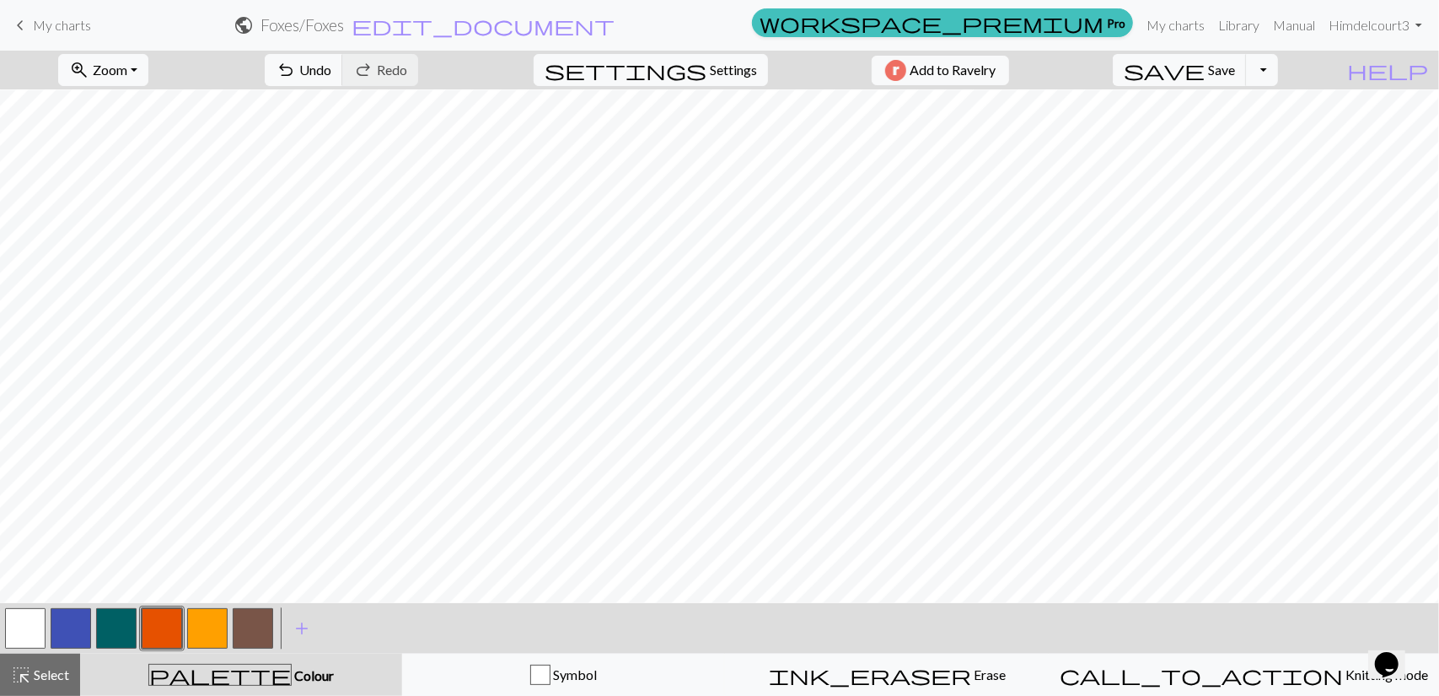
click at [164, 616] on button "button" at bounding box center [162, 628] width 40 height 40
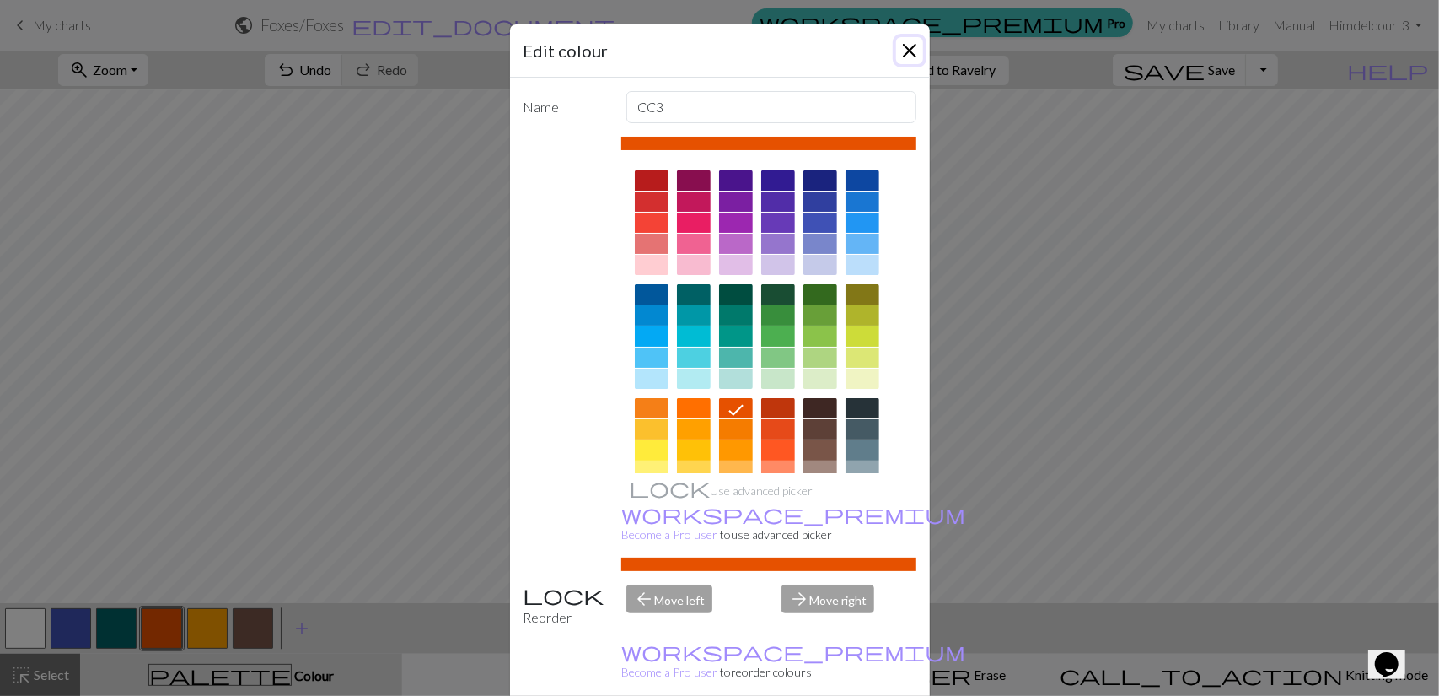
click at [907, 47] on button "Close" at bounding box center [909, 50] width 27 height 27
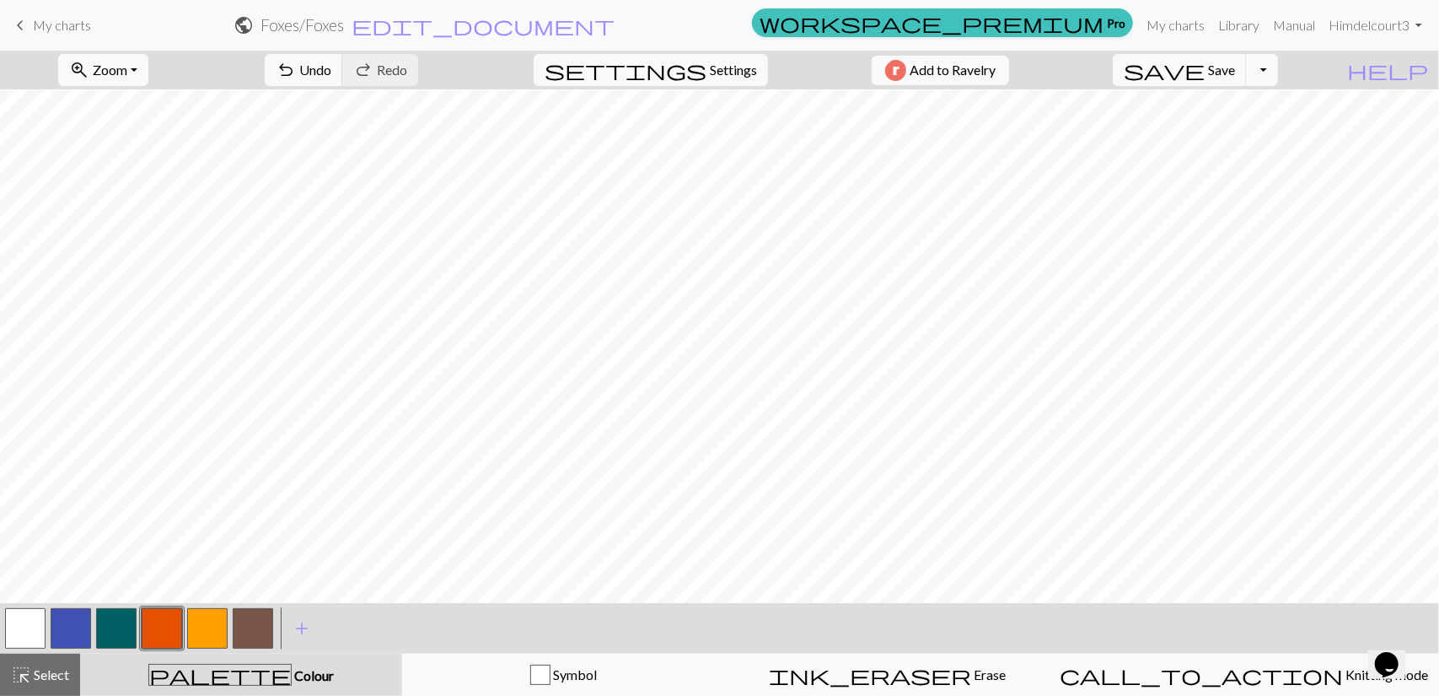
click at [205, 638] on button "button" at bounding box center [207, 628] width 40 height 40
click at [157, 625] on button "button" at bounding box center [162, 628] width 40 height 40
click at [265, 629] on button "button" at bounding box center [253, 628] width 40 height 40
click at [164, 634] on button "button" at bounding box center [162, 628] width 40 height 40
click at [204, 632] on button "button" at bounding box center [207, 628] width 40 height 40
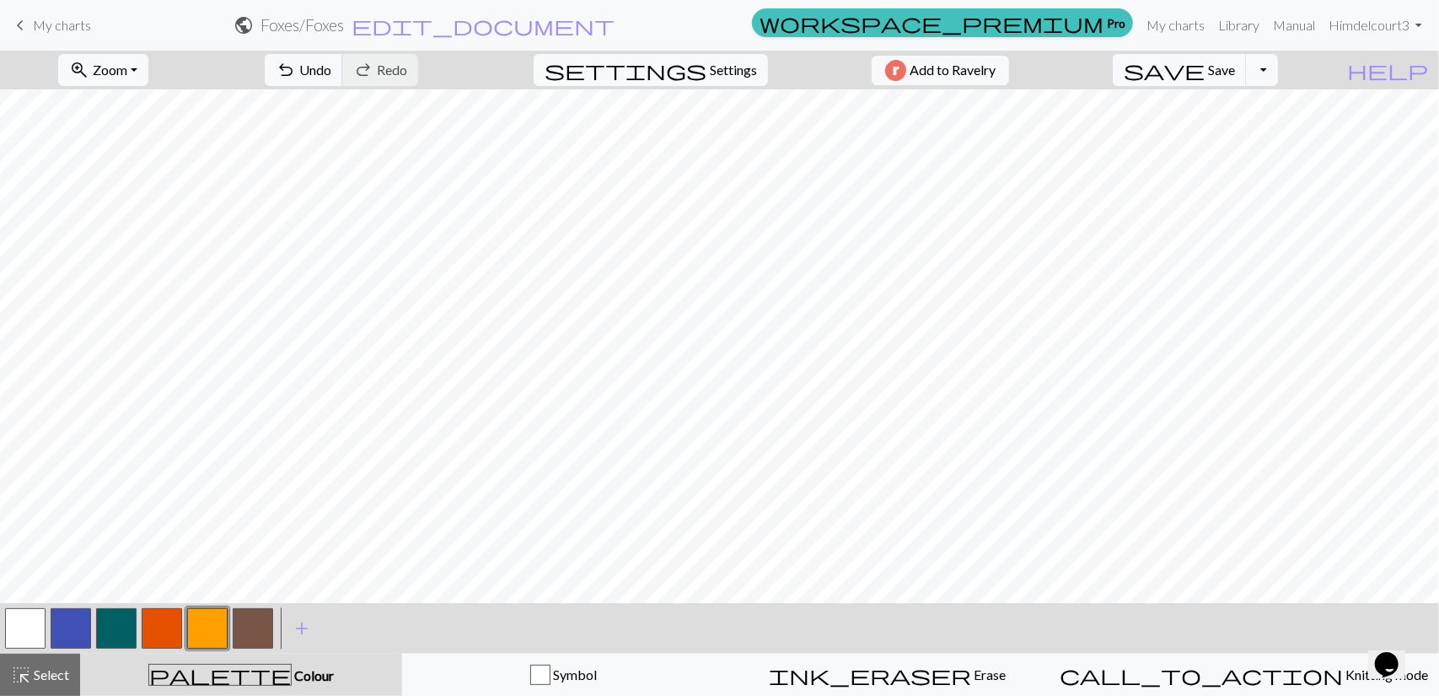
click at [254, 639] on button "button" at bounding box center [253, 628] width 40 height 40
click at [615, 28] on span "edit_document" at bounding box center [483, 25] width 263 height 24
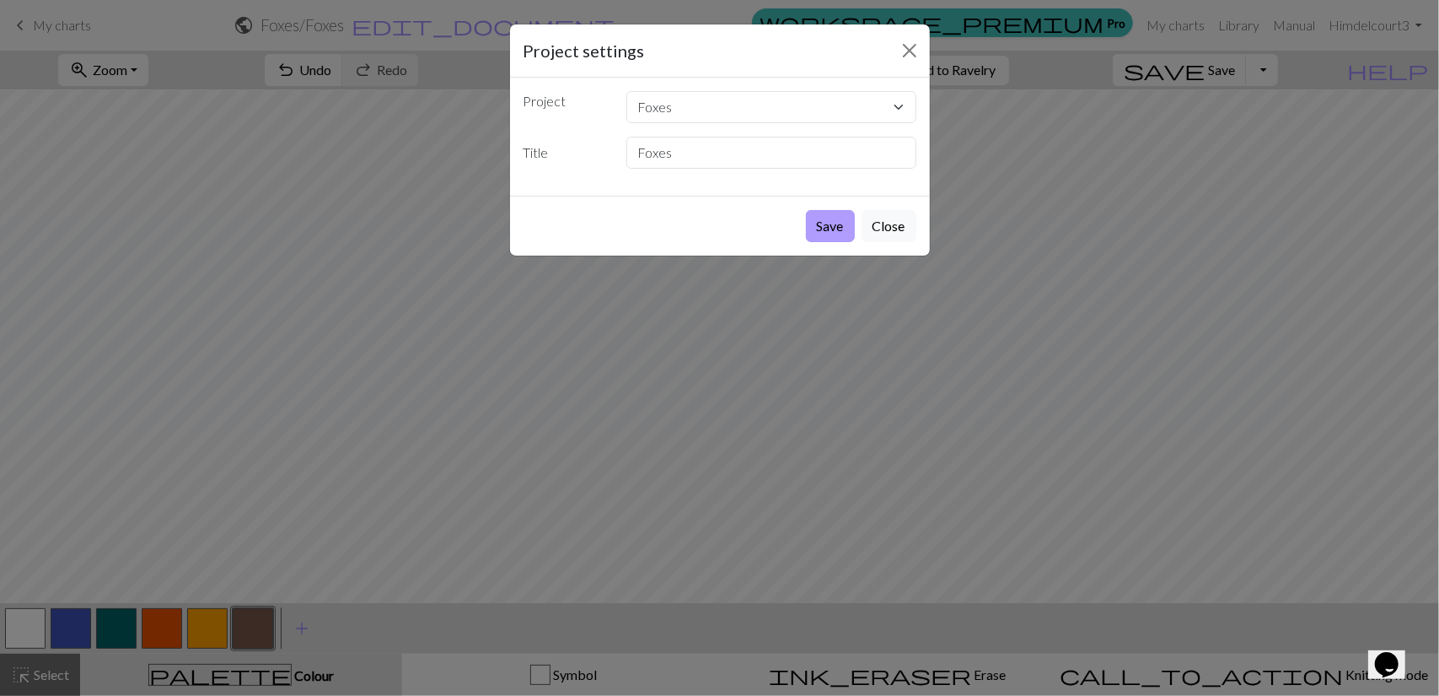
click at [843, 217] on button "Save" at bounding box center [830, 226] width 49 height 32
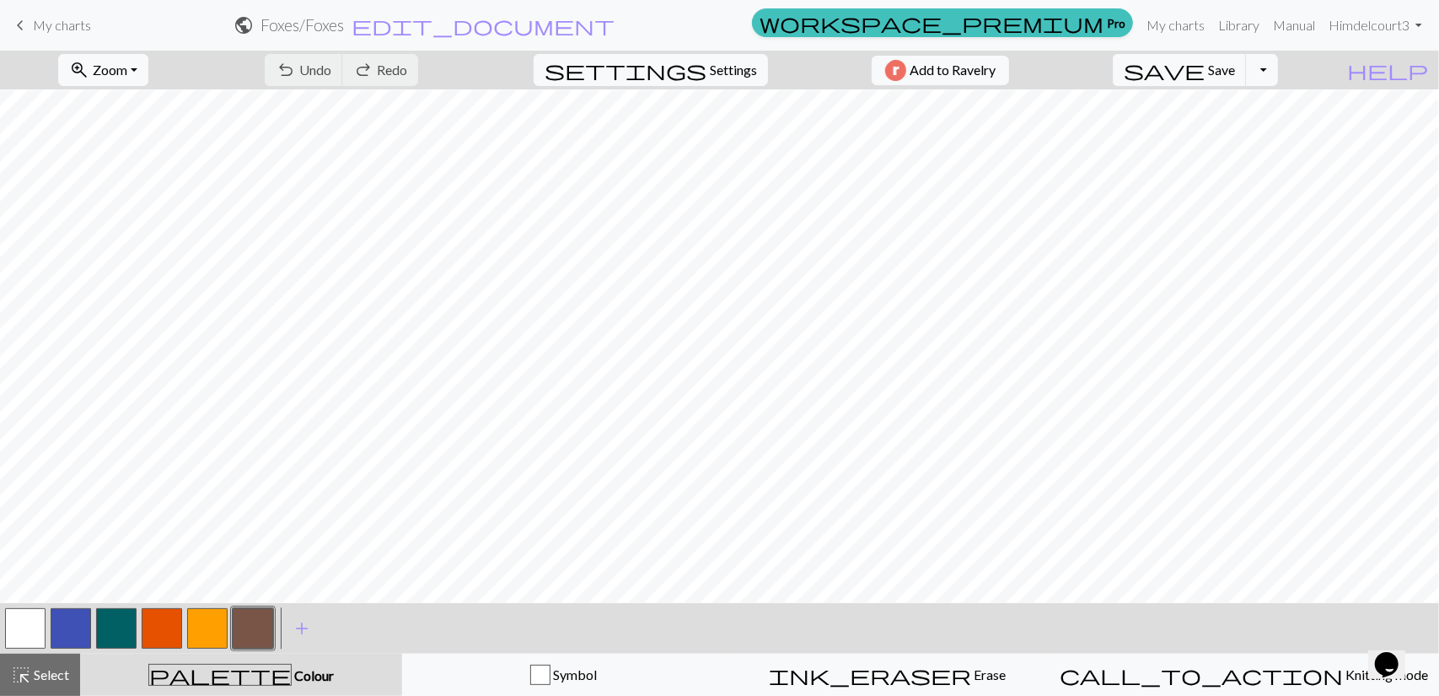
click at [105, 628] on button "button" at bounding box center [116, 628] width 40 height 40
click at [170, 648] on button "button" at bounding box center [162, 628] width 40 height 40
click at [121, 631] on button "button" at bounding box center [116, 628] width 40 height 40
click at [386, 670] on div "palette Colour Colour" at bounding box center [241, 675] width 302 height 22
click at [64, 670] on span "Select" at bounding box center [50, 674] width 38 height 16
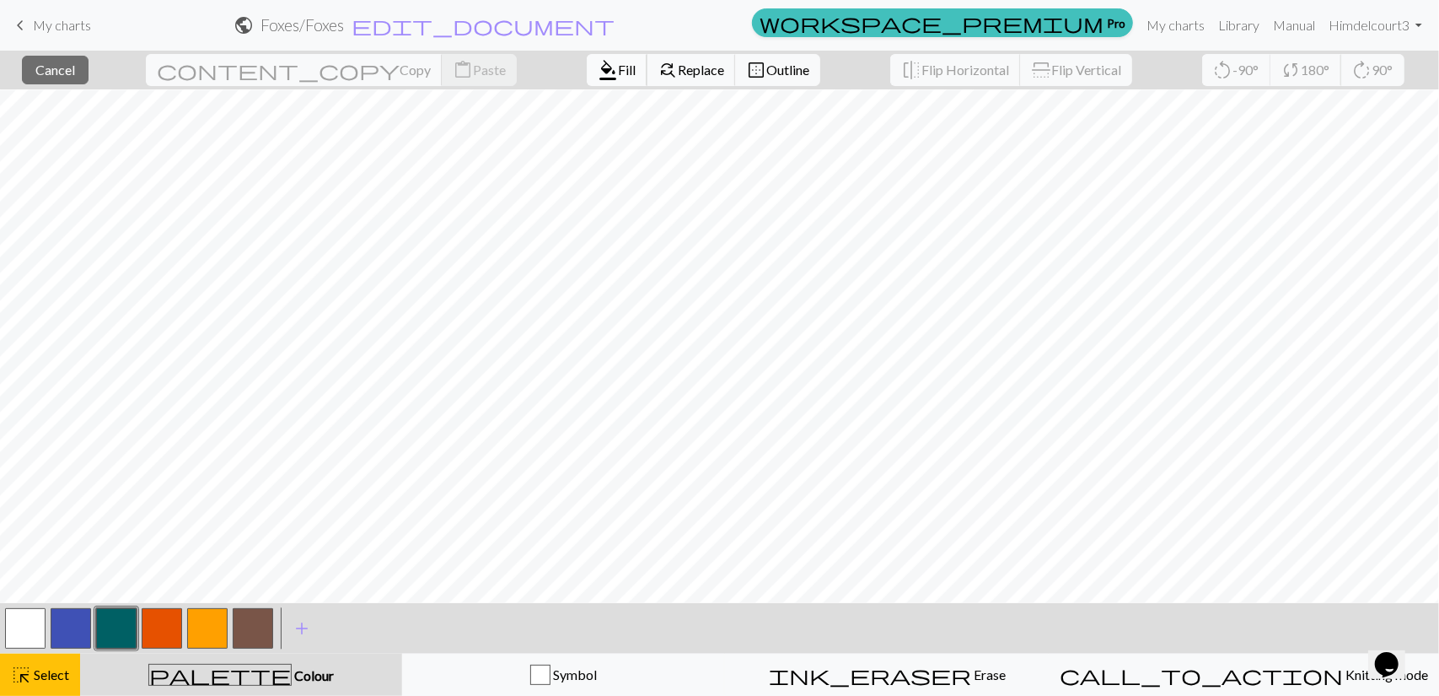
click at [587, 78] on button "format_color_fill Fill" at bounding box center [617, 70] width 61 height 32
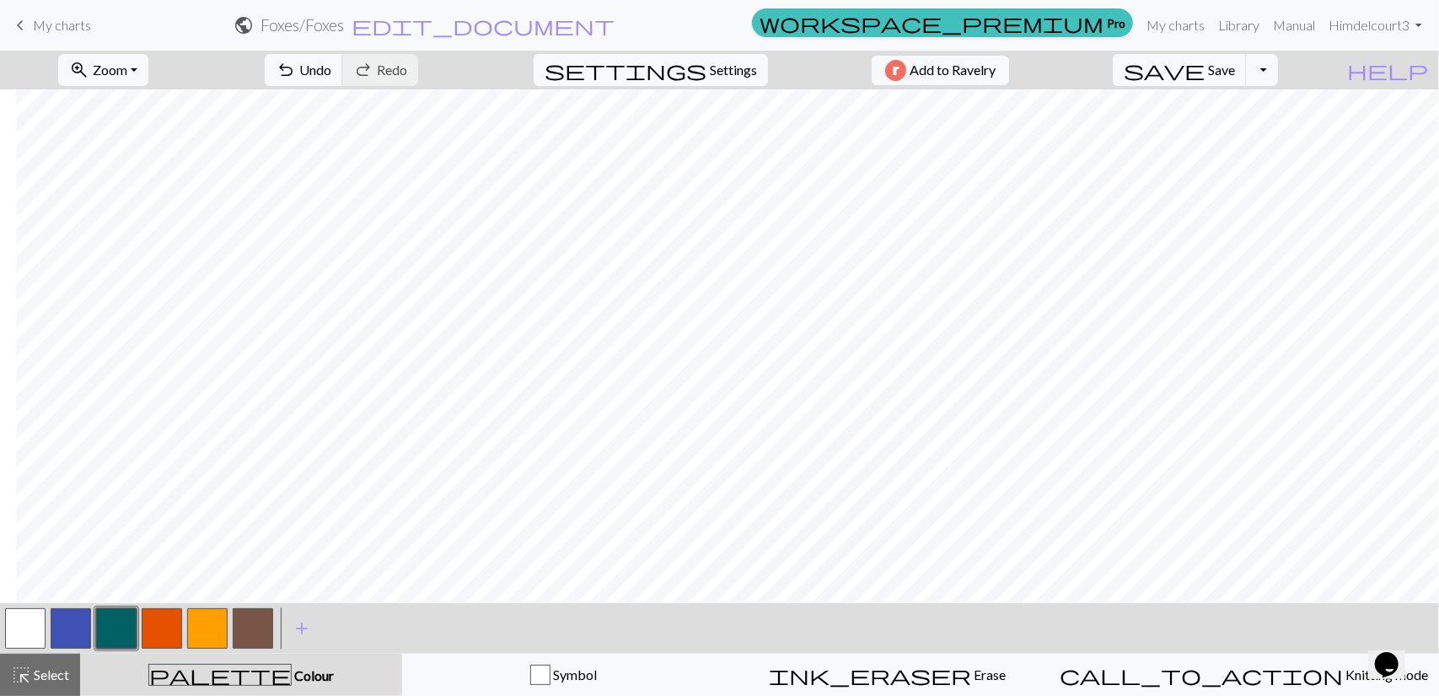
scroll to position [200, 279]
click at [59, 669] on span "Select" at bounding box center [50, 674] width 38 height 16
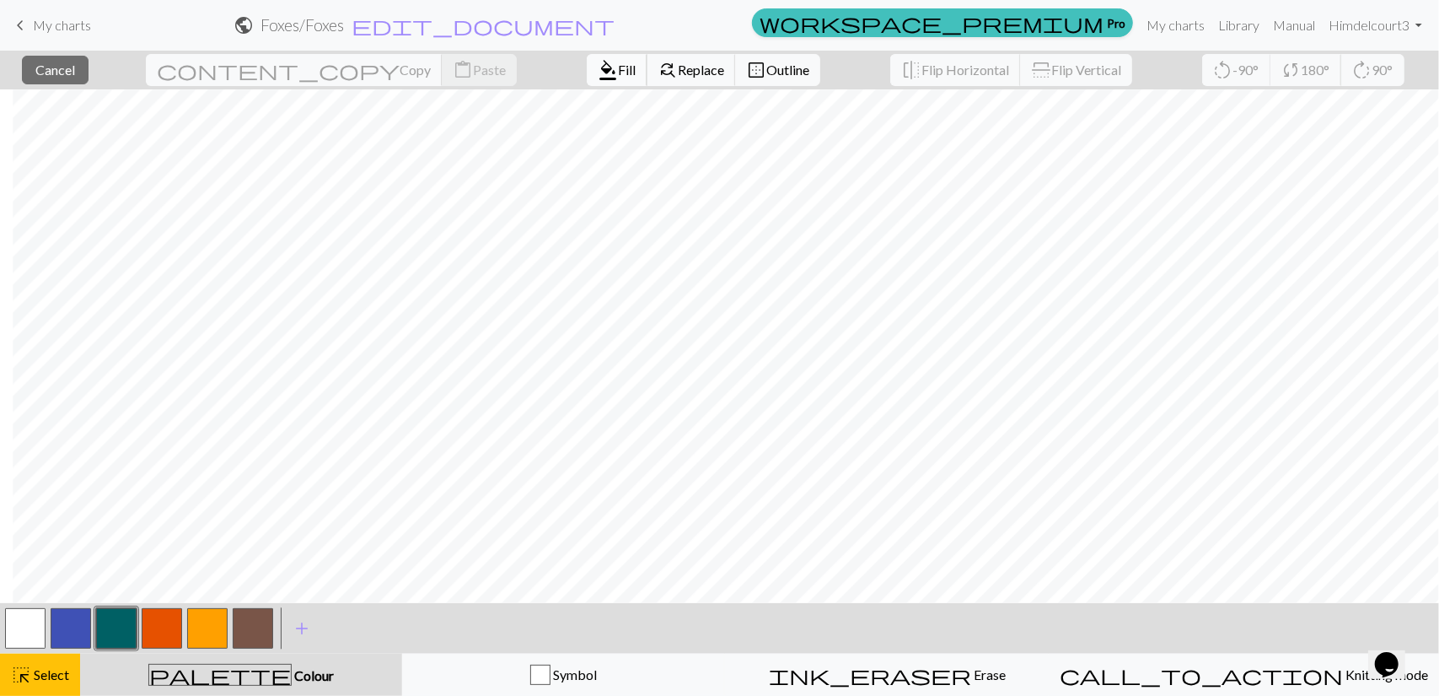
click at [587, 78] on button "format_color_fill Fill" at bounding box center [617, 70] width 61 height 32
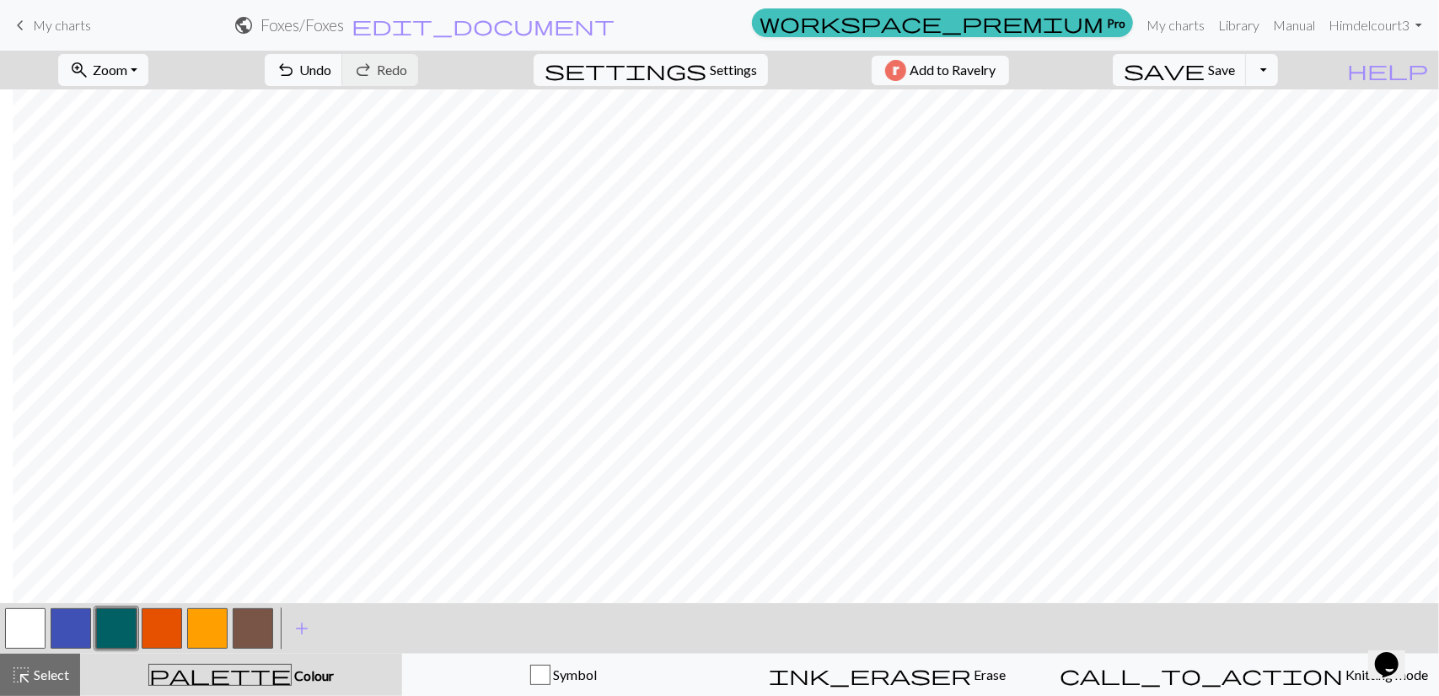
click at [31, 619] on button "button" at bounding box center [25, 628] width 40 height 40
click at [43, 669] on span "Select" at bounding box center [50, 674] width 38 height 16
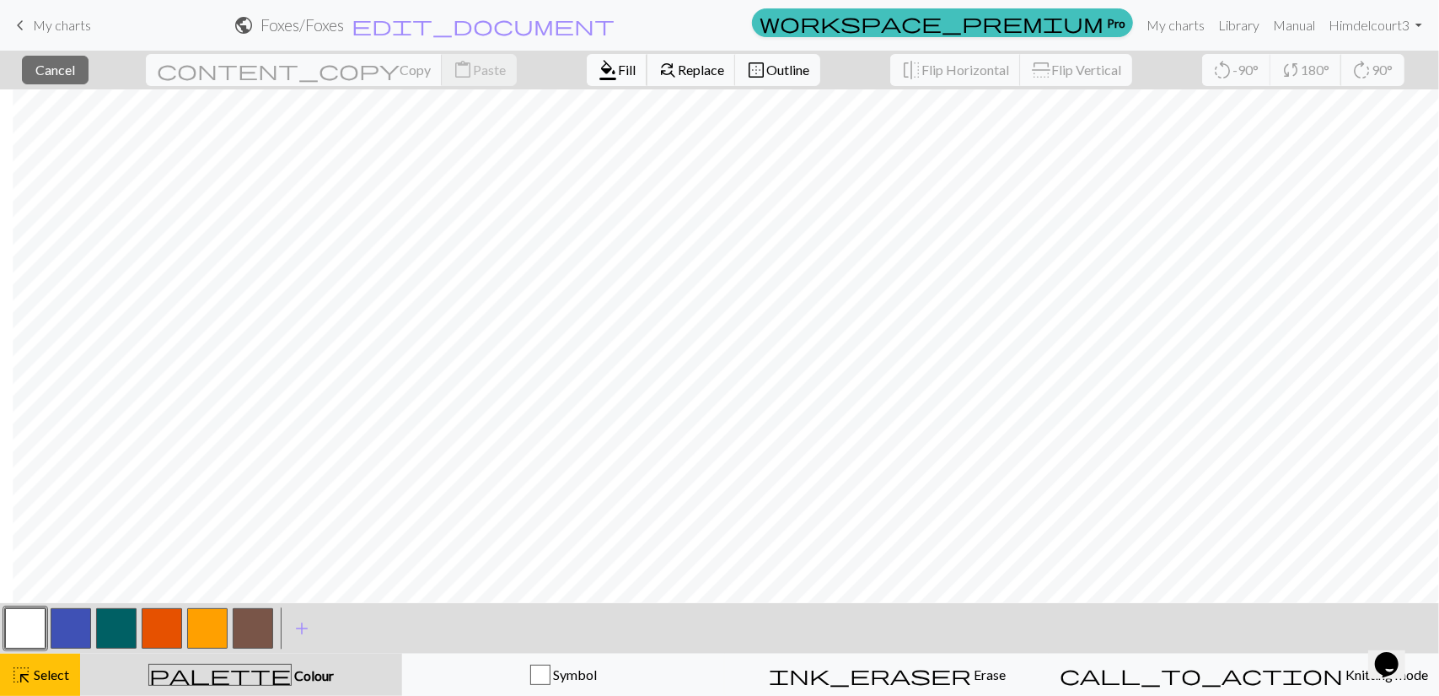
click at [598, 67] on span "format_color_fill" at bounding box center [608, 70] width 20 height 24
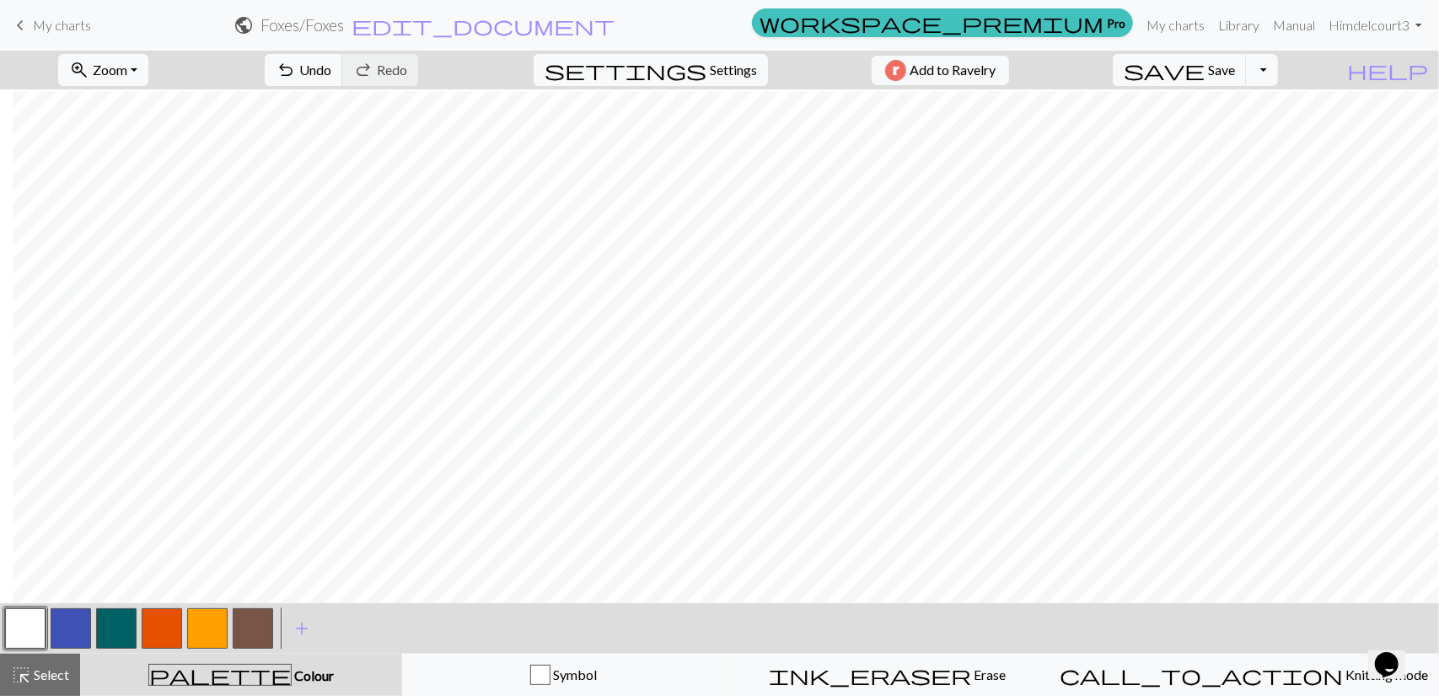
scroll to position [424, 279]
click at [170, 617] on button "button" at bounding box center [162, 628] width 40 height 40
click at [40, 678] on span "Select" at bounding box center [50, 674] width 38 height 16
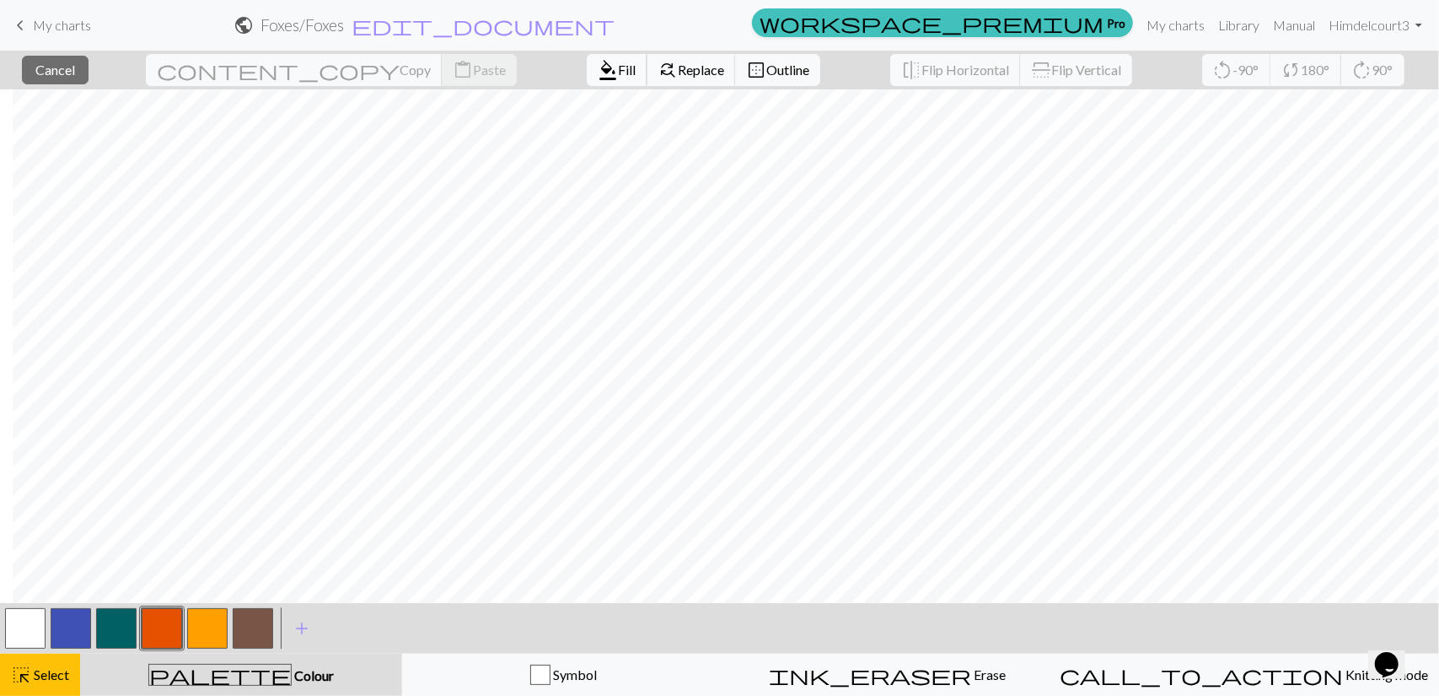
click at [618, 75] on span "Fill" at bounding box center [627, 70] width 18 height 16
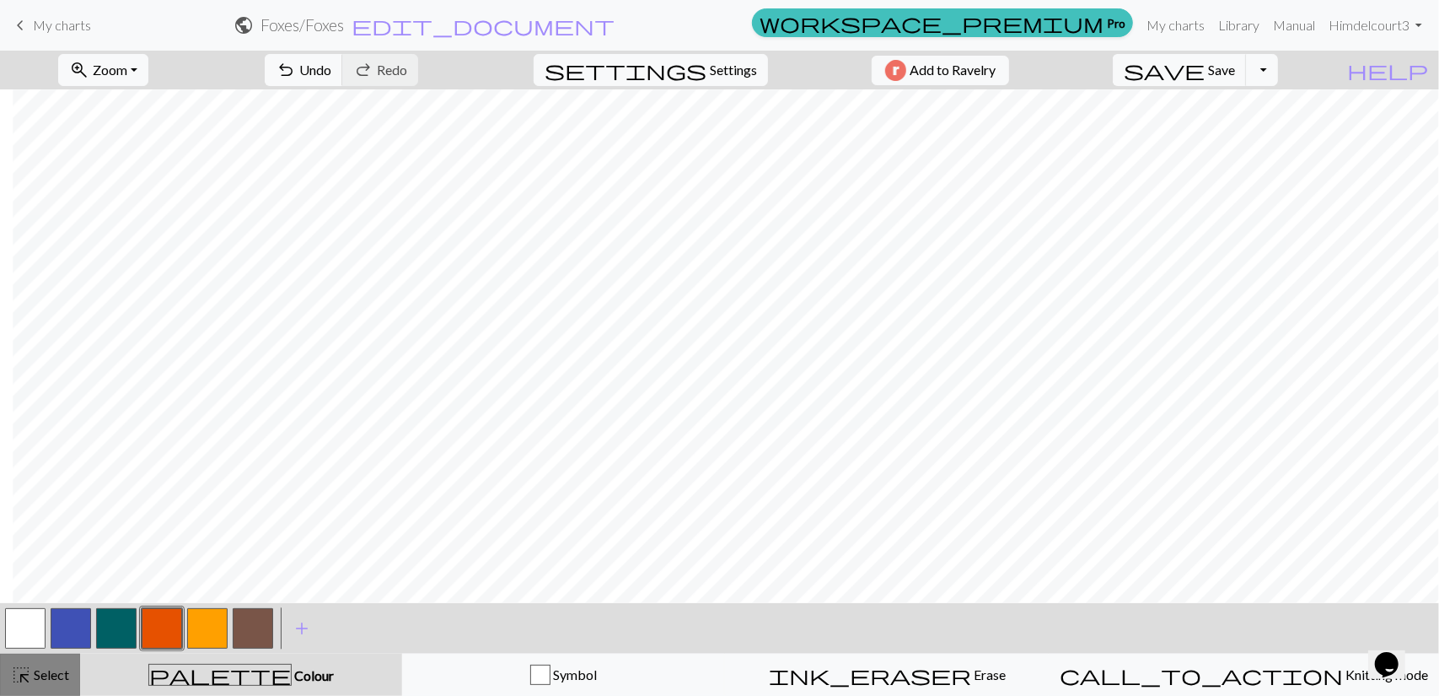
click at [32, 680] on span "Select" at bounding box center [50, 674] width 38 height 16
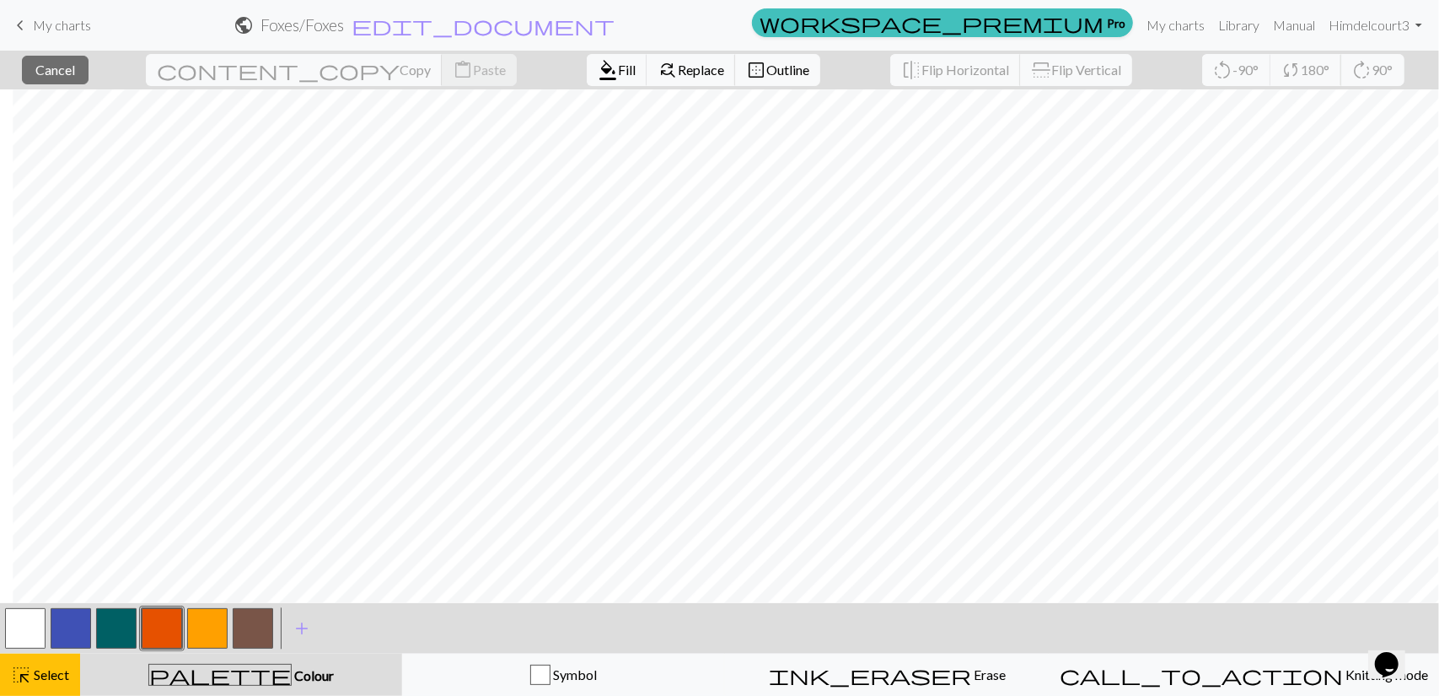
click at [212, 623] on button "button" at bounding box center [207, 628] width 40 height 40
click at [598, 70] on span "format_color_fill" at bounding box center [608, 70] width 20 height 24
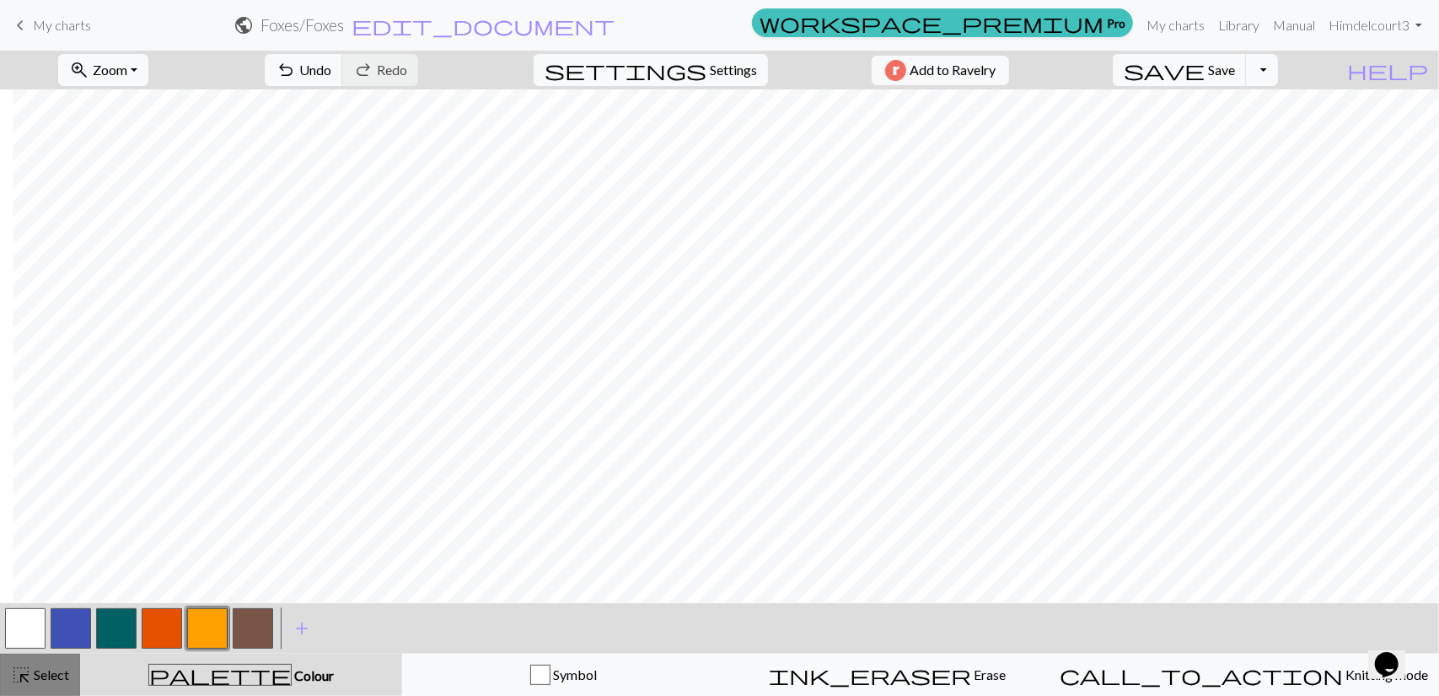
click at [61, 669] on span "Select" at bounding box center [50, 674] width 38 height 16
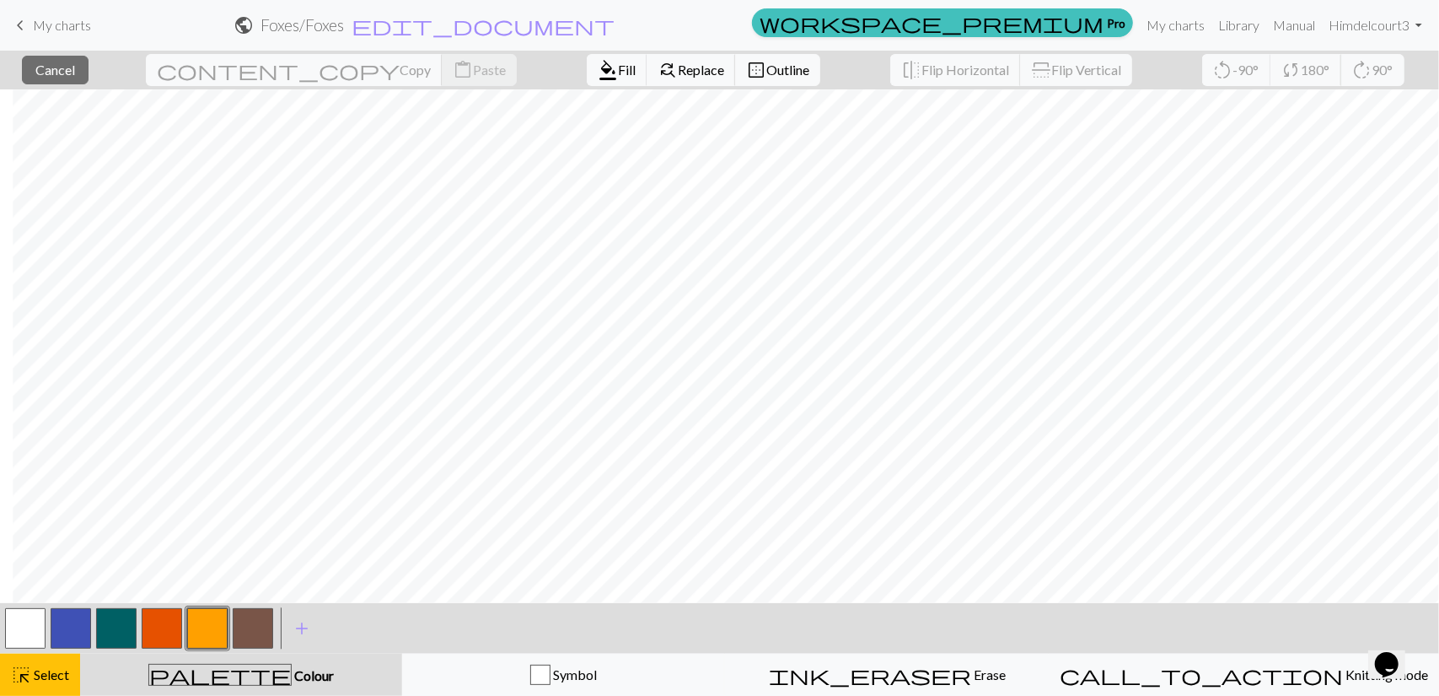
click at [255, 631] on button "button" at bounding box center [253, 628] width 40 height 40
click at [618, 66] on span "Fill" at bounding box center [627, 70] width 18 height 16
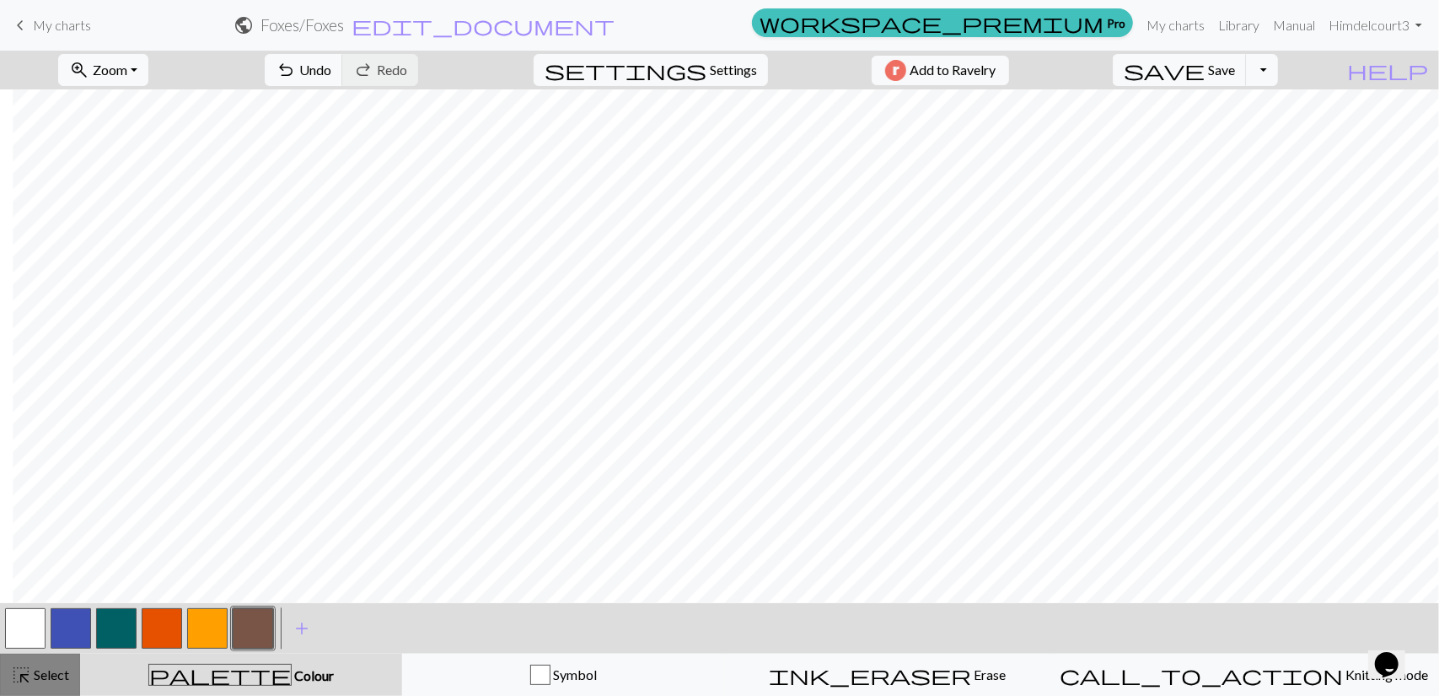
click at [19, 677] on span "highlight_alt" at bounding box center [21, 675] width 20 height 24
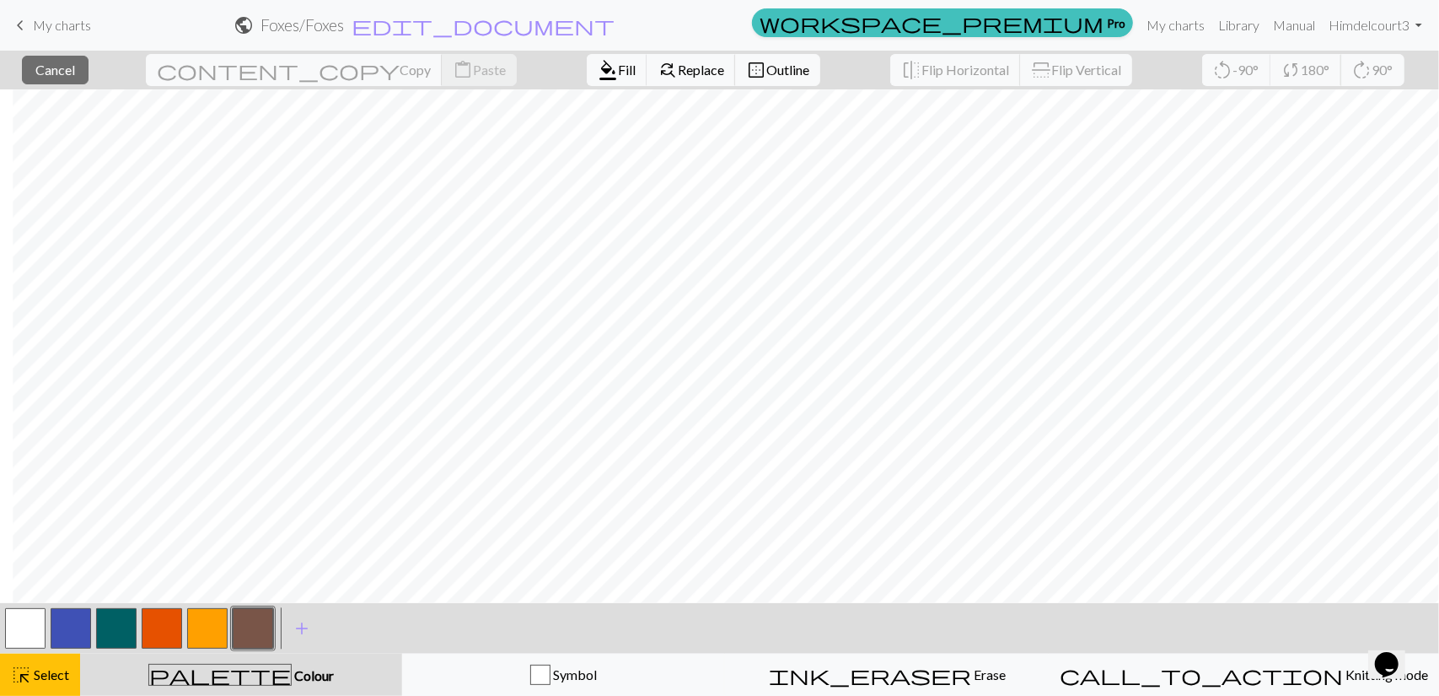
click at [122, 621] on button "button" at bounding box center [116, 628] width 40 height 40
click at [598, 67] on span "format_color_fill" at bounding box center [608, 70] width 20 height 24
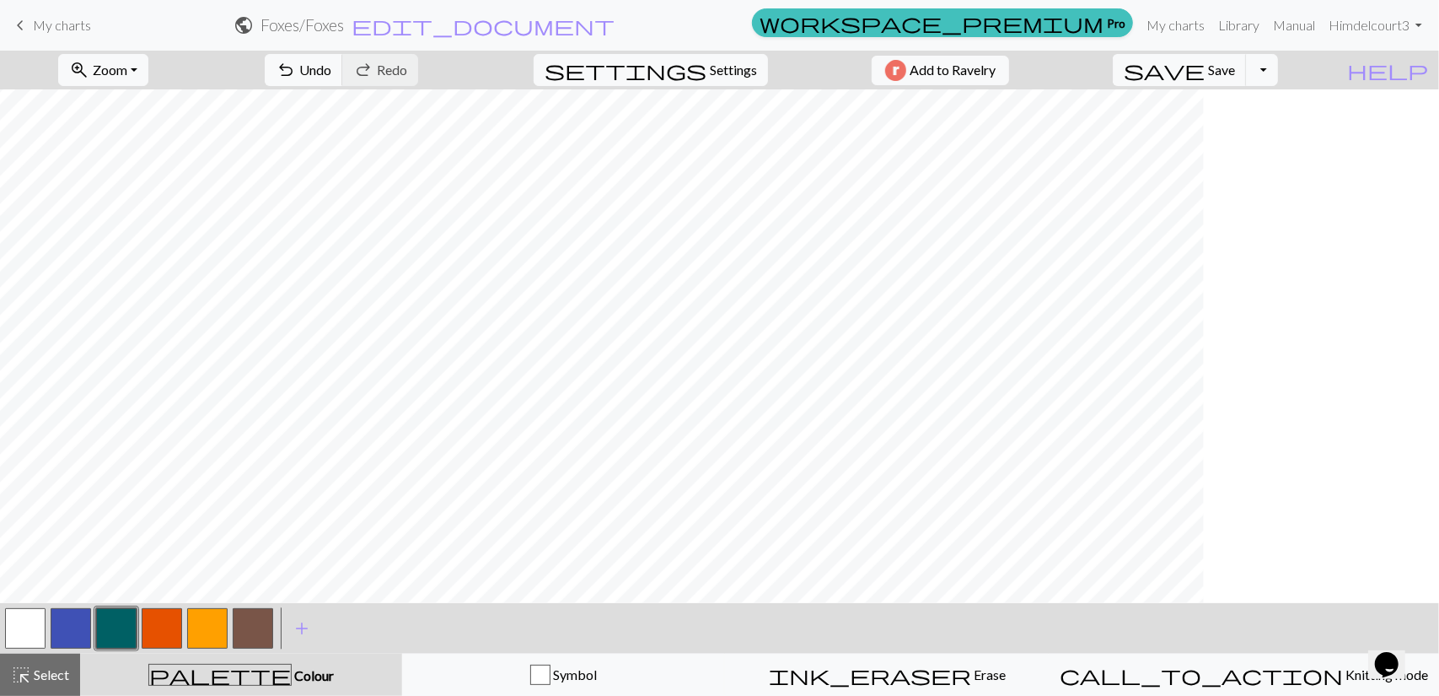
scroll to position [0, 0]
click at [251, 616] on button "button" at bounding box center [253, 628] width 40 height 40
click at [28, 664] on span "highlight_alt" at bounding box center [21, 675] width 20 height 24
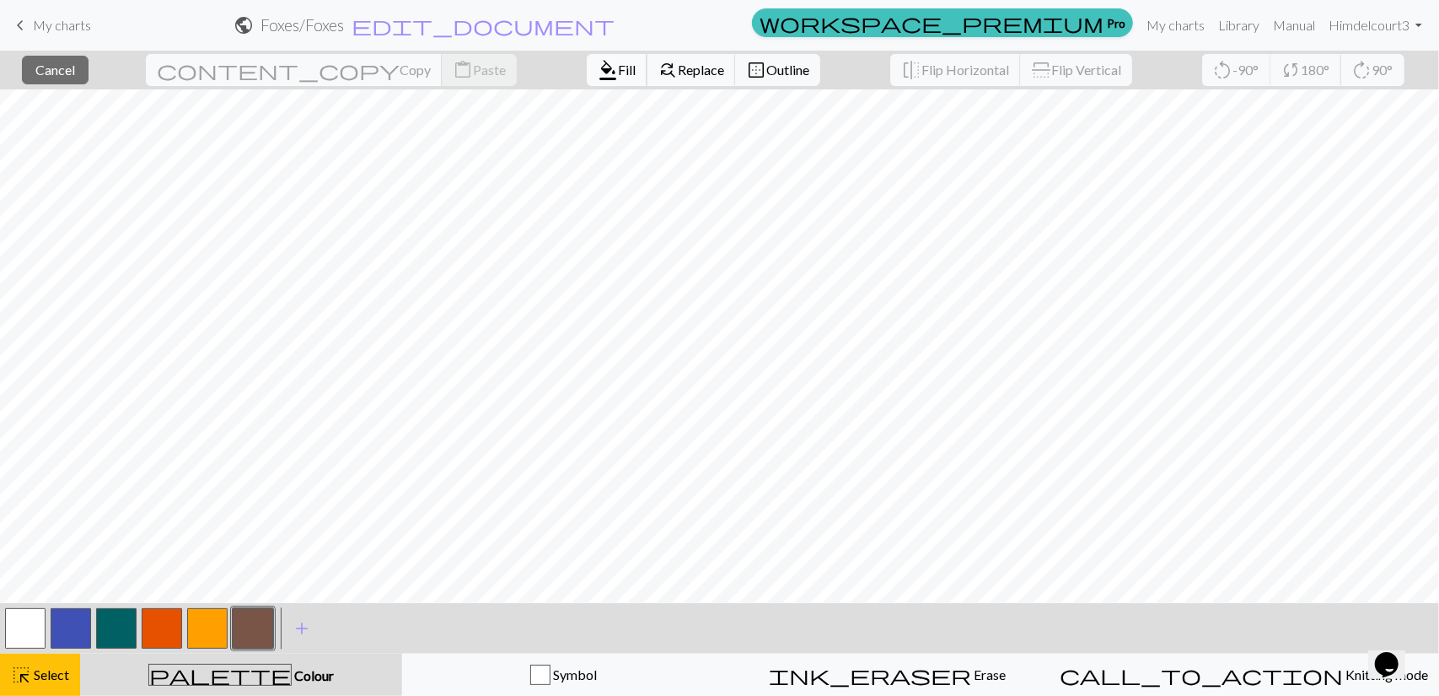
click at [618, 68] on span "Fill" at bounding box center [627, 70] width 18 height 16
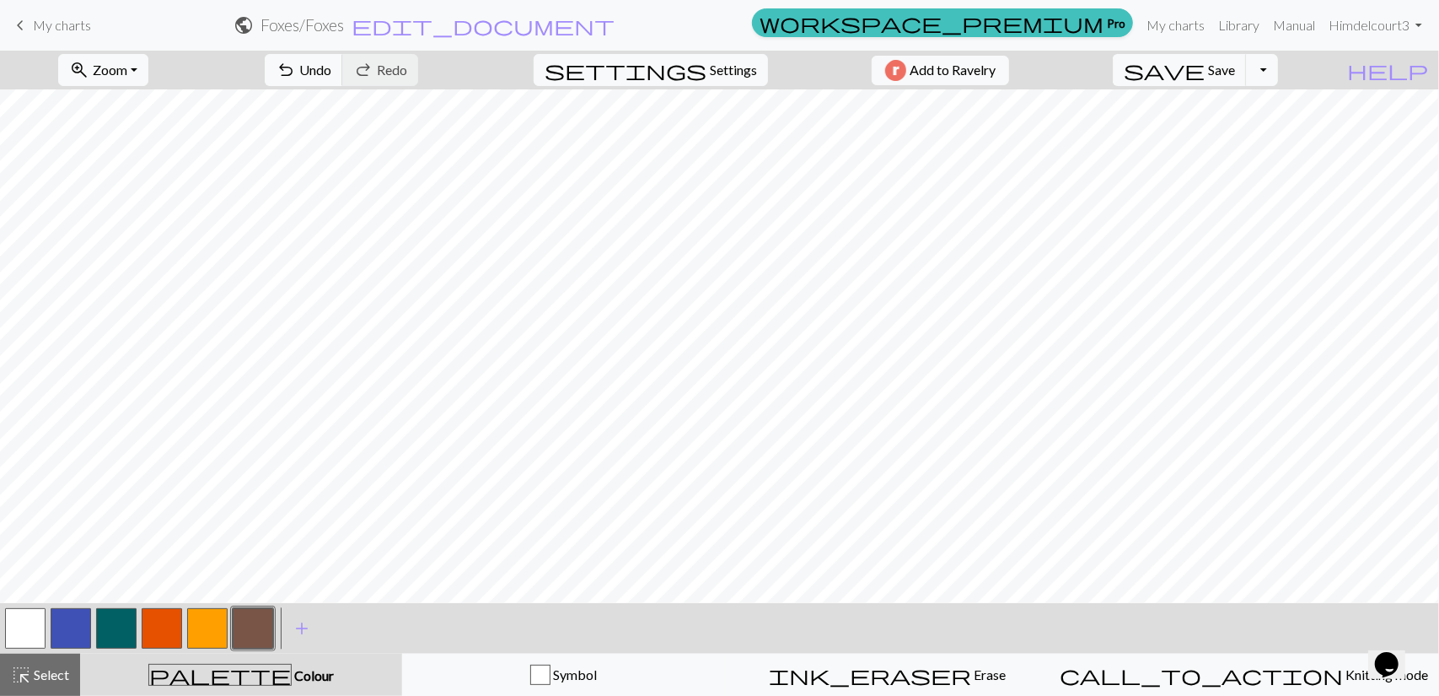
click at [208, 629] on button "button" at bounding box center [207, 628] width 40 height 40
click at [40, 662] on button "highlight_alt Select Select" at bounding box center [40, 674] width 80 height 42
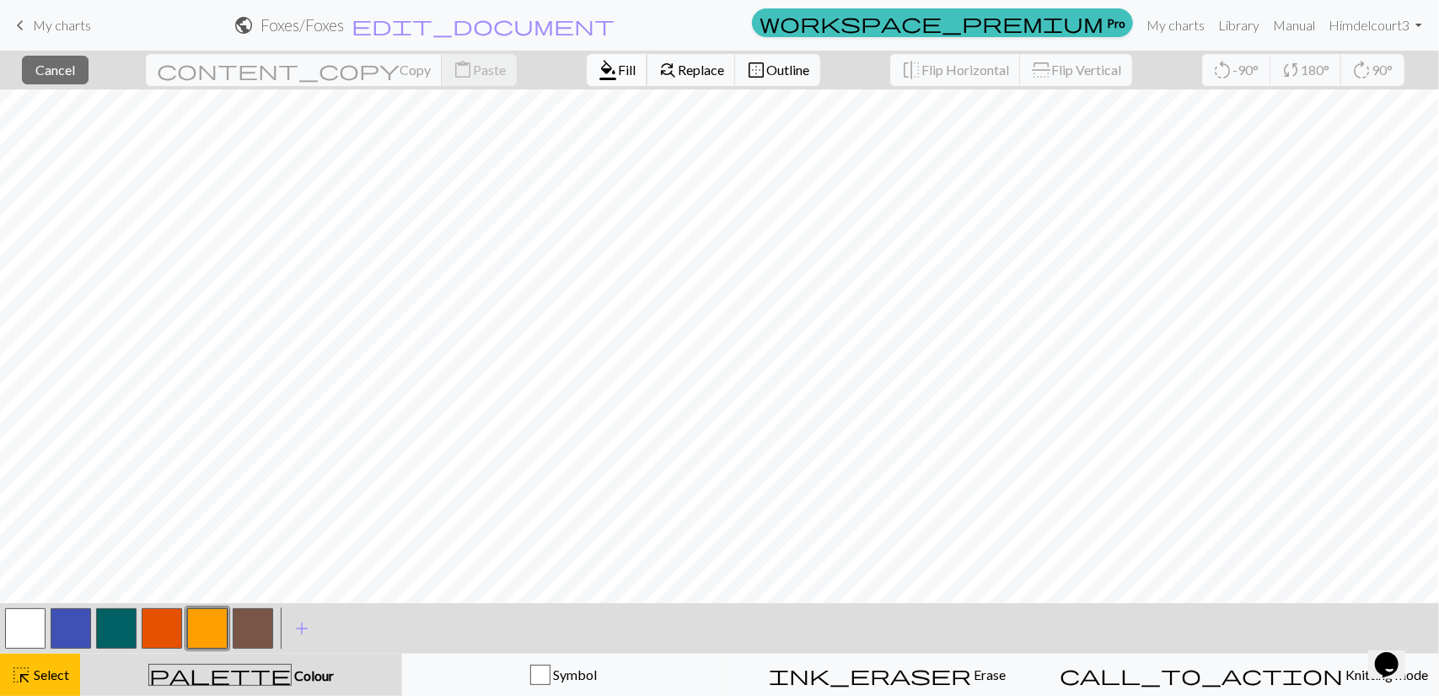
click at [618, 68] on span "Fill" at bounding box center [627, 70] width 18 height 16
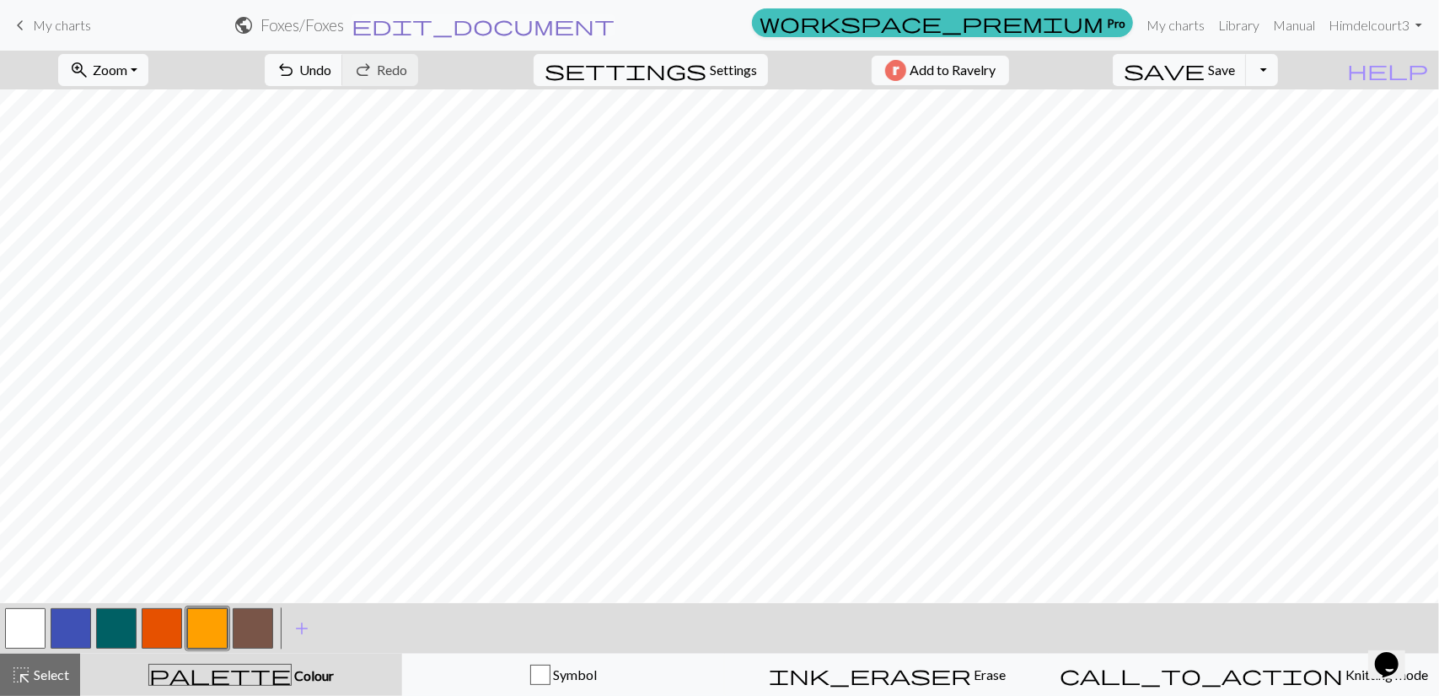
click at [615, 26] on span "edit_document" at bounding box center [483, 25] width 263 height 24
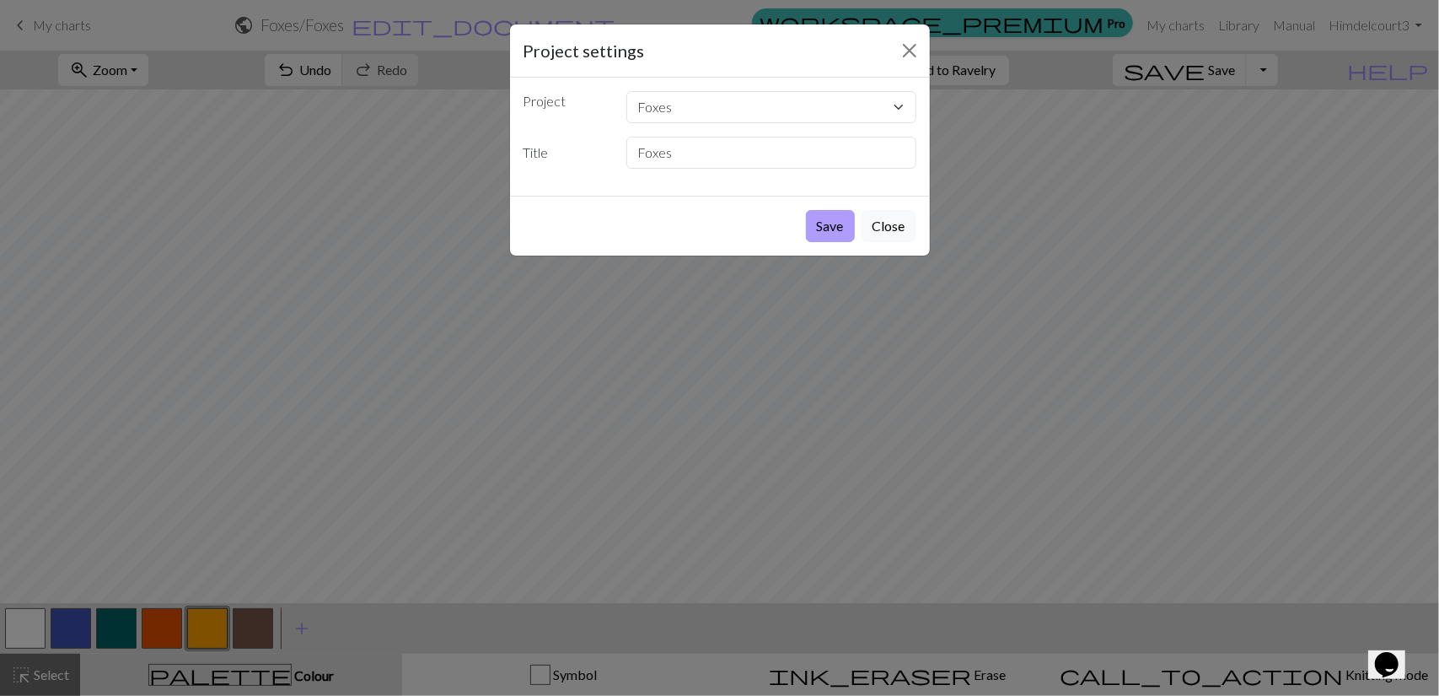
click at [844, 218] on button "Save" at bounding box center [830, 226] width 49 height 32
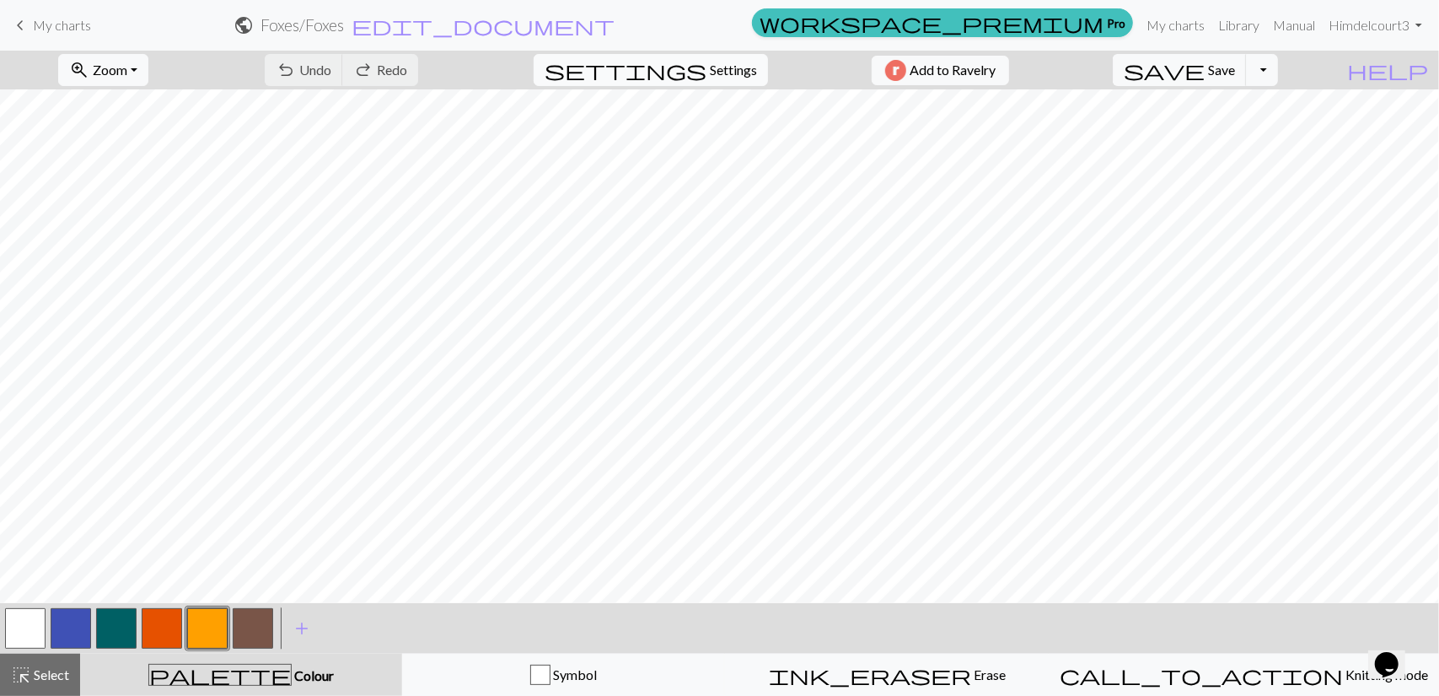
click at [685, 67] on span "settings" at bounding box center [626, 70] width 162 height 24
select select "aran"
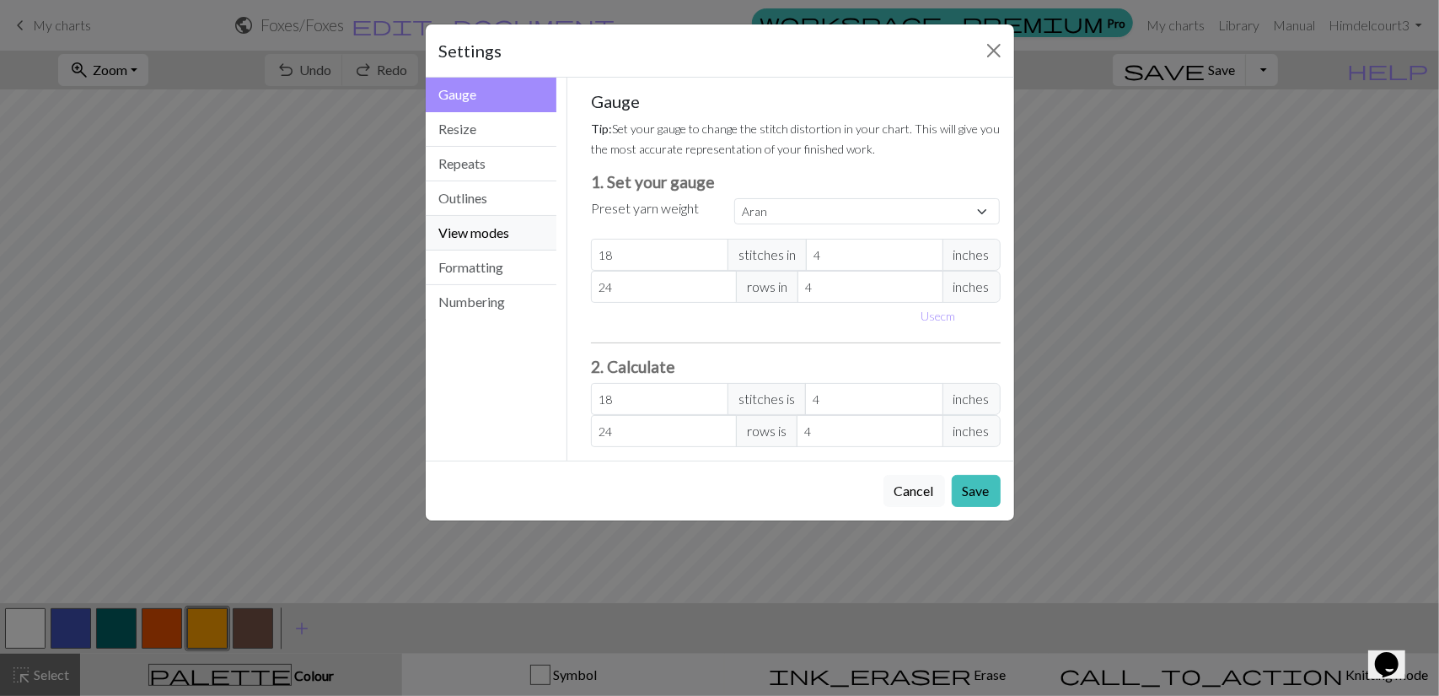
click at [477, 237] on button "View modes" at bounding box center [492, 233] width 132 height 35
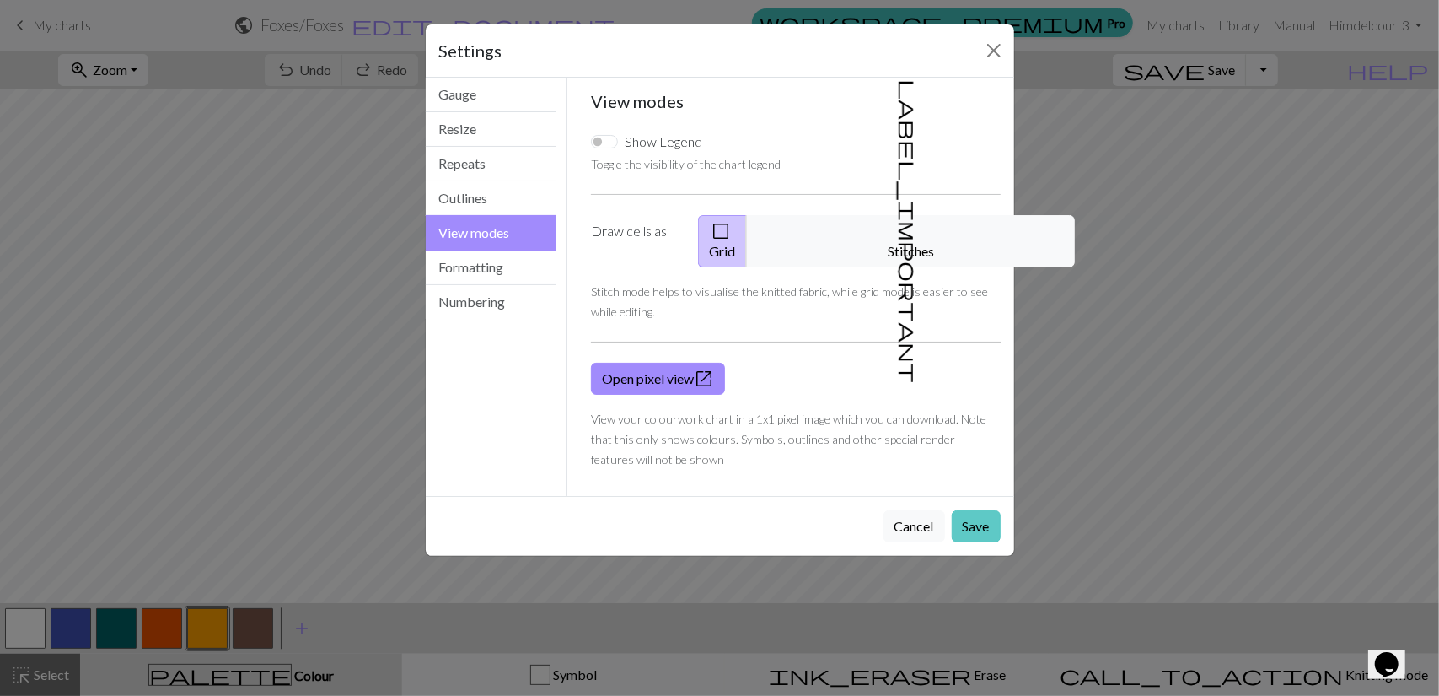
click at [963, 510] on button "Save" at bounding box center [976, 526] width 49 height 32
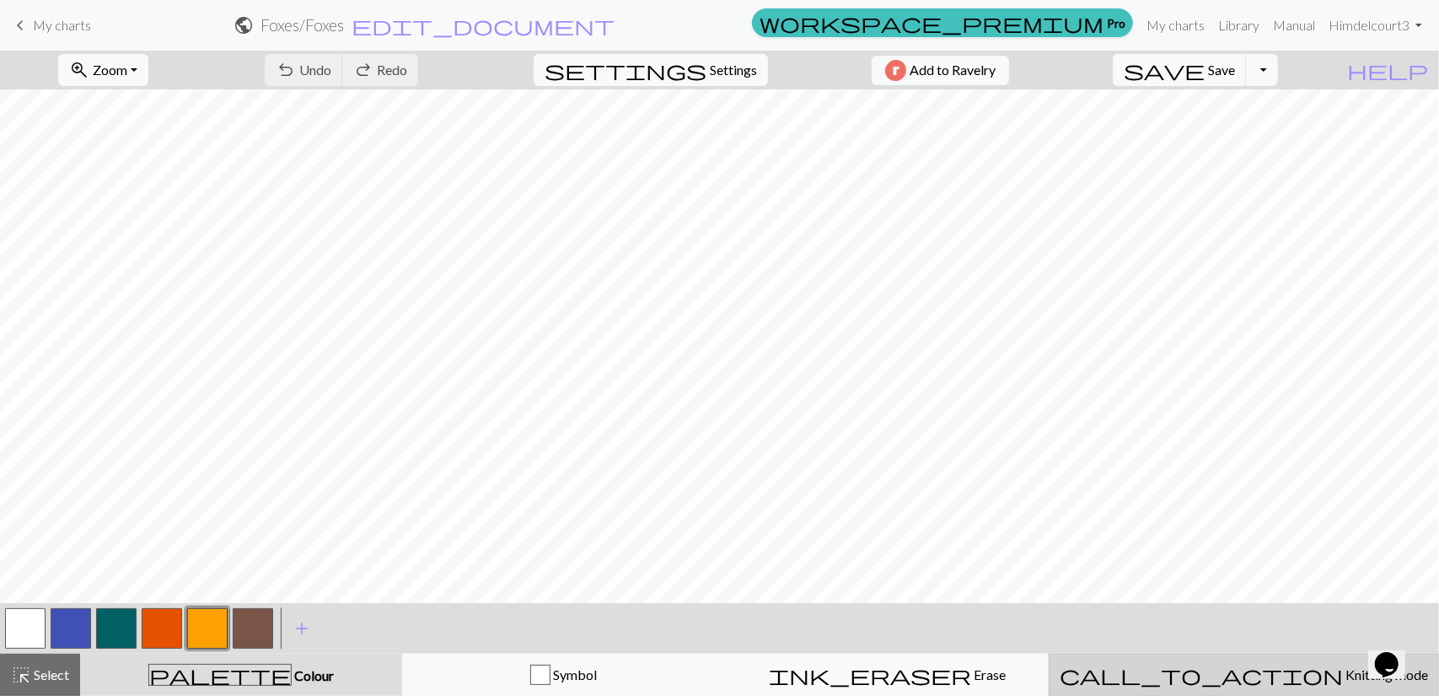
click at [1222, 659] on button "call_to_action Knitting mode Knitting mode" at bounding box center [1244, 674] width 390 height 42
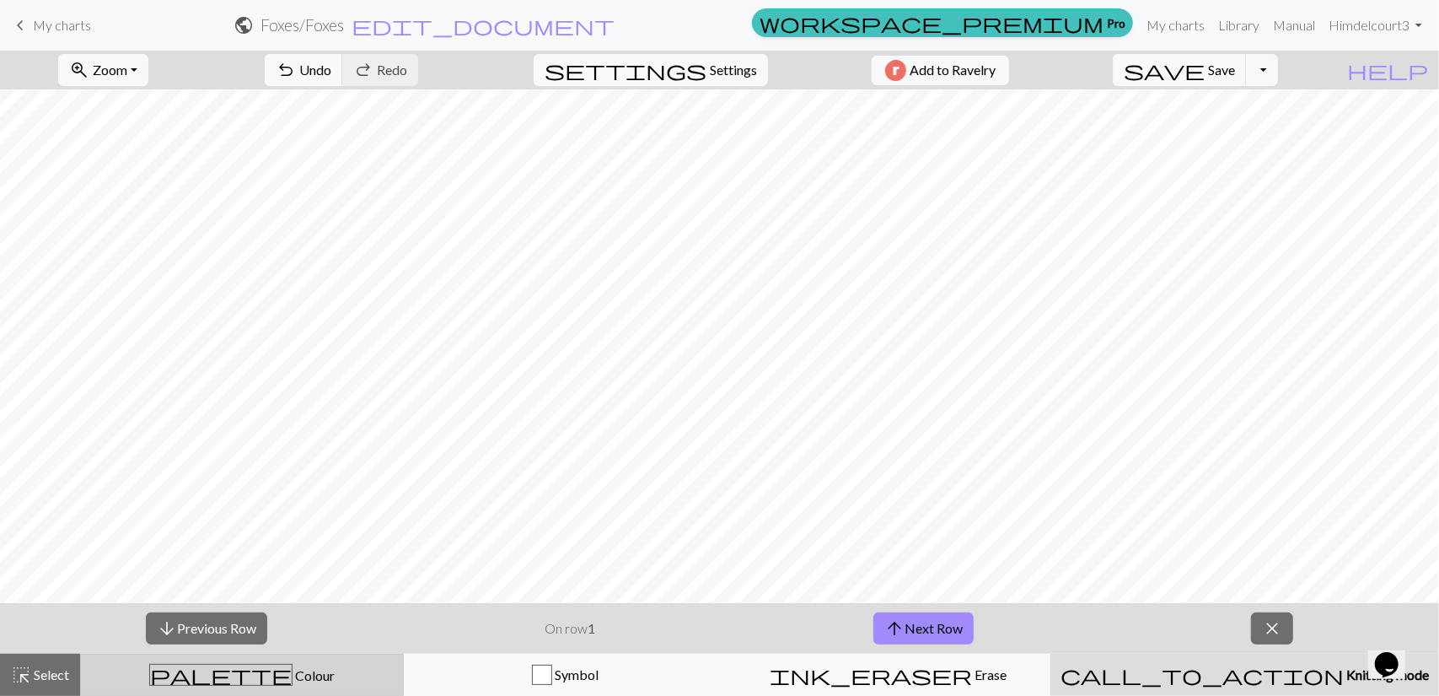
click at [327, 680] on div "palette Colour Colour" at bounding box center [242, 675] width 302 height 22
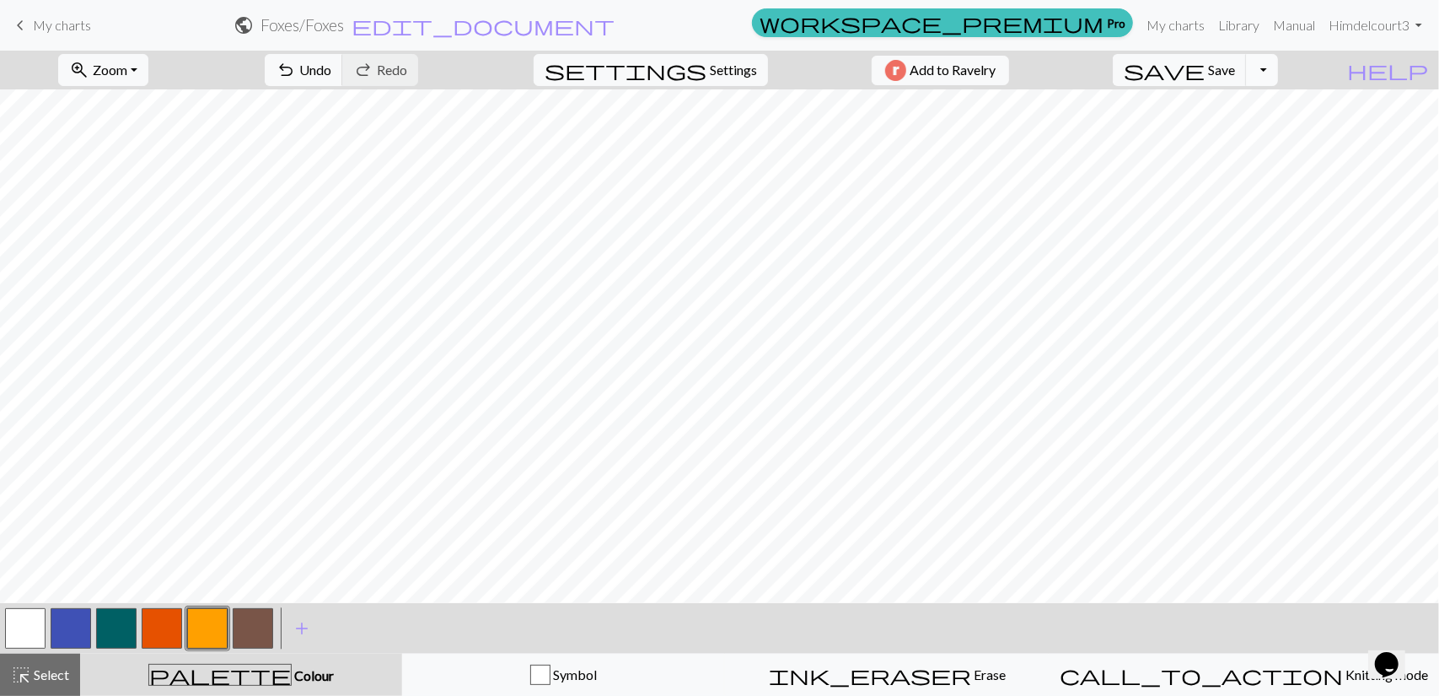
click at [1278, 64] on button "Toggle Dropdown" at bounding box center [1262, 70] width 32 height 32
click at [1260, 130] on button "save_alt Download" at bounding box center [1138, 133] width 278 height 27
click at [723, 65] on span "Settings" at bounding box center [733, 70] width 47 height 20
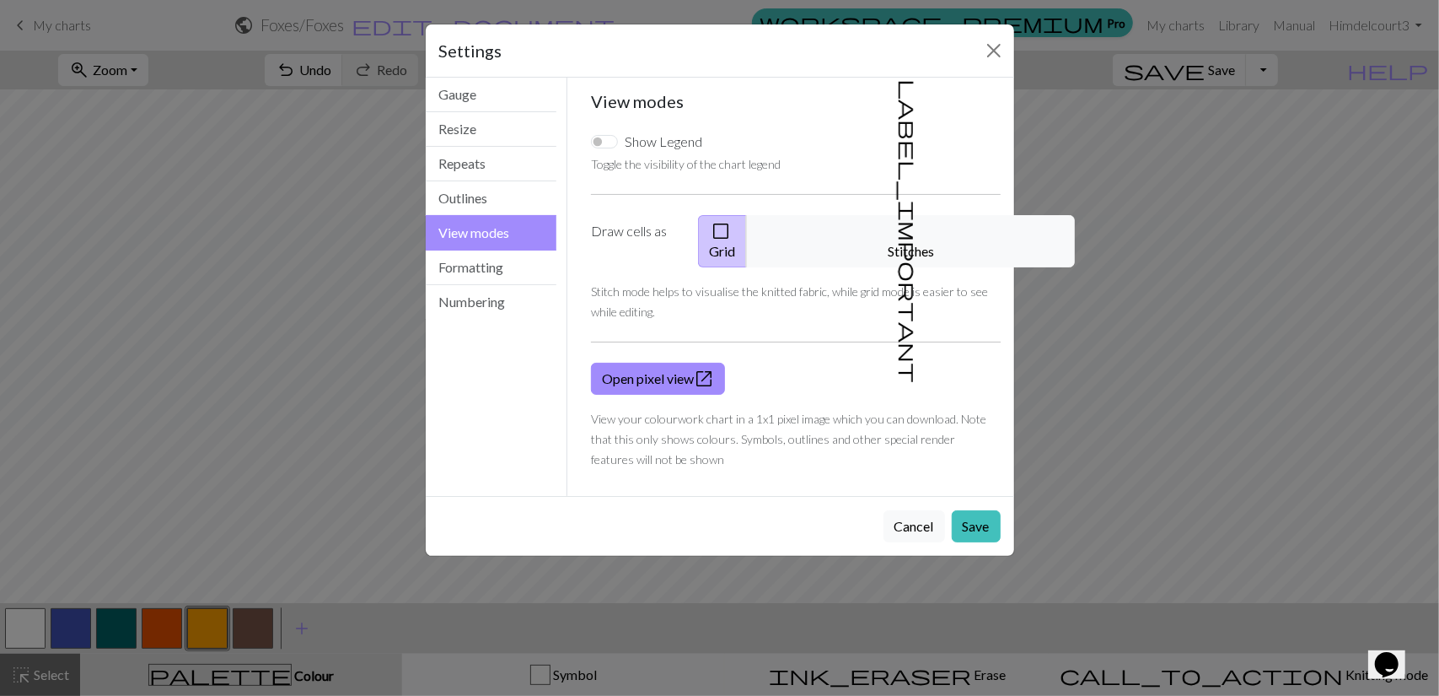
click at [508, 242] on button "View modes" at bounding box center [492, 232] width 132 height 35
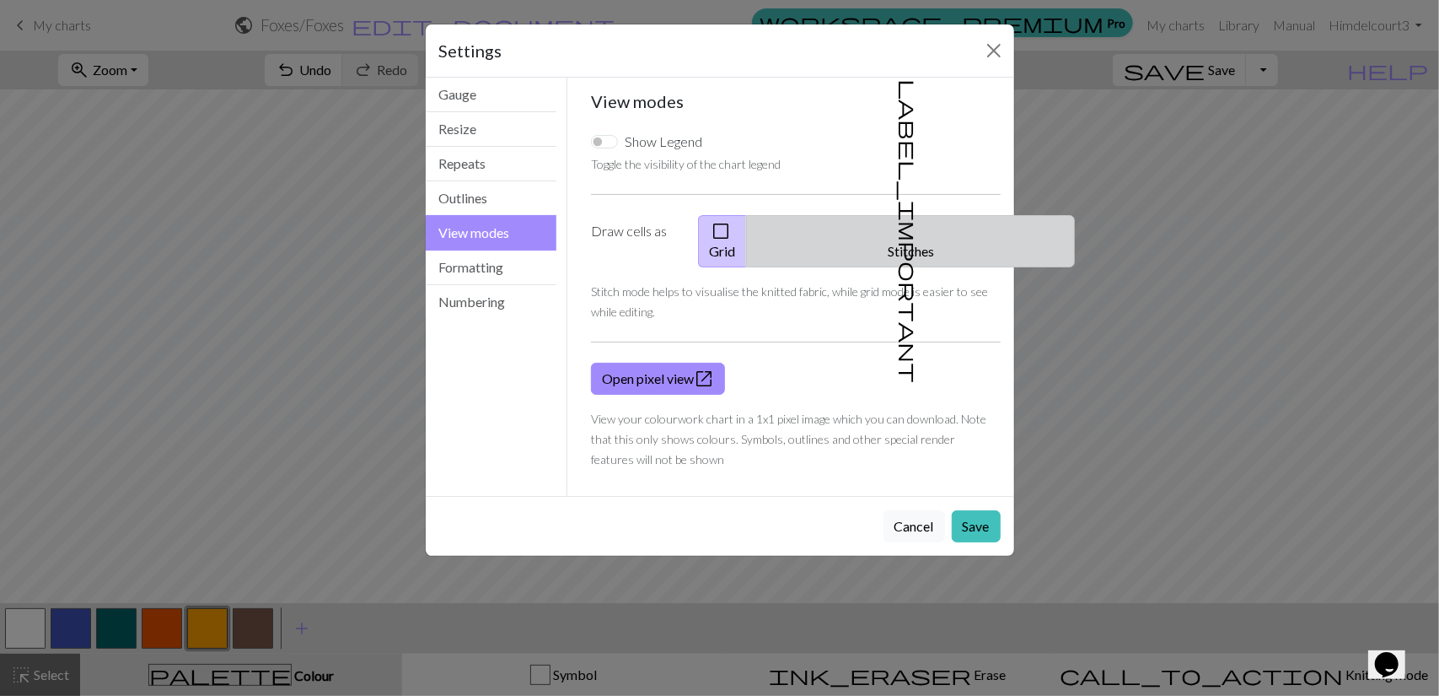
click at [924, 225] on button "label_important Stitches" at bounding box center [910, 241] width 329 height 52
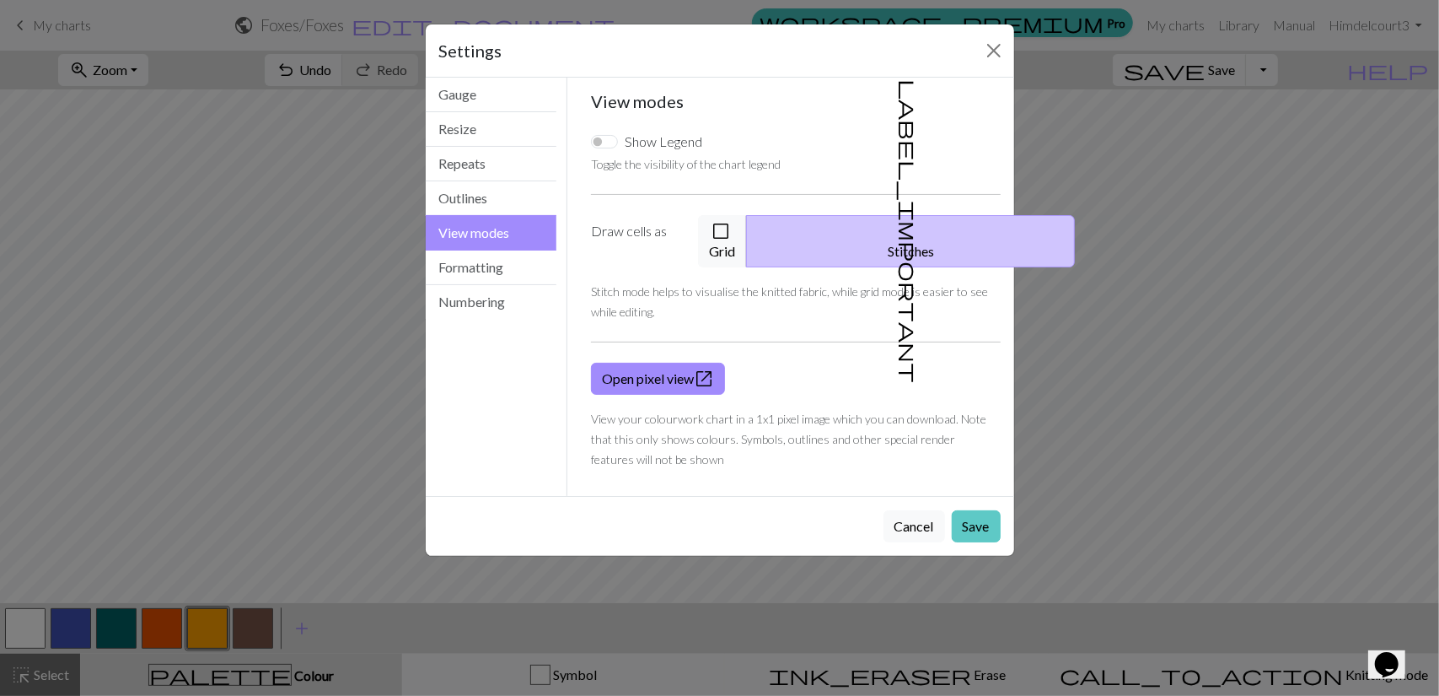
click at [971, 510] on button "Save" at bounding box center [976, 526] width 49 height 32
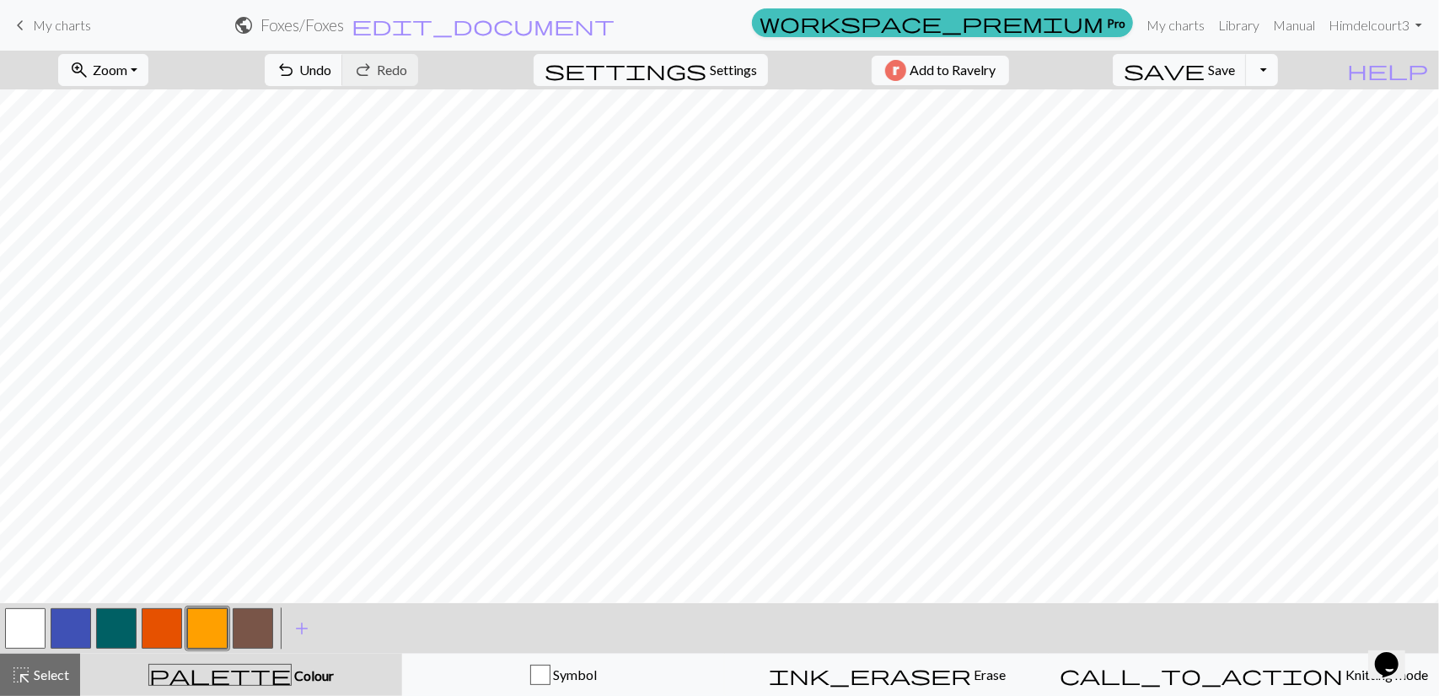
click at [1278, 67] on button "Toggle Dropdown" at bounding box center [1262, 70] width 32 height 32
click at [1261, 139] on button "save_alt Download" at bounding box center [1138, 133] width 278 height 27
click at [702, 61] on body "This website uses cookies to ensure you get the best experience on our website.…" at bounding box center [719, 348] width 1439 height 696
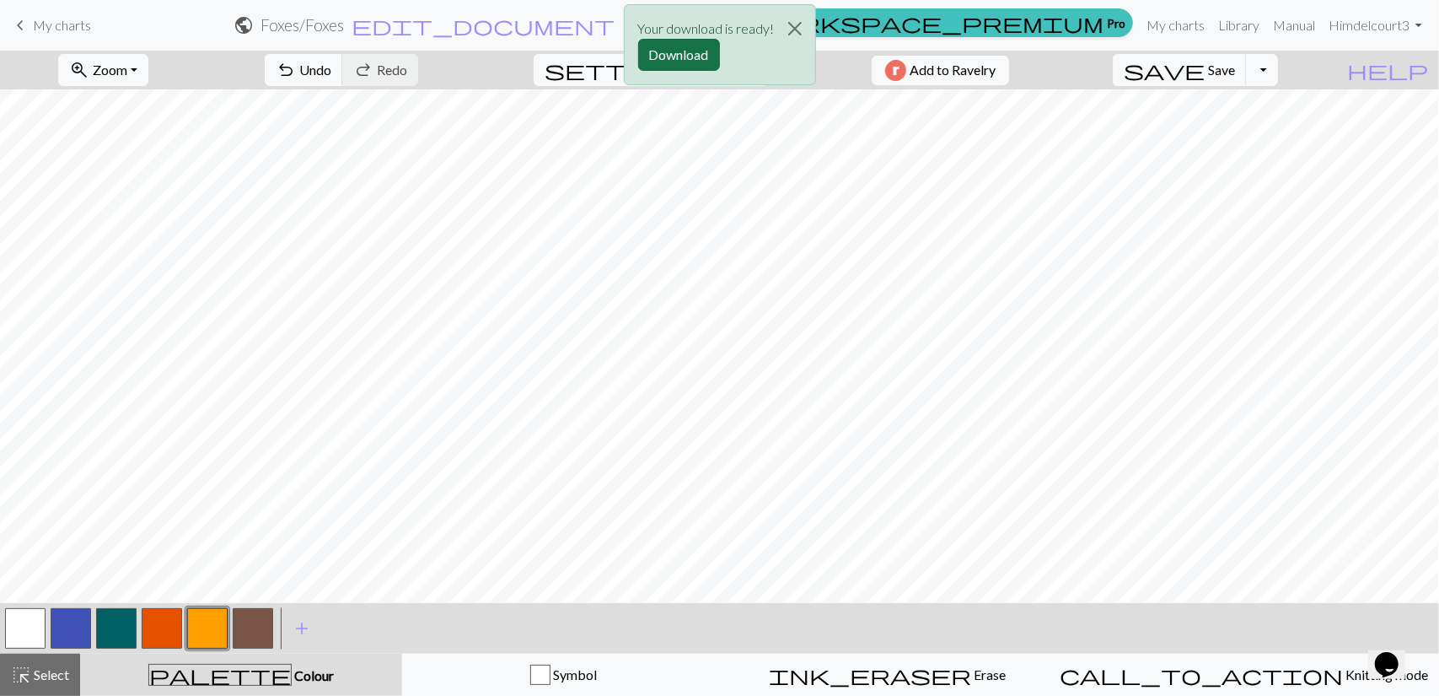
click at [674, 55] on button "Download" at bounding box center [679, 55] width 82 height 32
click at [1168, 16] on div "Your download is ready! Download" at bounding box center [719, 49] width 1439 height 99
click at [678, 53] on button "Download" at bounding box center [679, 55] width 82 height 32
